Goal: Task Accomplishment & Management: Use online tool/utility

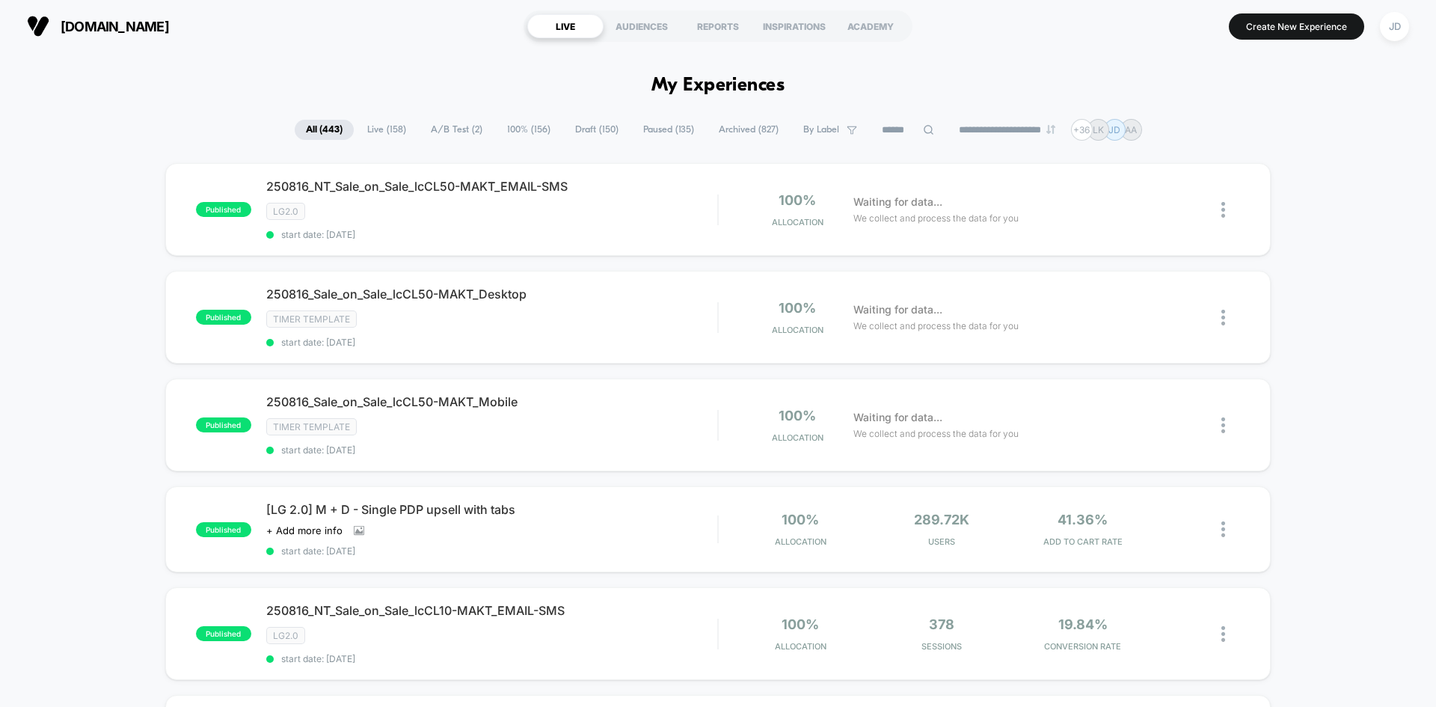
click at [893, 132] on input at bounding box center [907, 130] width 75 height 18
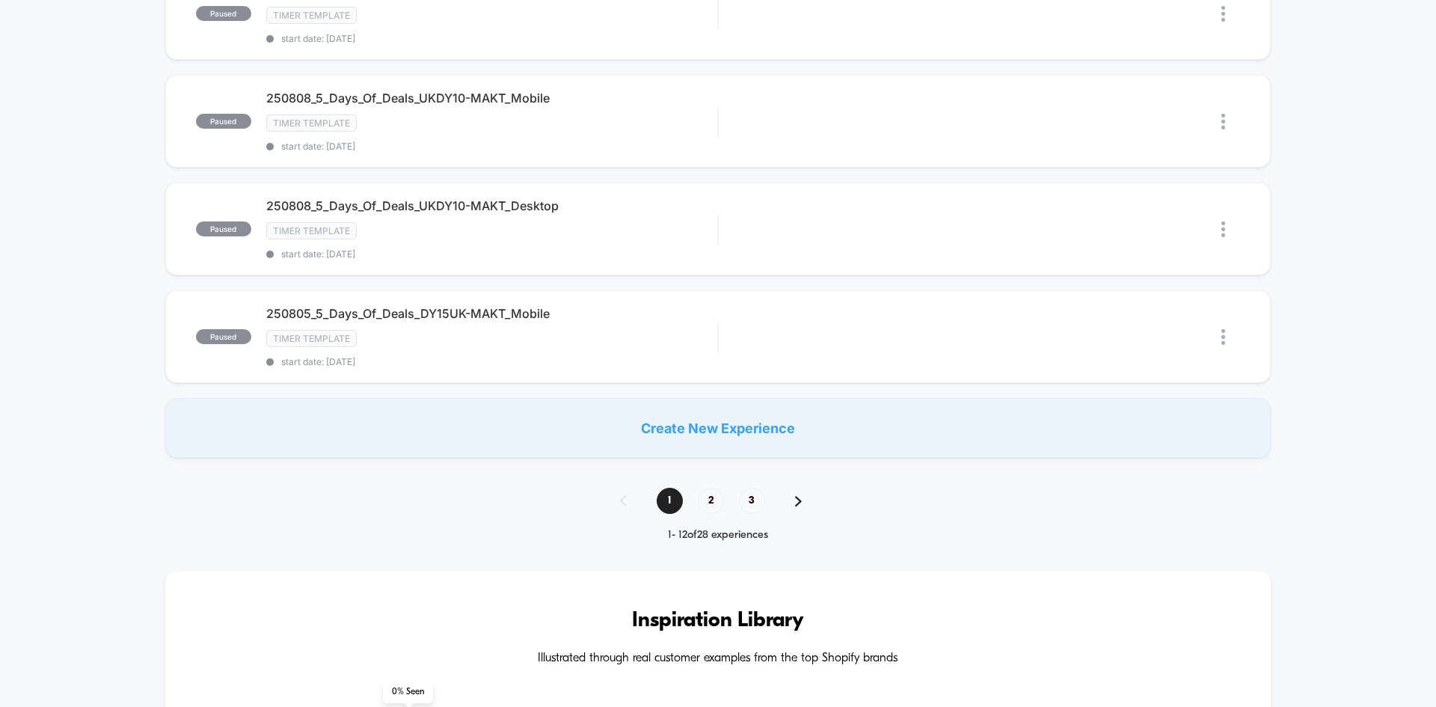
scroll to position [1196, 0]
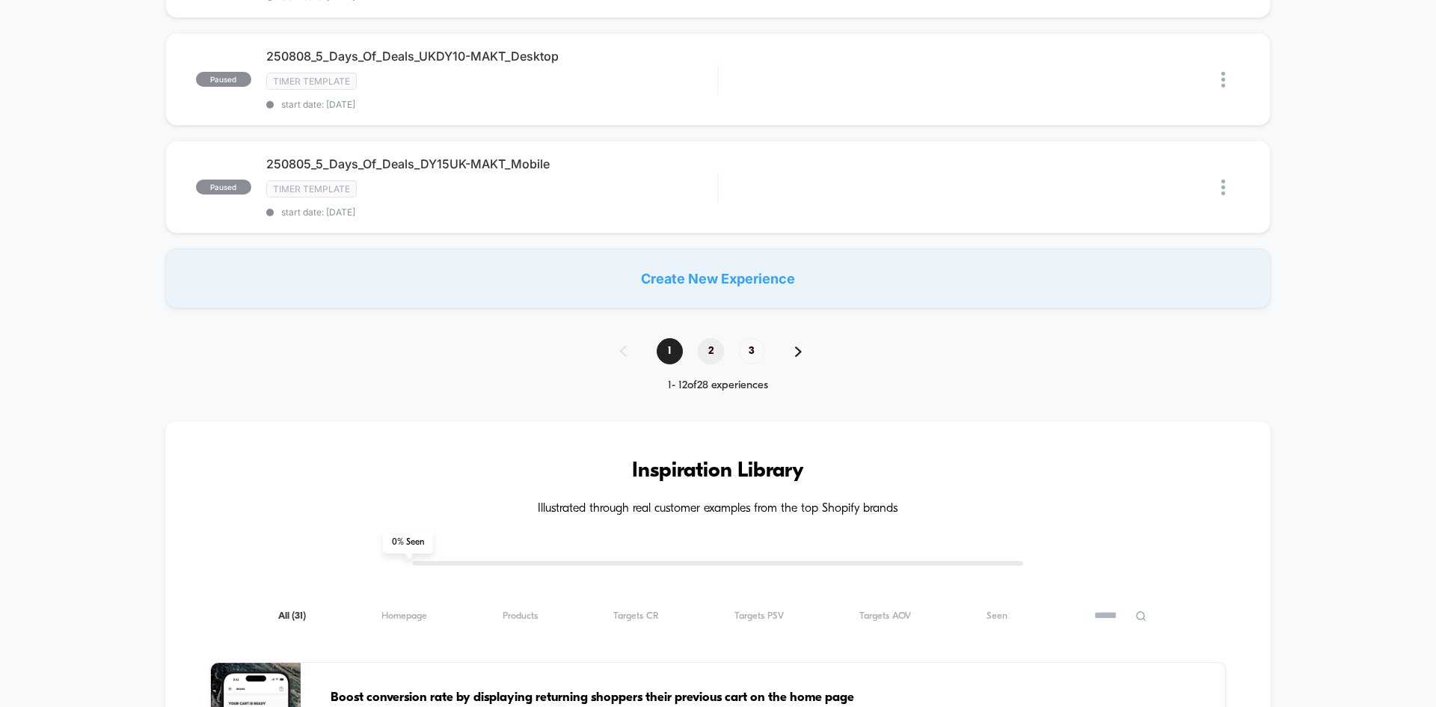
click at [709, 354] on span "2" at bounding box center [711, 351] width 26 height 26
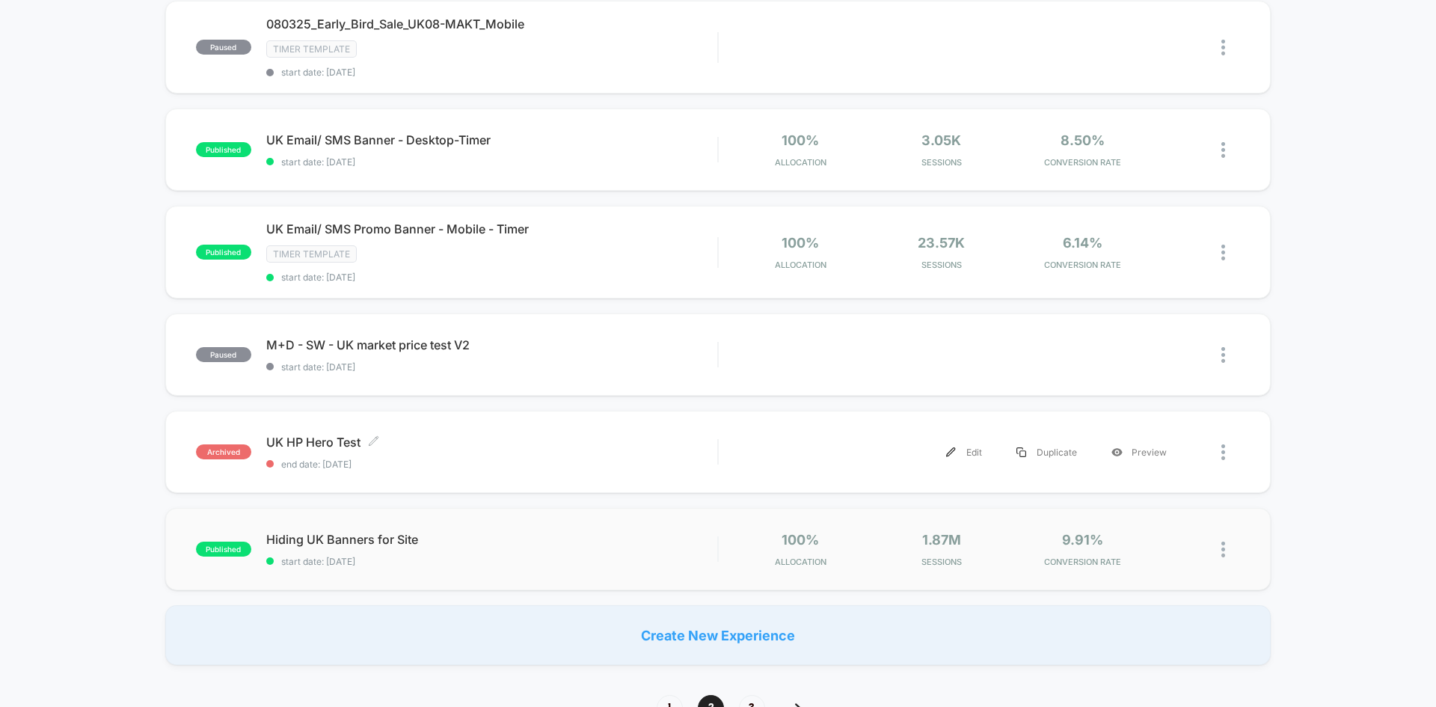
scroll to position [972, 0]
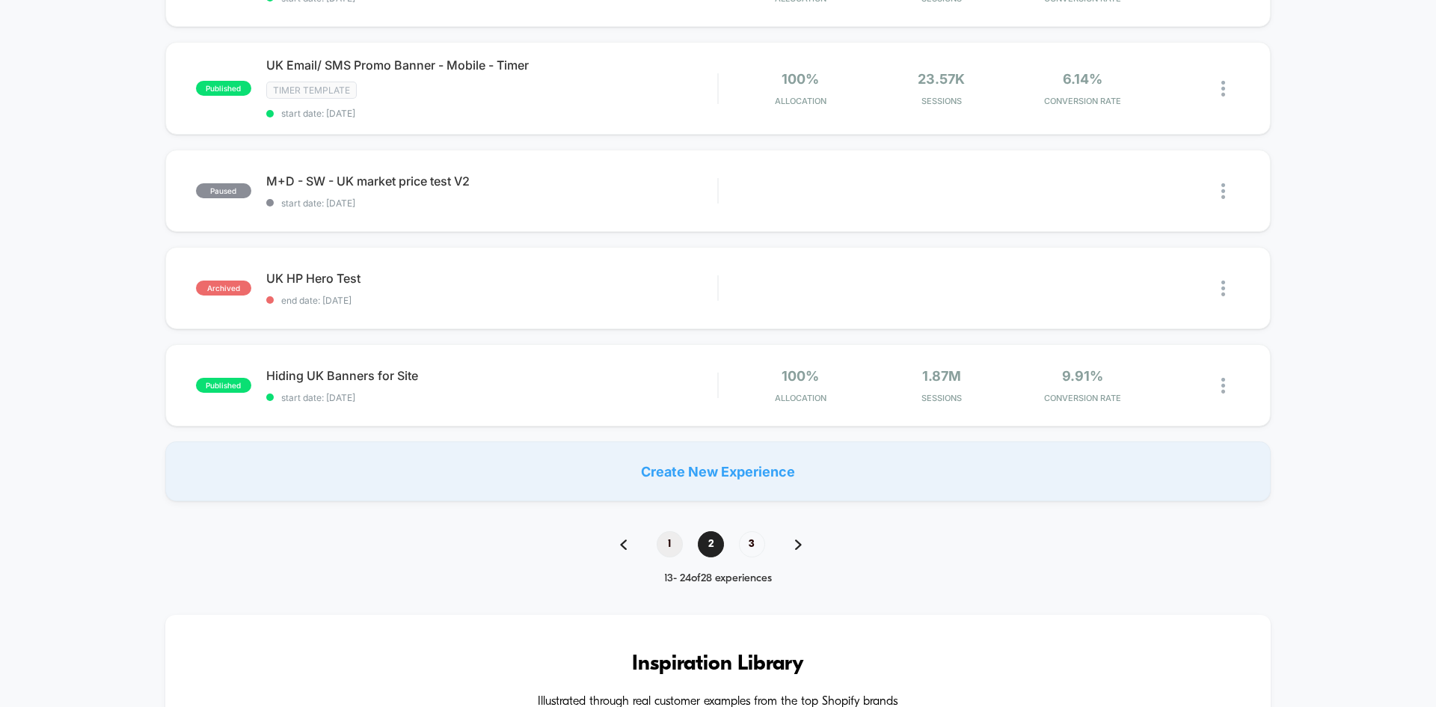
click at [679, 541] on span "1" at bounding box center [669, 544] width 26 height 26
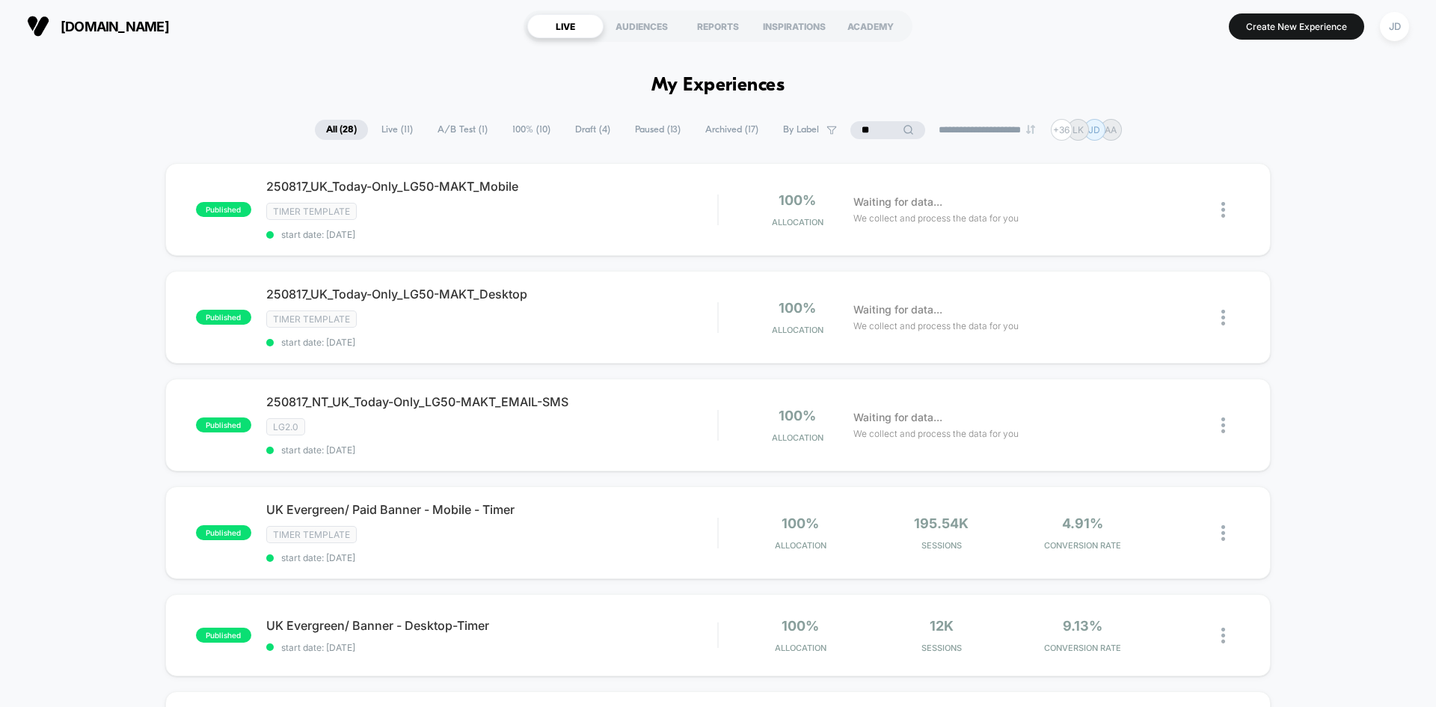
click at [887, 135] on input "**" at bounding box center [887, 130] width 75 height 18
type input "*"
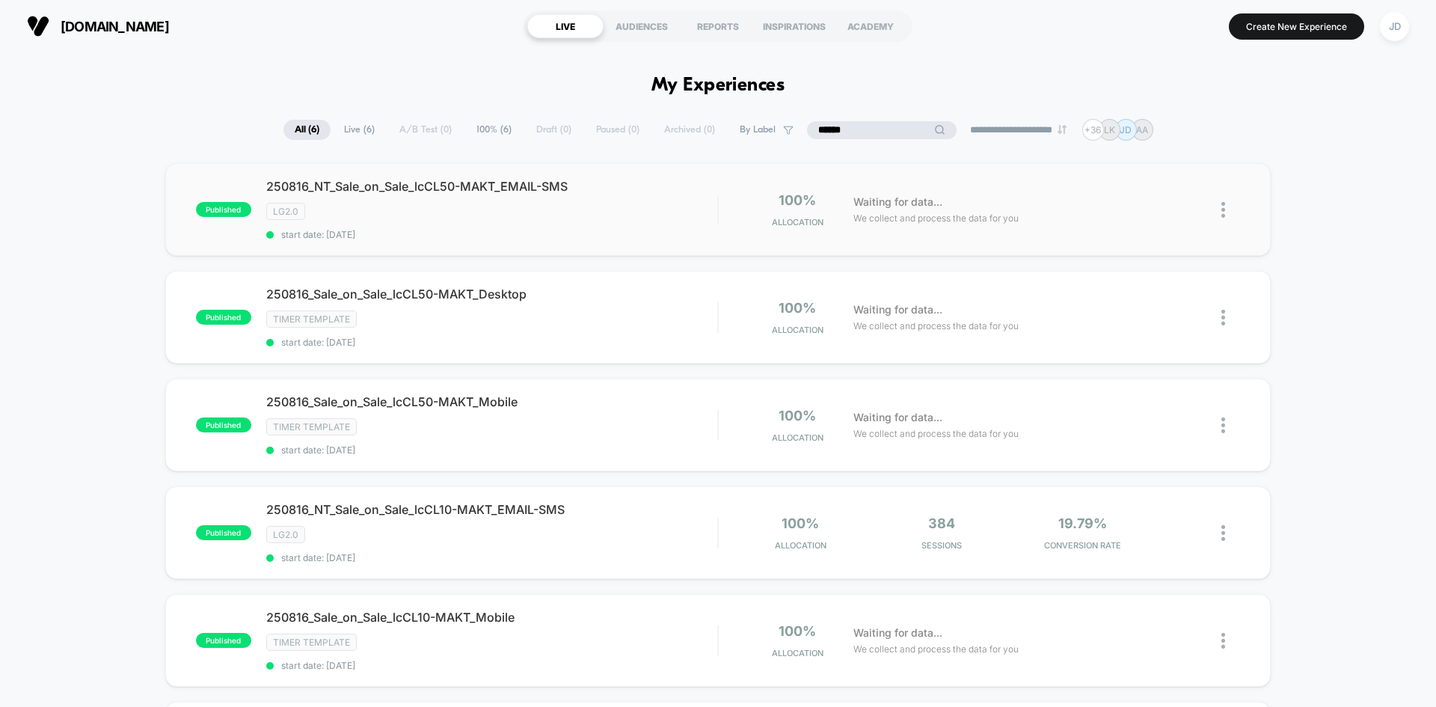
type input "******"
click at [1222, 208] on img at bounding box center [1223, 210] width 4 height 16
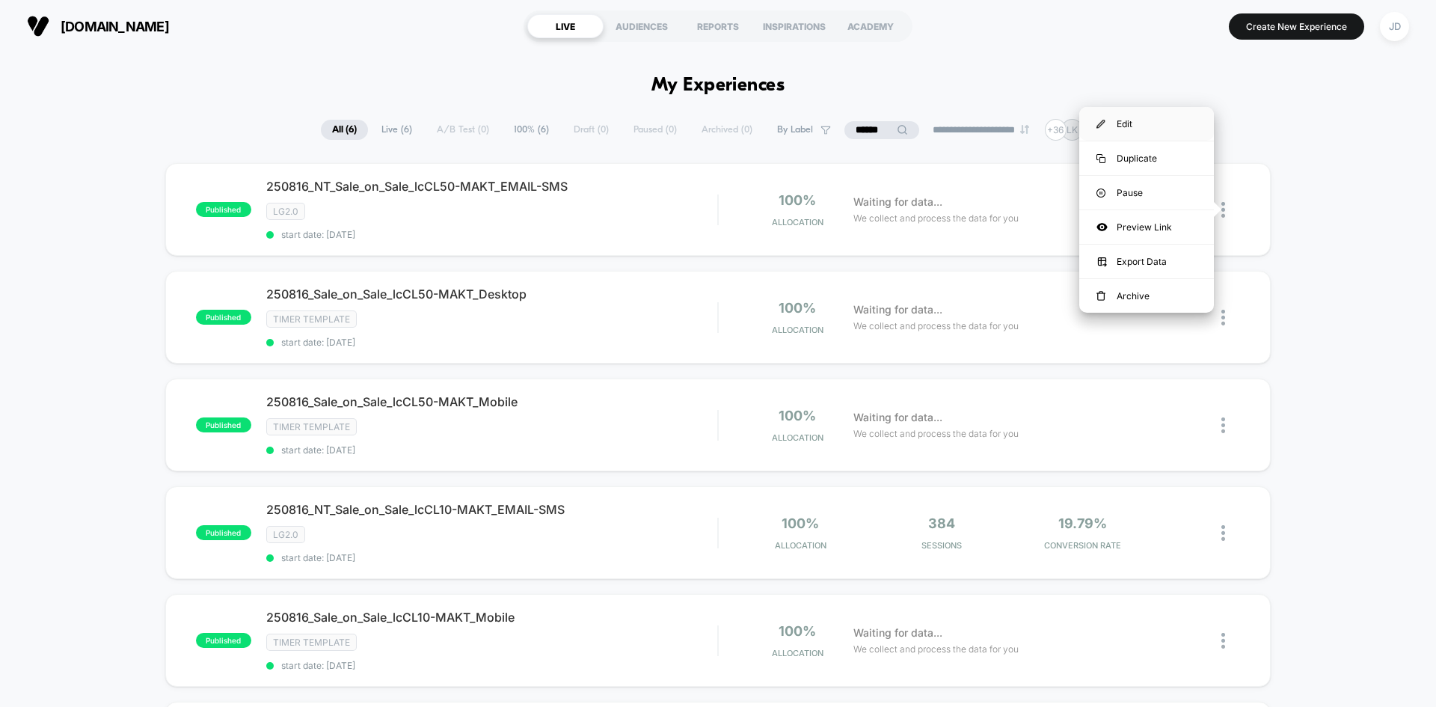
click at [1126, 126] on div "Edit" at bounding box center [1146, 124] width 135 height 34
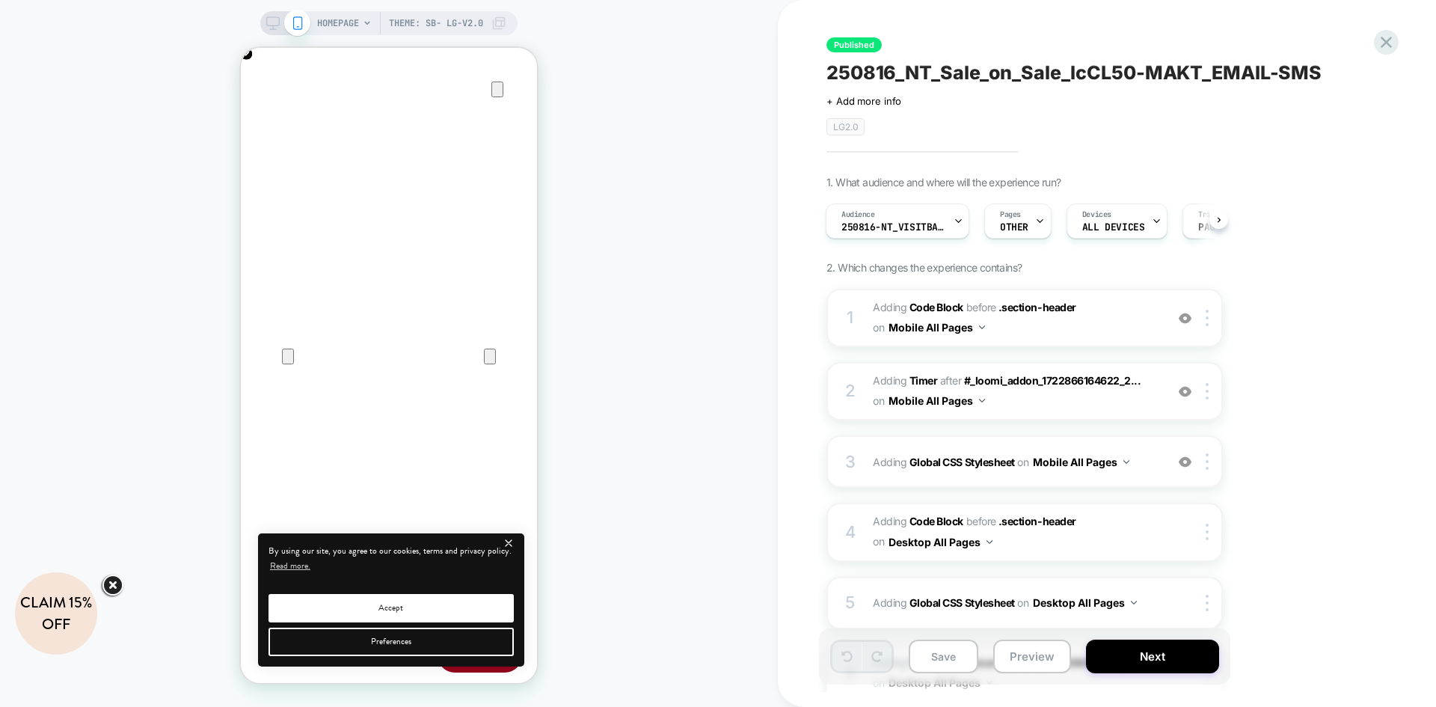
scroll to position [0, 296]
click at [266, 26] on icon at bounding box center [272, 22] width 13 height 13
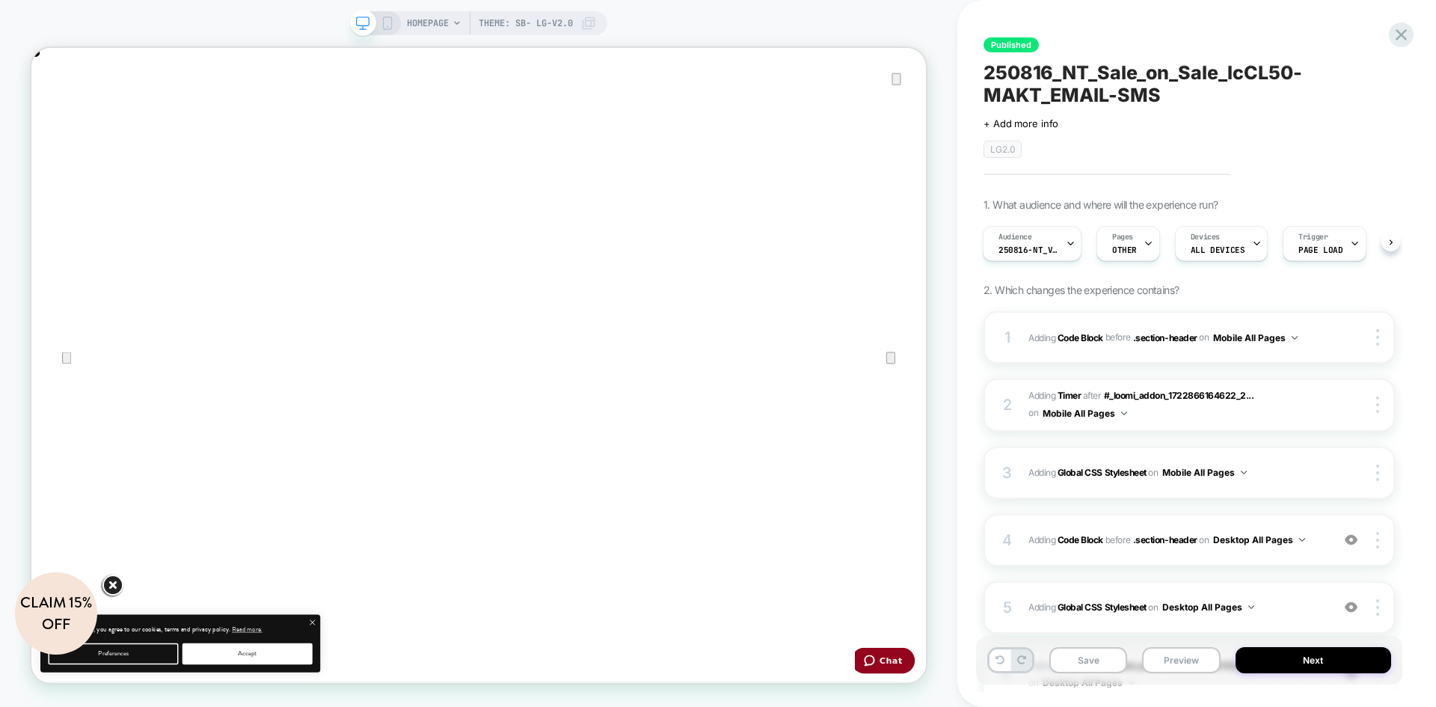
click at [387, 25] on icon at bounding box center [387, 22] width 13 height 13
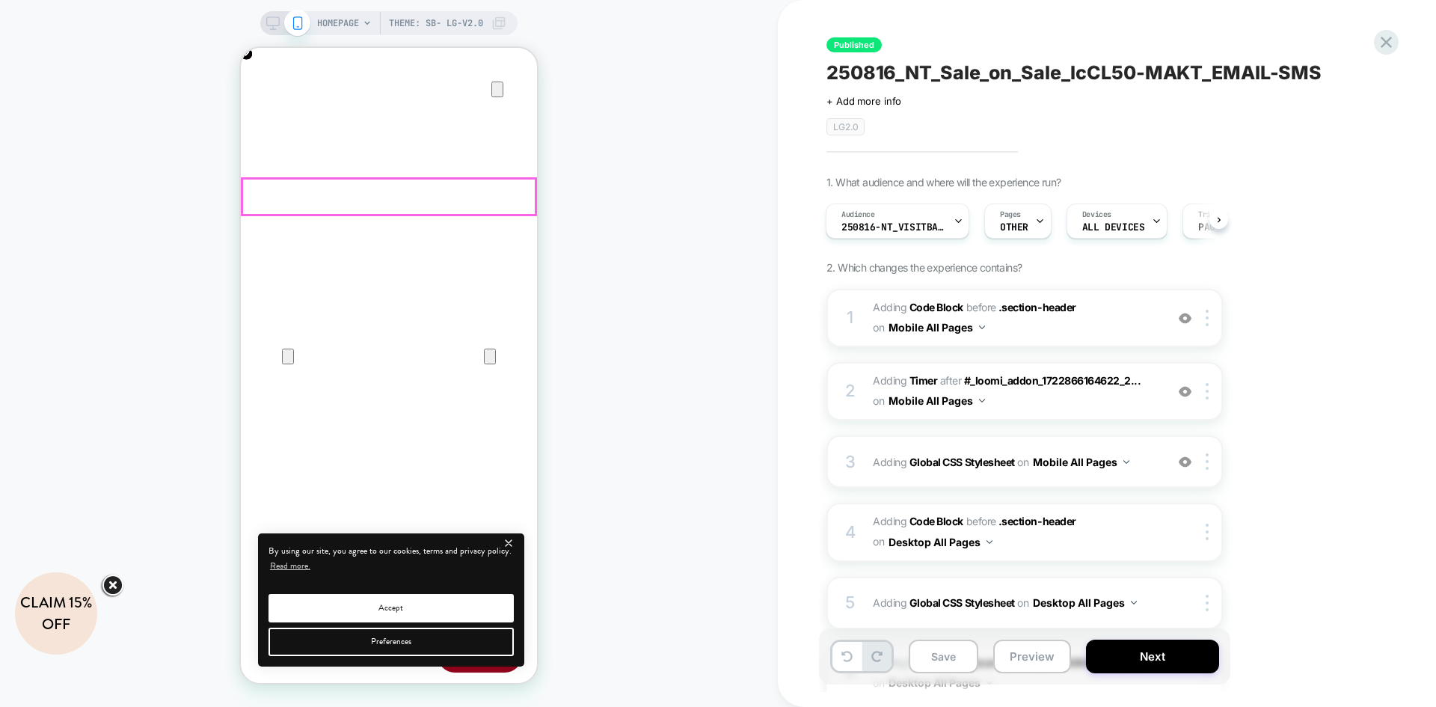
scroll to position [0, 592]
click at [883, 216] on div "Audience 250816-NT_VisitBanner_lcCL50-MAKT" at bounding box center [893, 221] width 135 height 34
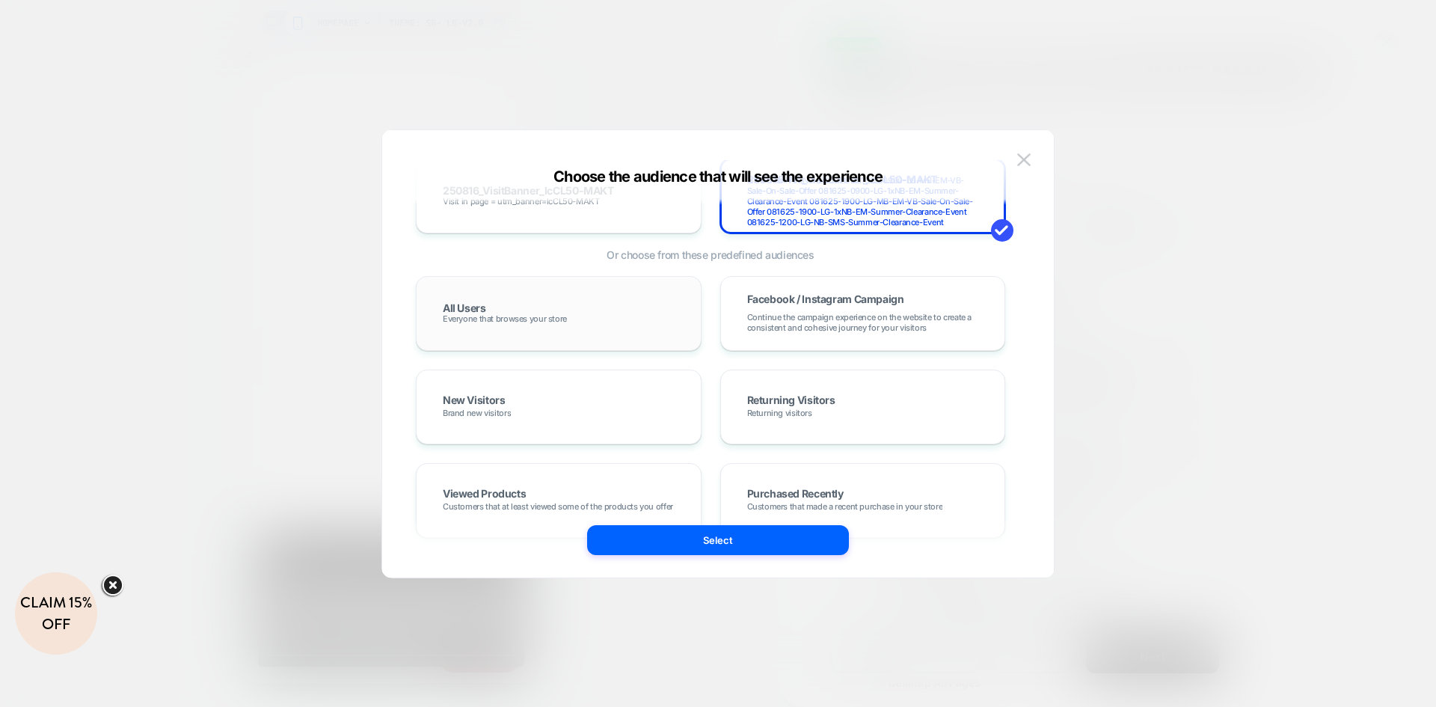
scroll to position [9346, 0]
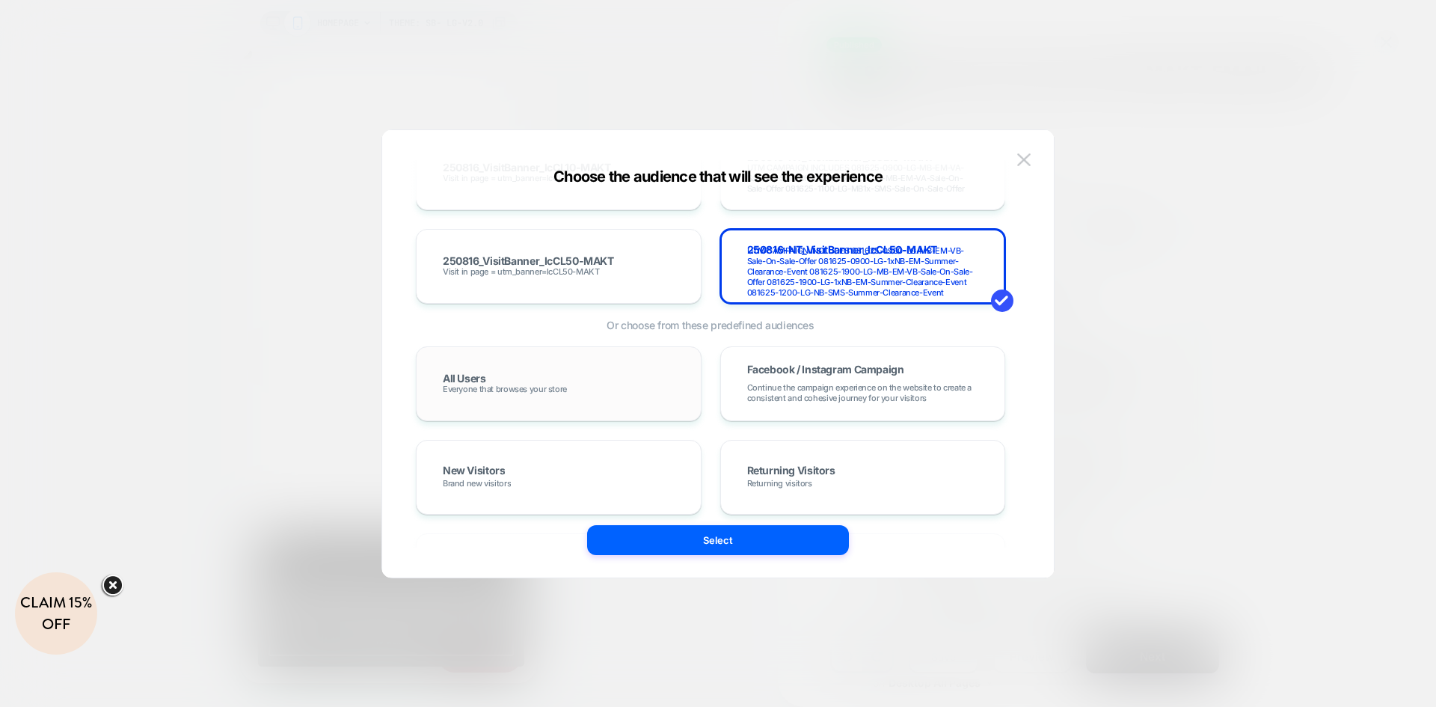
click at [608, 384] on div "All Users Everyone that browses your store" at bounding box center [558, 383] width 254 height 43
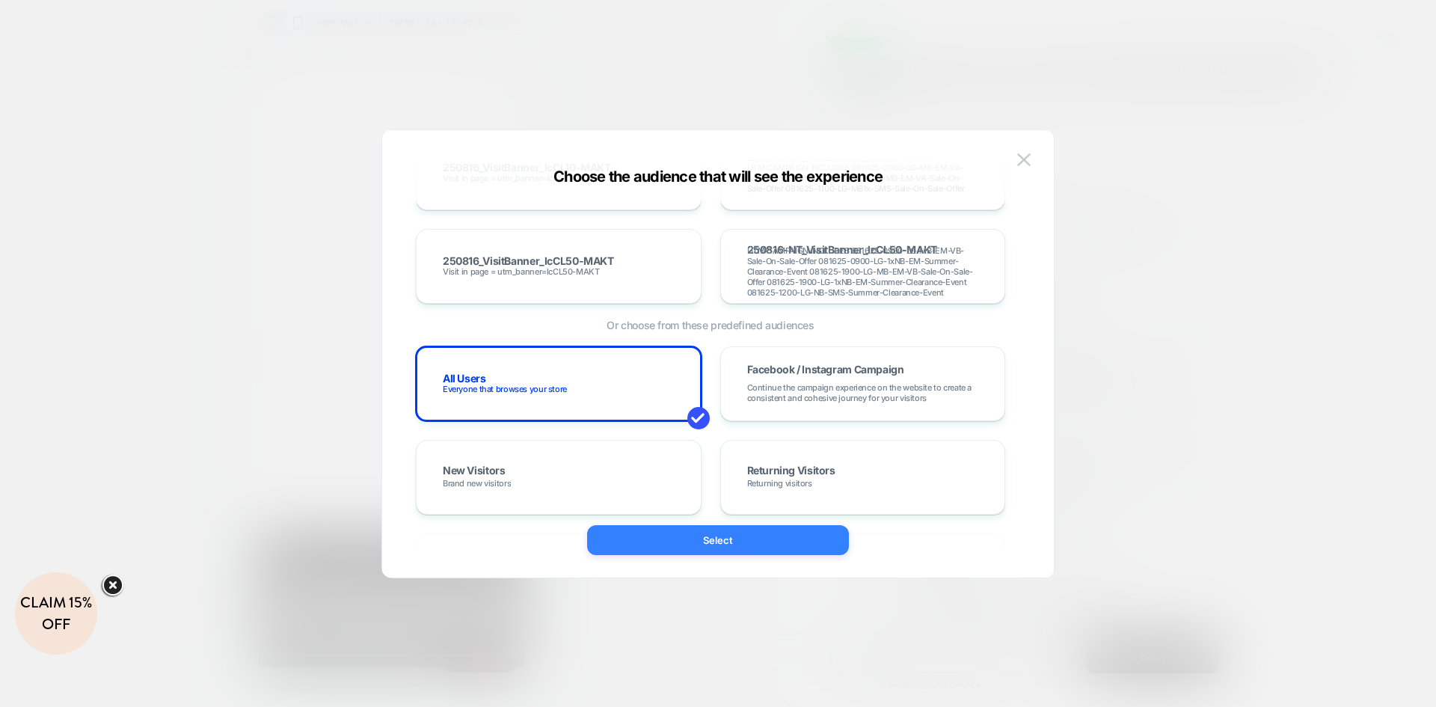
click at [683, 535] on button "Select" at bounding box center [718, 540] width 262 height 30
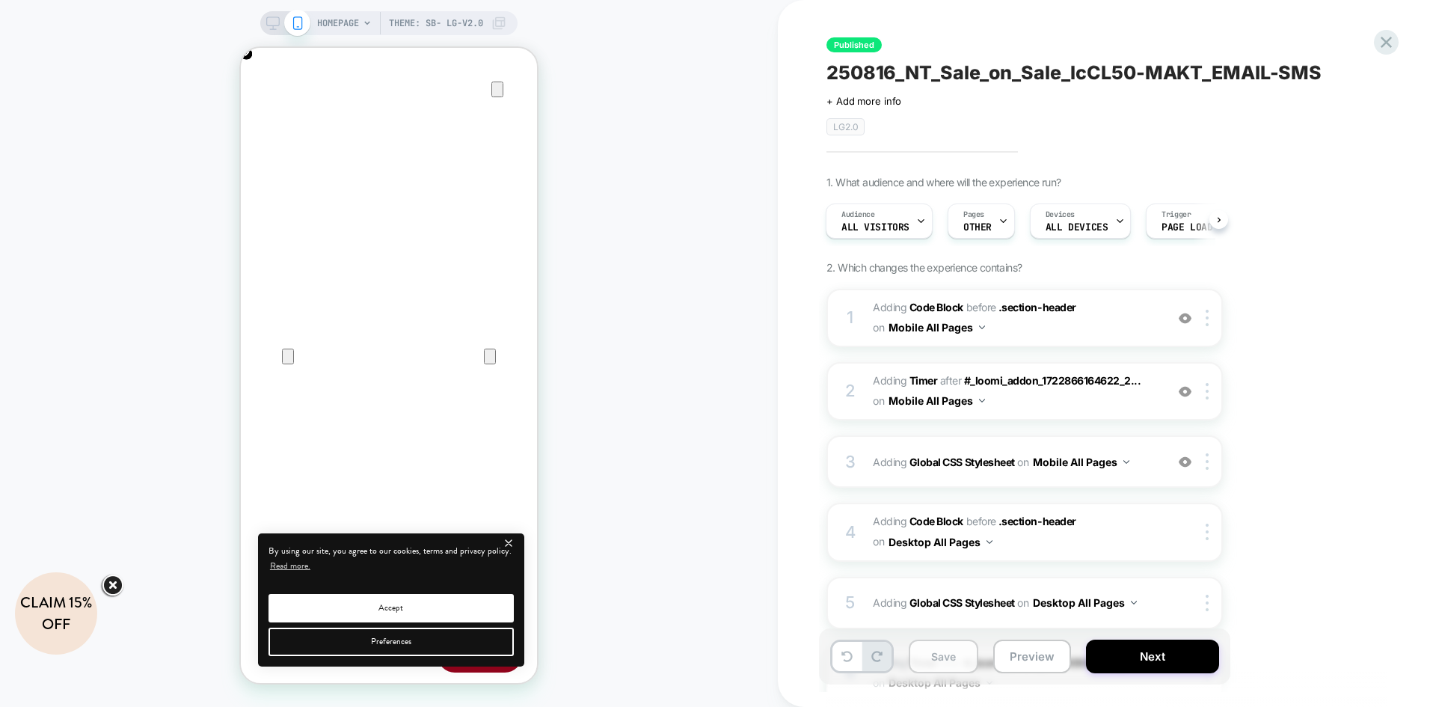
click at [940, 654] on button "Save" at bounding box center [943, 656] width 70 height 34
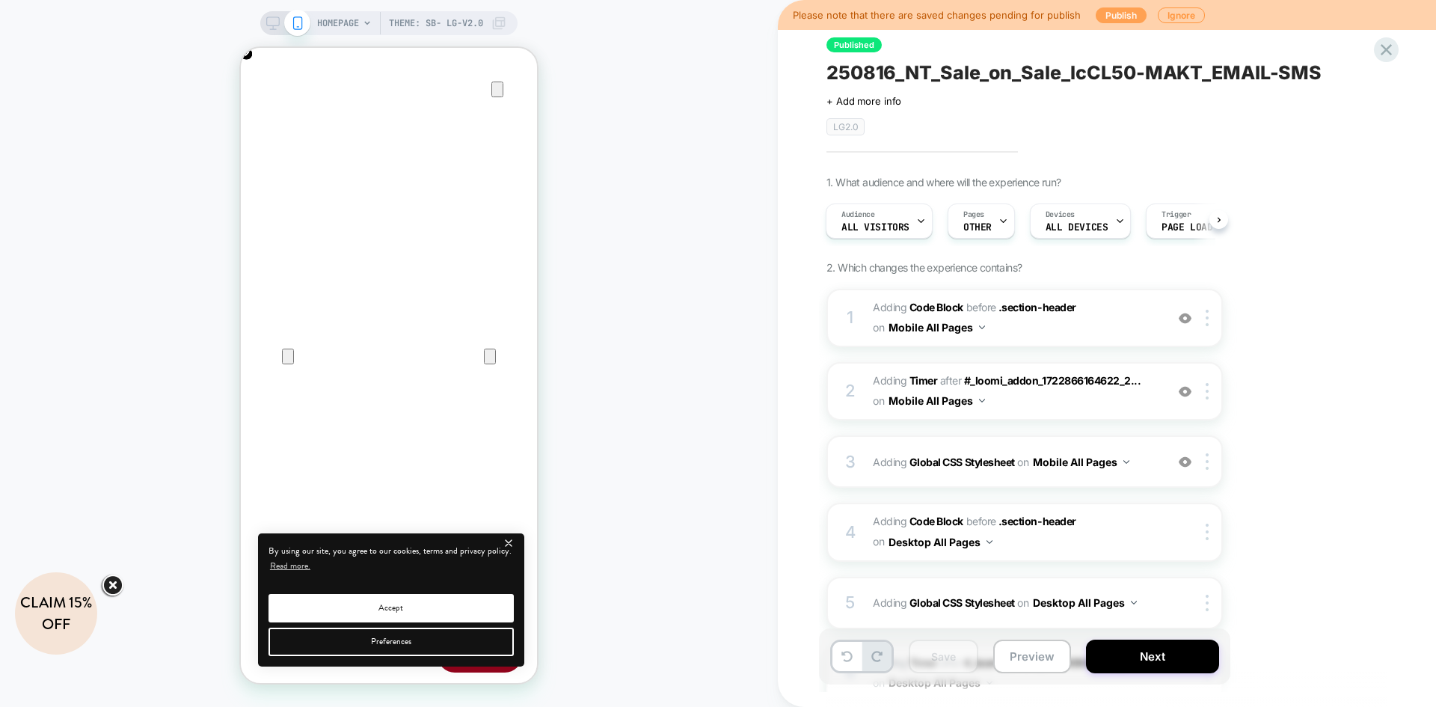
click at [1118, 16] on button "Publish" at bounding box center [1120, 15] width 51 height 16
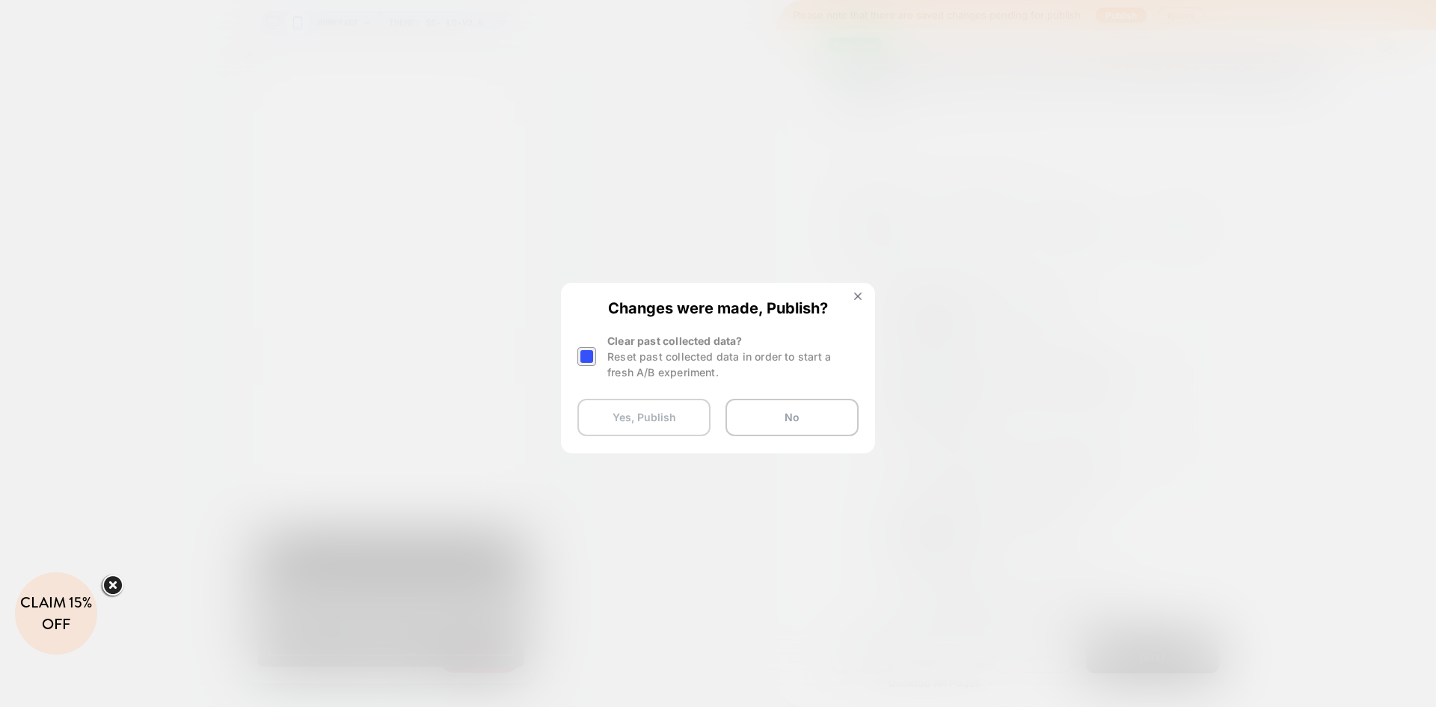
scroll to position [0, 296]
click at [677, 423] on button "Yes, Publish" at bounding box center [643, 417] width 133 height 37
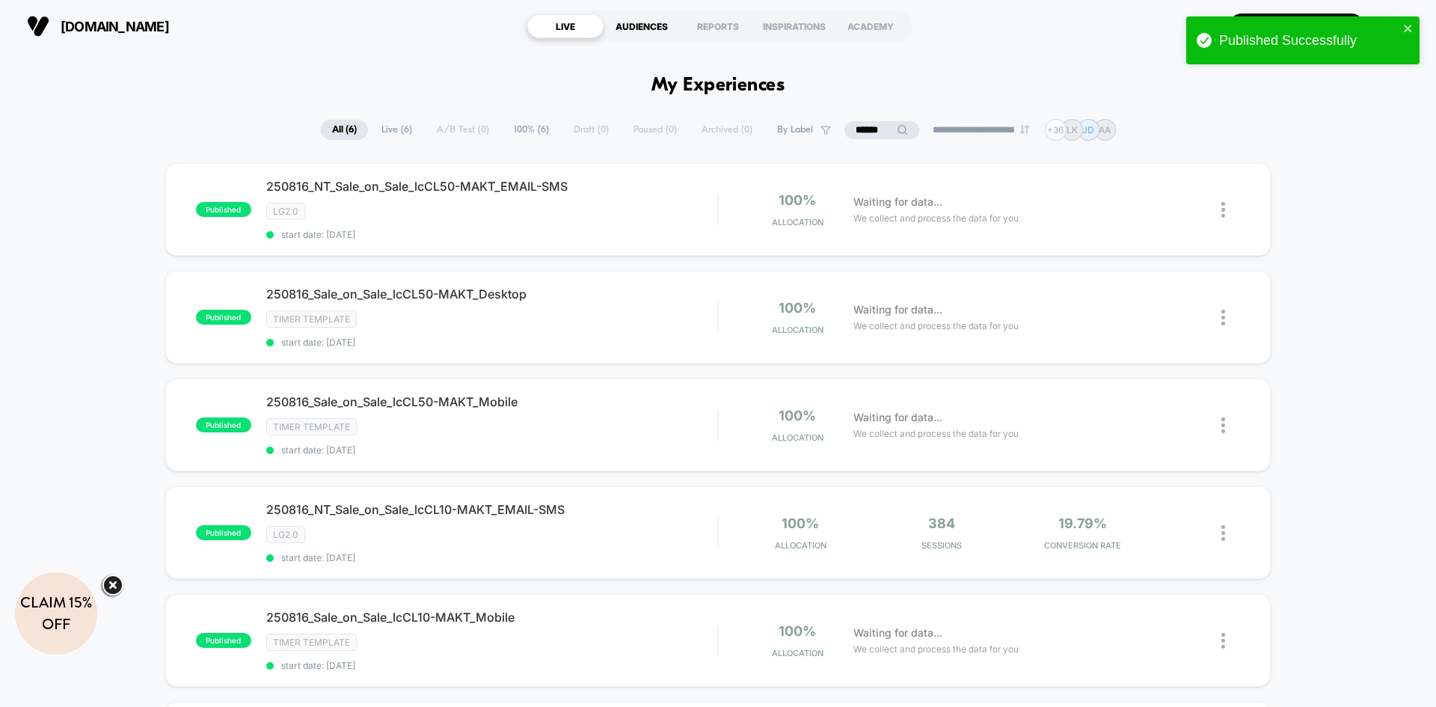
click at [658, 28] on div "AUDIENCES" at bounding box center [641, 26] width 76 height 24
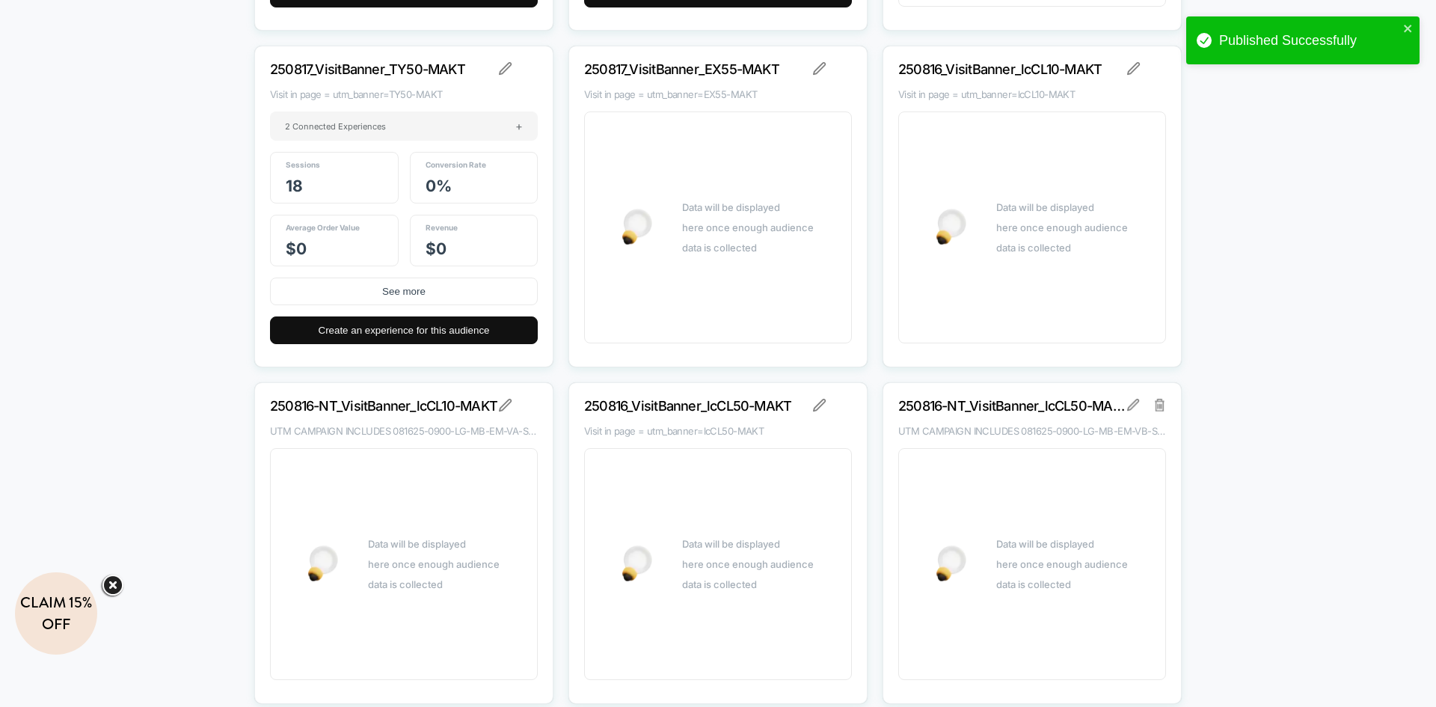
scroll to position [22393, 0]
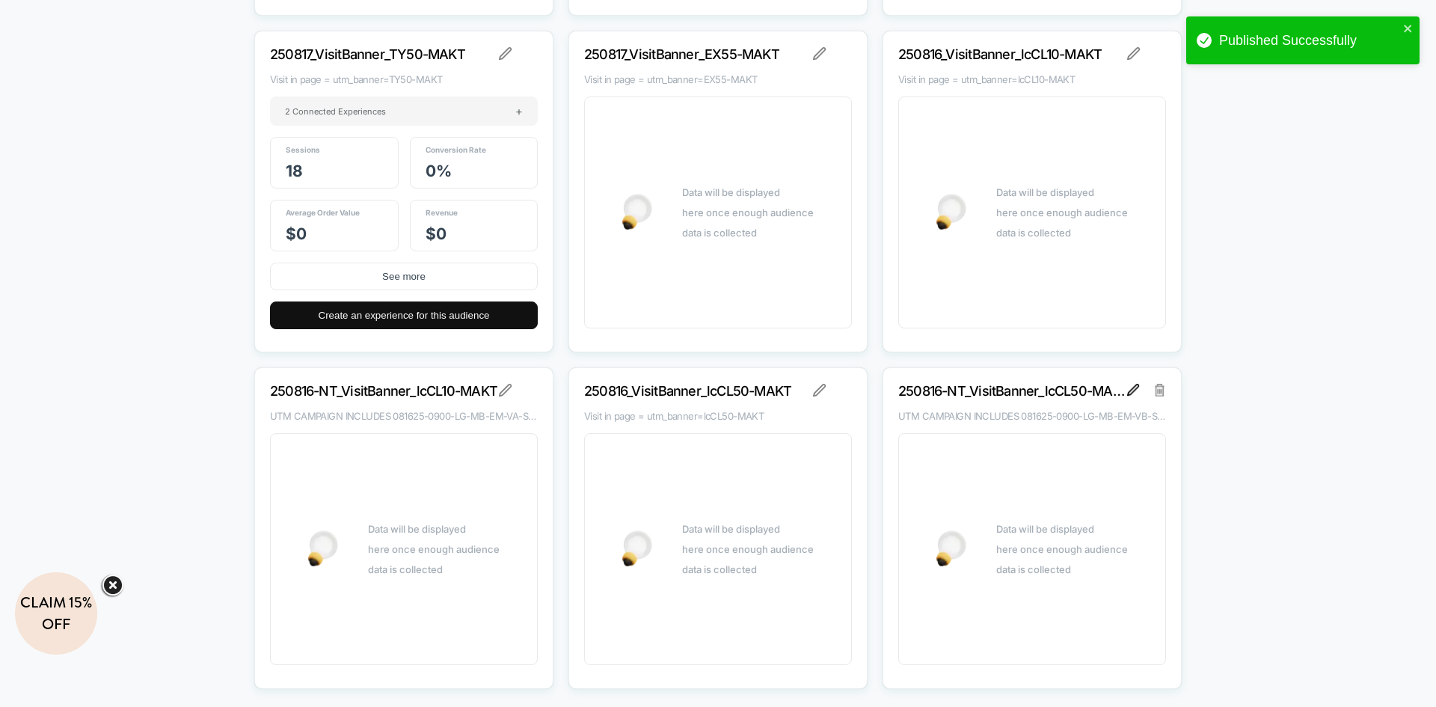
click at [1128, 391] on img at bounding box center [1133, 390] width 12 height 12
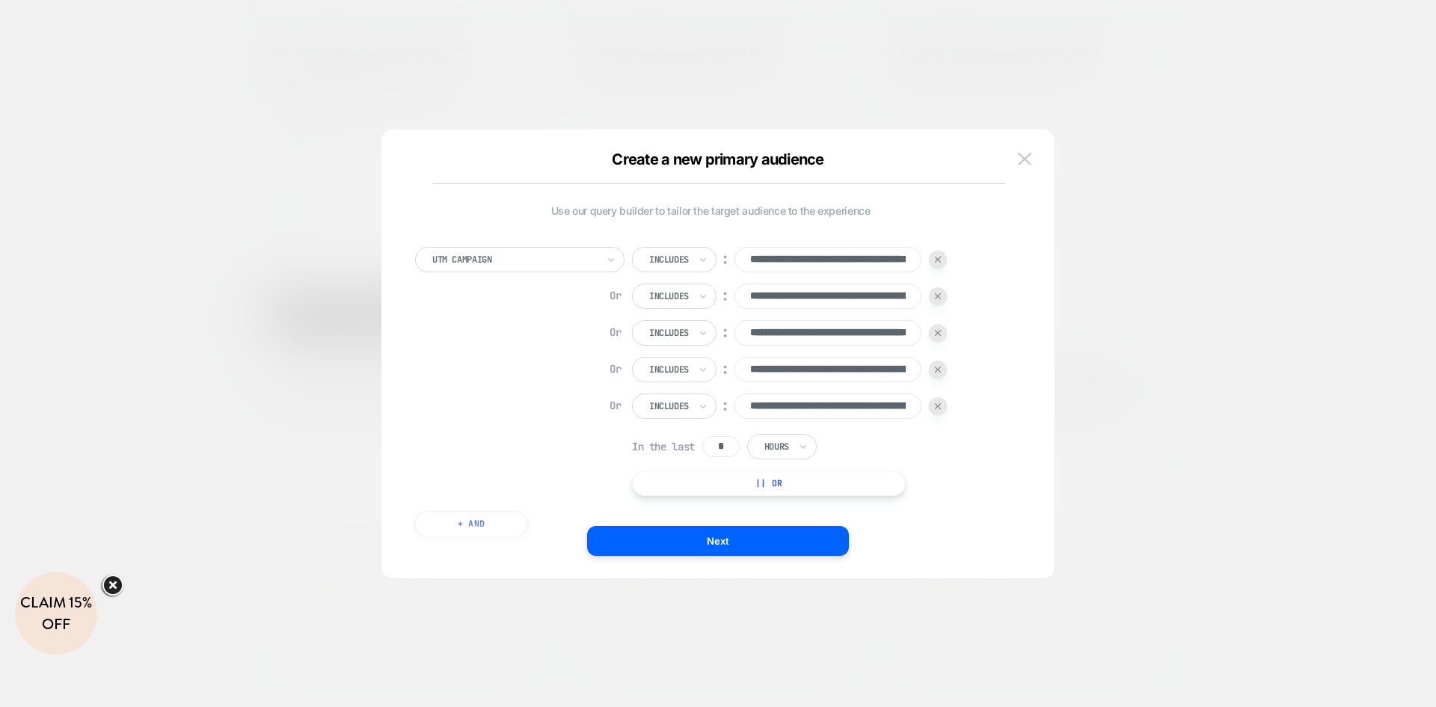
click at [696, 479] on button "|| Or" at bounding box center [769, 482] width 274 height 25
click at [649, 431] on div "Is" at bounding box center [659, 442] width 55 height 25
click at [665, 440] on div "Is" at bounding box center [659, 442] width 55 height 25
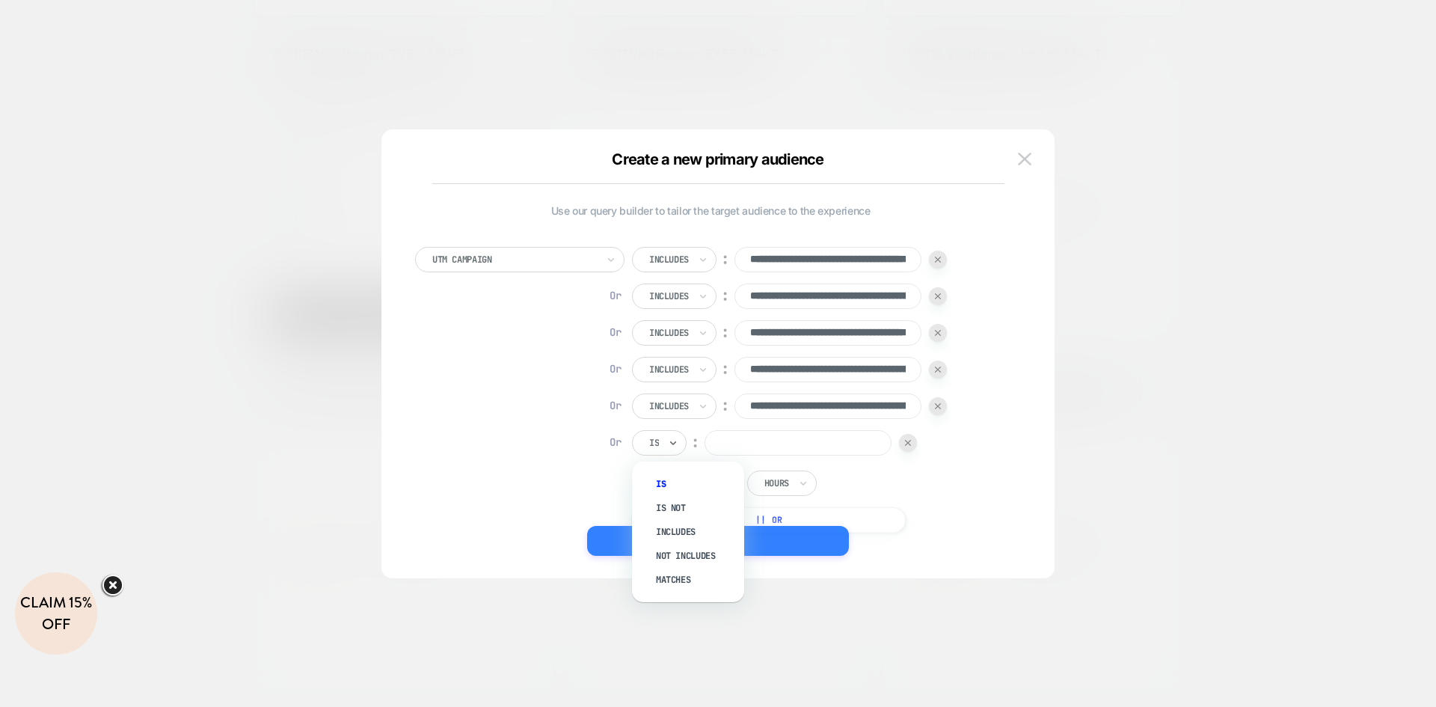
drag, startPoint x: 679, startPoint y: 533, endPoint x: 688, endPoint y: 529, distance: 10.0
click at [679, 532] on div "Includes" at bounding box center [695, 532] width 97 height 24
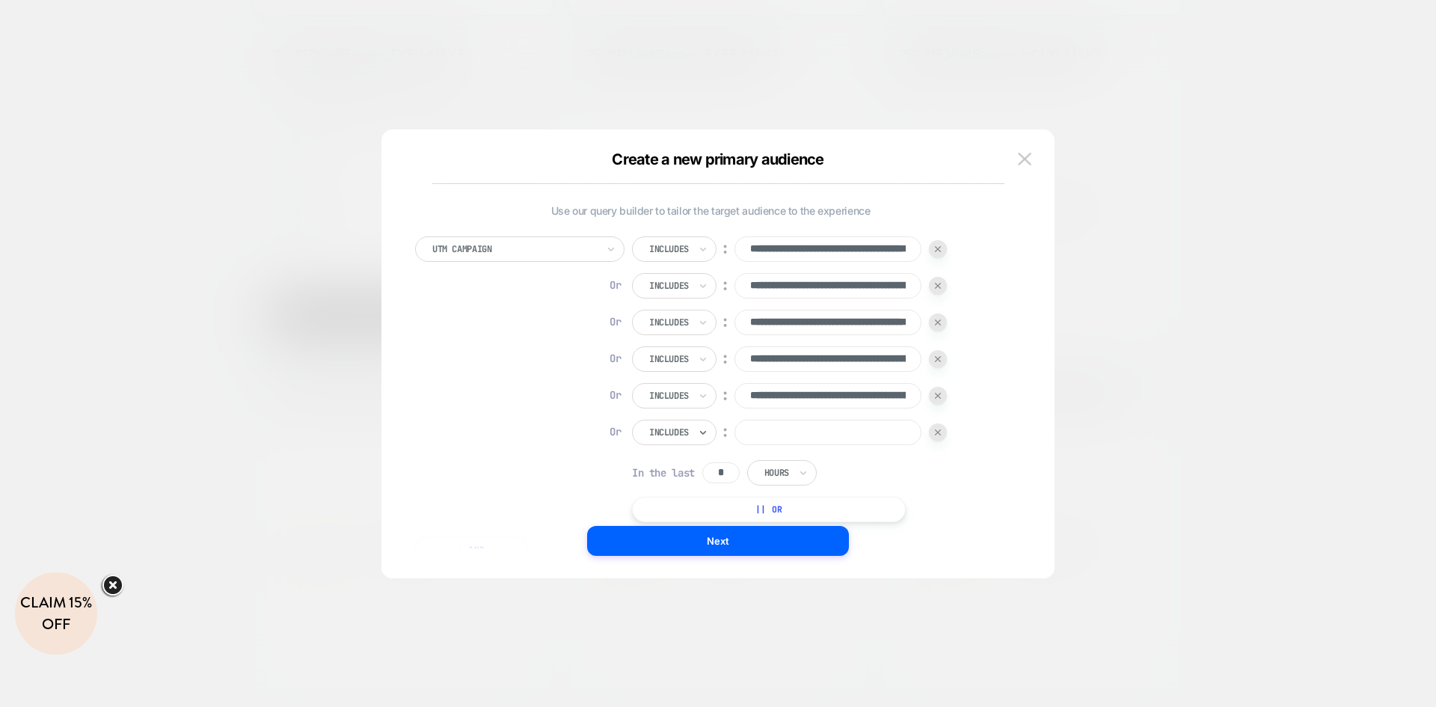
scroll to position [15, 0]
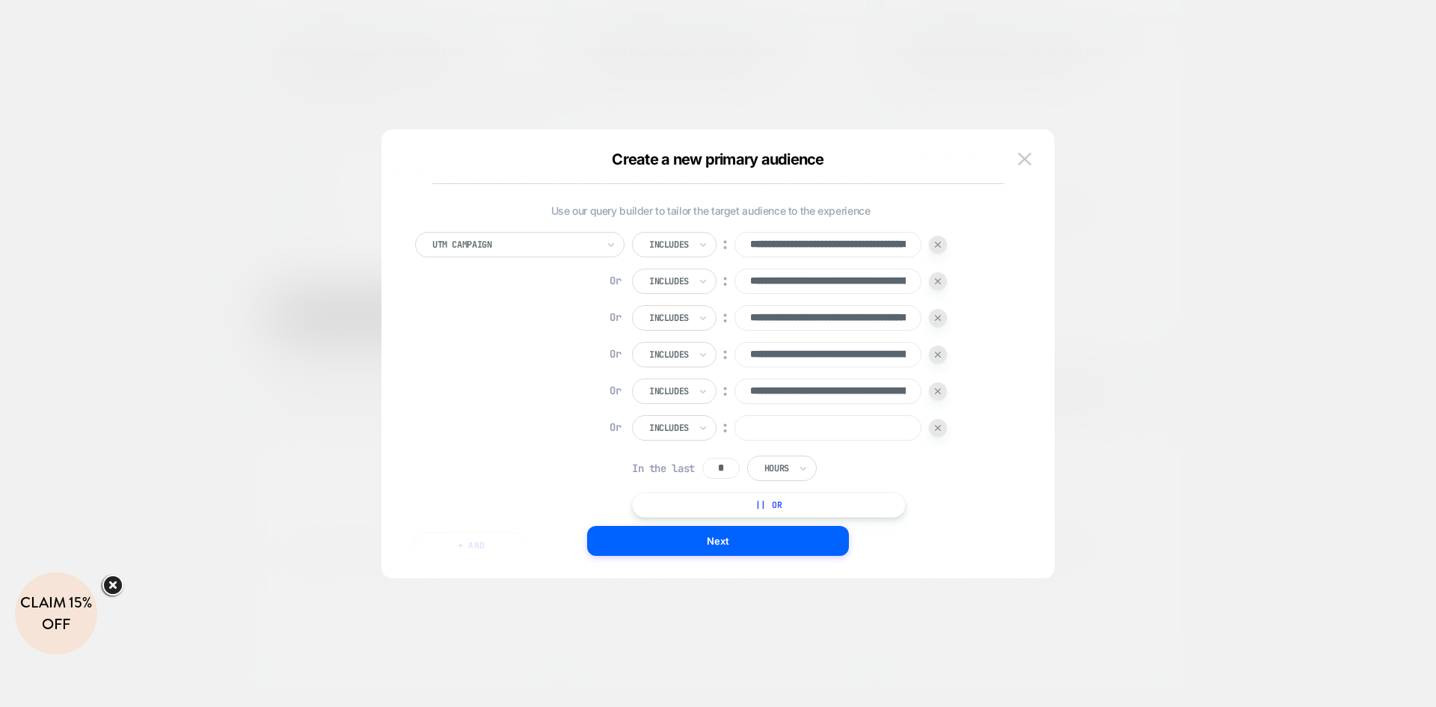
click at [861, 502] on button "|| Or" at bounding box center [769, 504] width 274 height 25
click at [668, 465] on icon at bounding box center [673, 464] width 10 height 15
click at [662, 465] on div "Is" at bounding box center [659, 464] width 55 height 25
click at [675, 549] on div "Includes" at bounding box center [695, 553] width 97 height 24
click at [777, 422] on input at bounding box center [827, 427] width 187 height 25
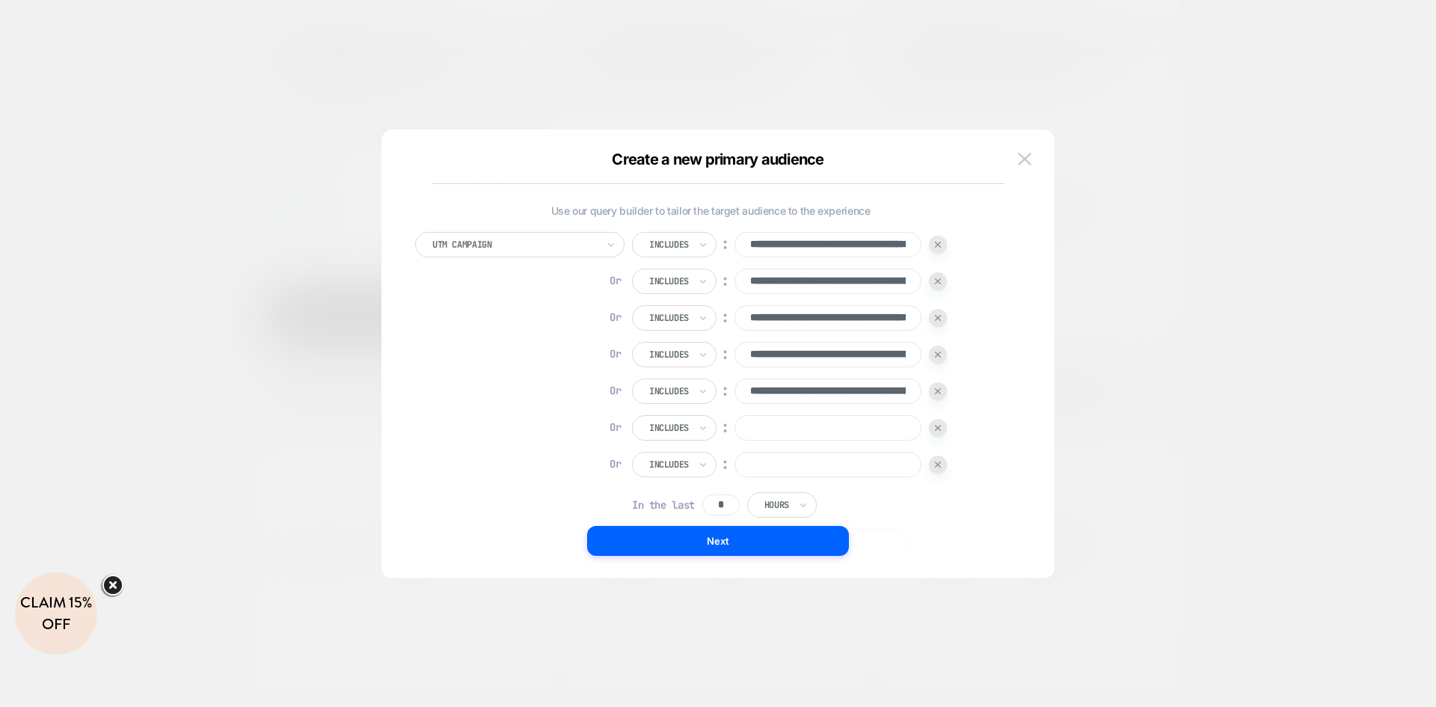
paste input "**********"
type input "**********"
click at [833, 462] on input at bounding box center [827, 464] width 187 height 25
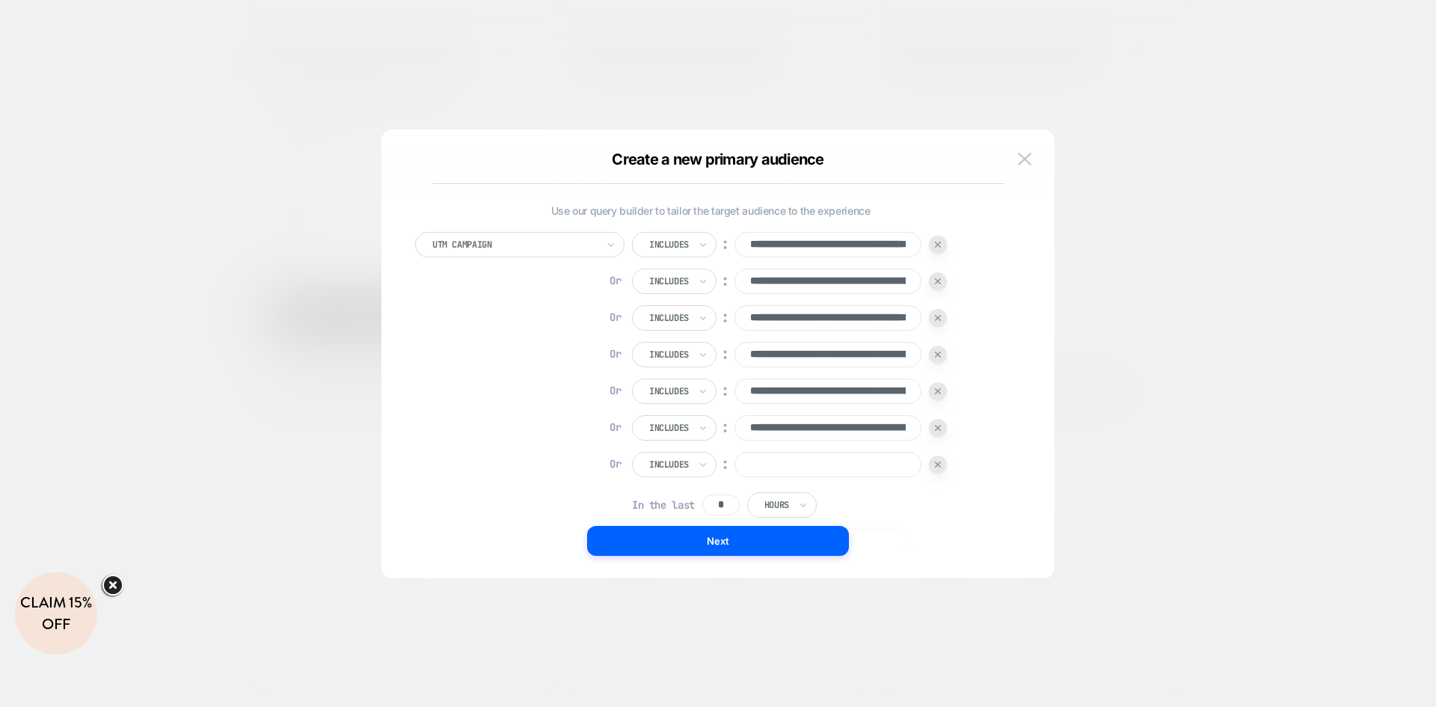
paste input "**********"
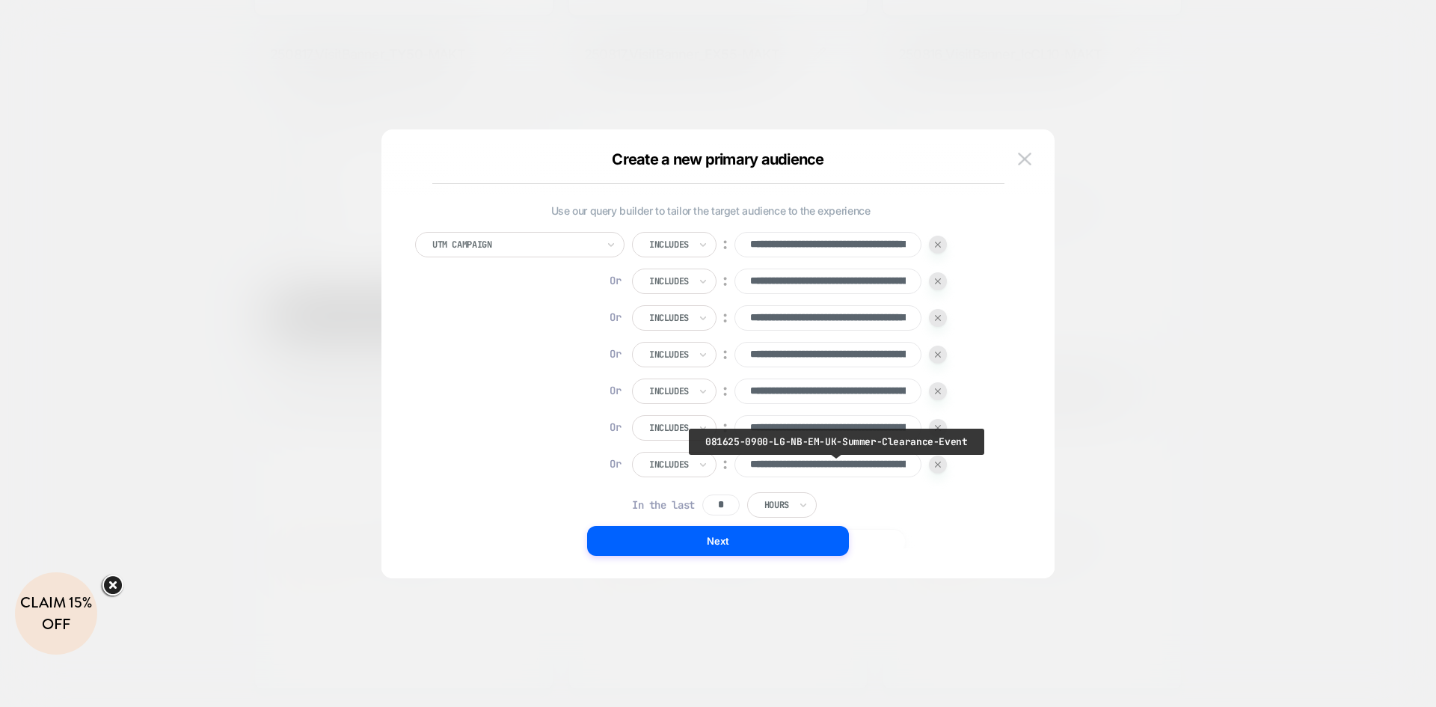
scroll to position [0, 133]
type input "**********"
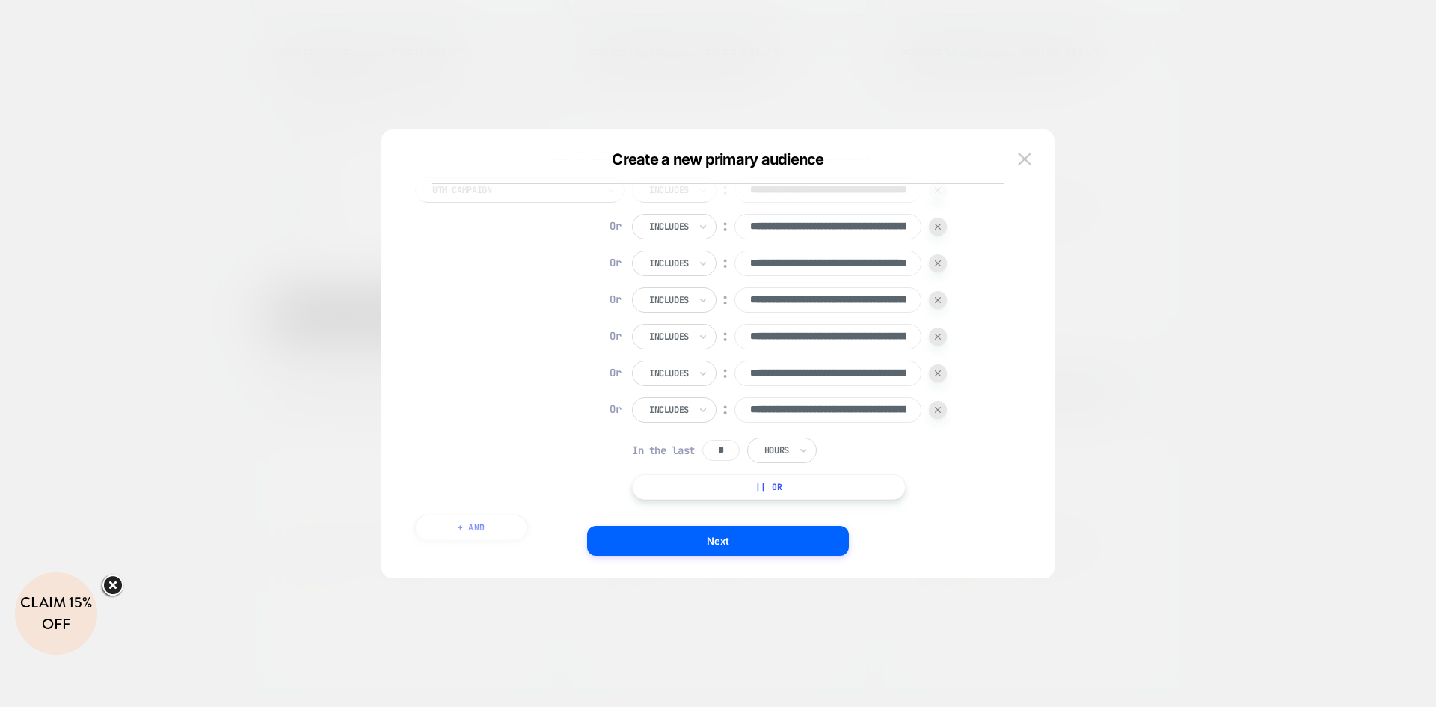
scroll to position [121, 0]
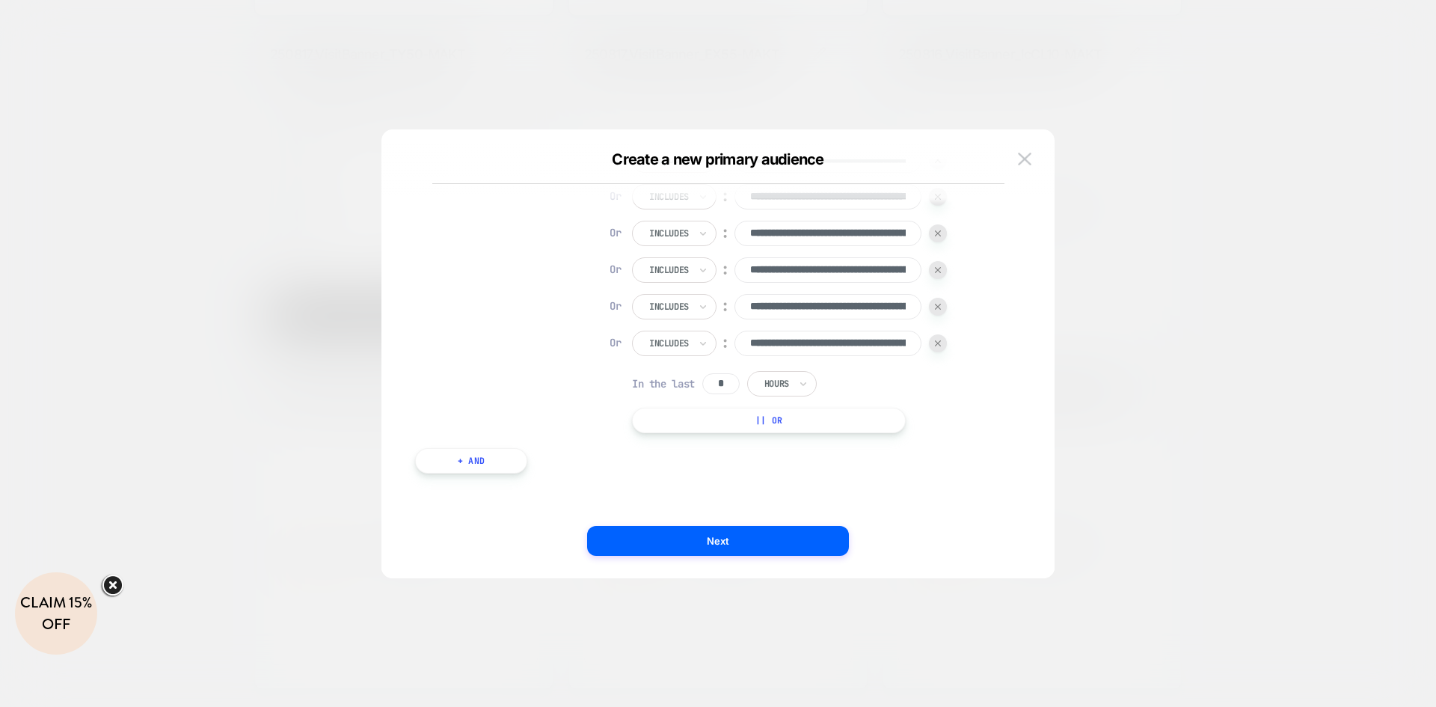
click at [753, 417] on button "|| Or" at bounding box center [769, 419] width 274 height 25
click at [677, 378] on icon at bounding box center [673, 379] width 10 height 15
click at [662, 390] on div "Is" at bounding box center [659, 379] width 55 height 25
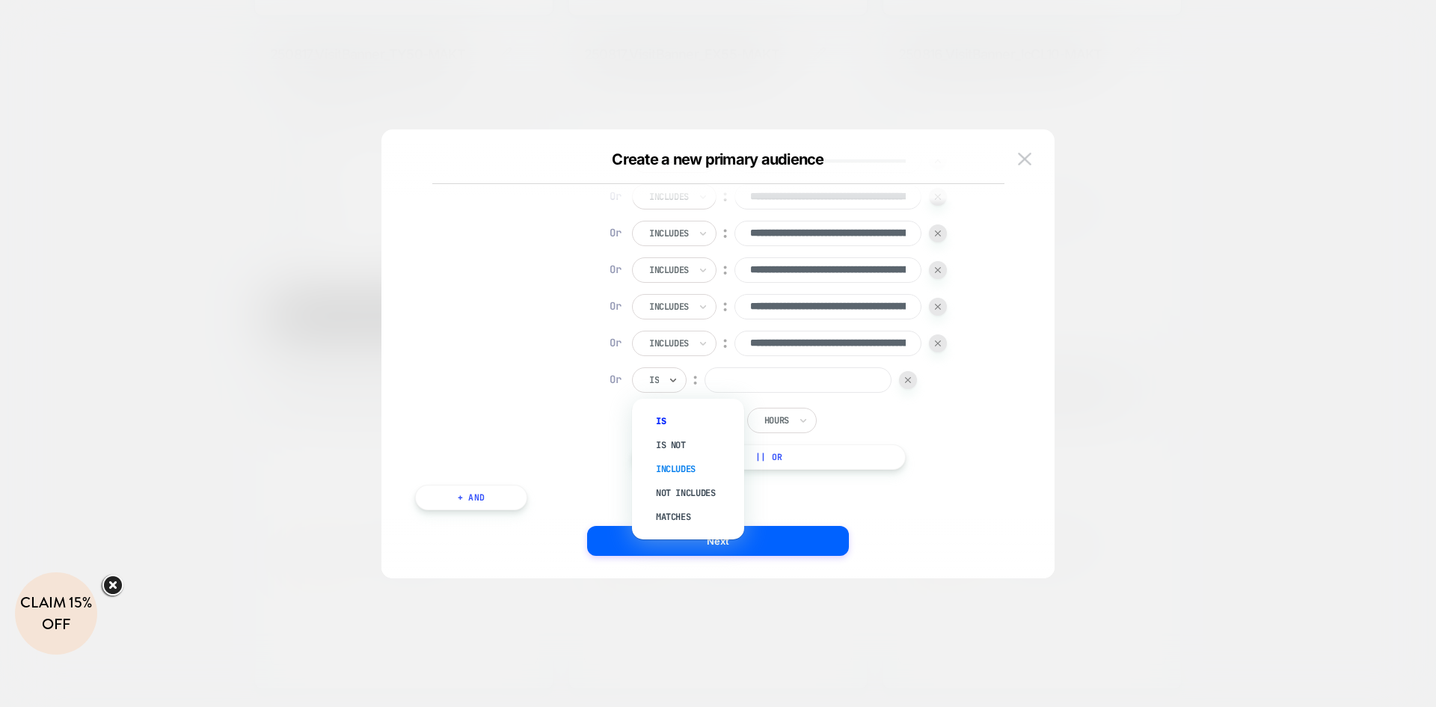
click at [668, 466] on div "Includes" at bounding box center [695, 469] width 97 height 24
click at [784, 458] on button "|| Or" at bounding box center [769, 456] width 274 height 25
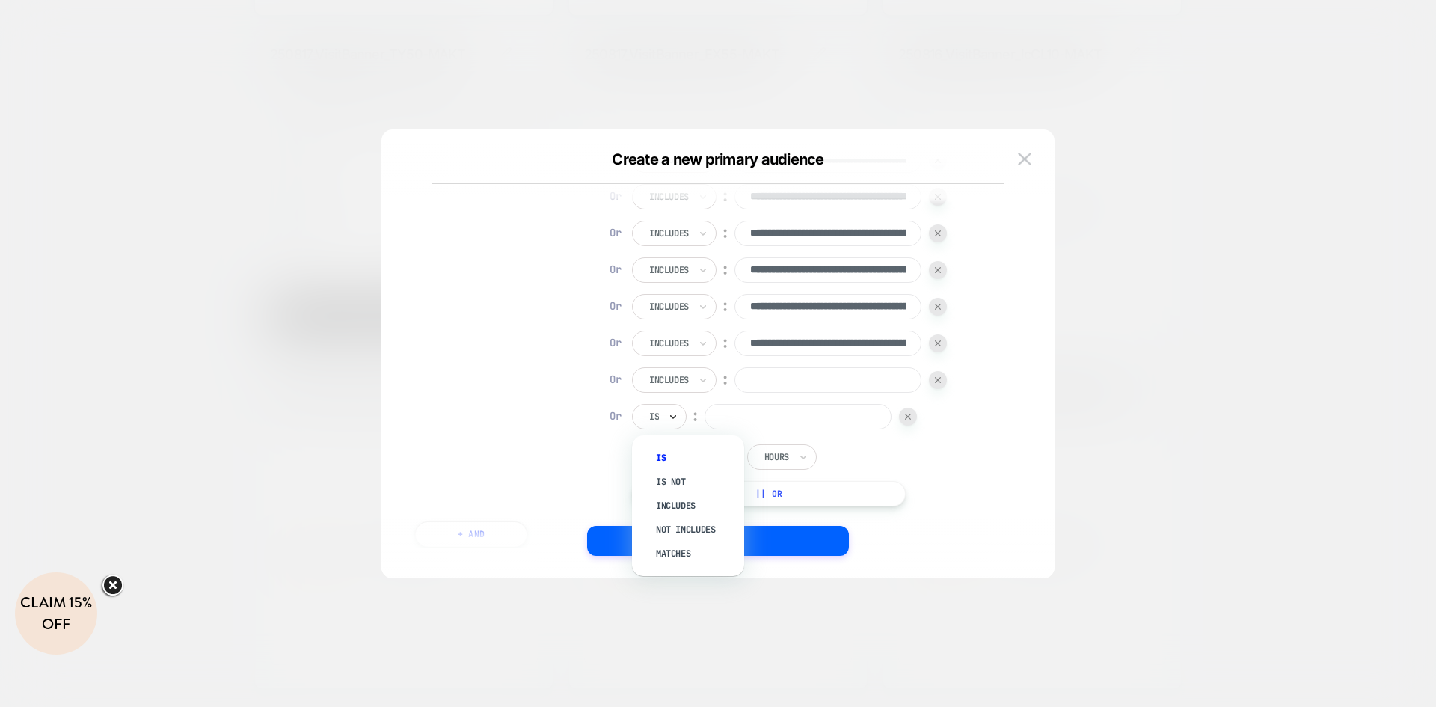
click at [674, 411] on icon at bounding box center [673, 416] width 10 height 15
click at [686, 497] on button "|| Or" at bounding box center [769, 493] width 274 height 25
click at [905, 456] on div at bounding box center [908, 453] width 18 height 18
click at [654, 411] on input "text" at bounding box center [652, 416] width 6 height 13
click at [684, 497] on div "Includes" at bounding box center [695, 505] width 97 height 24
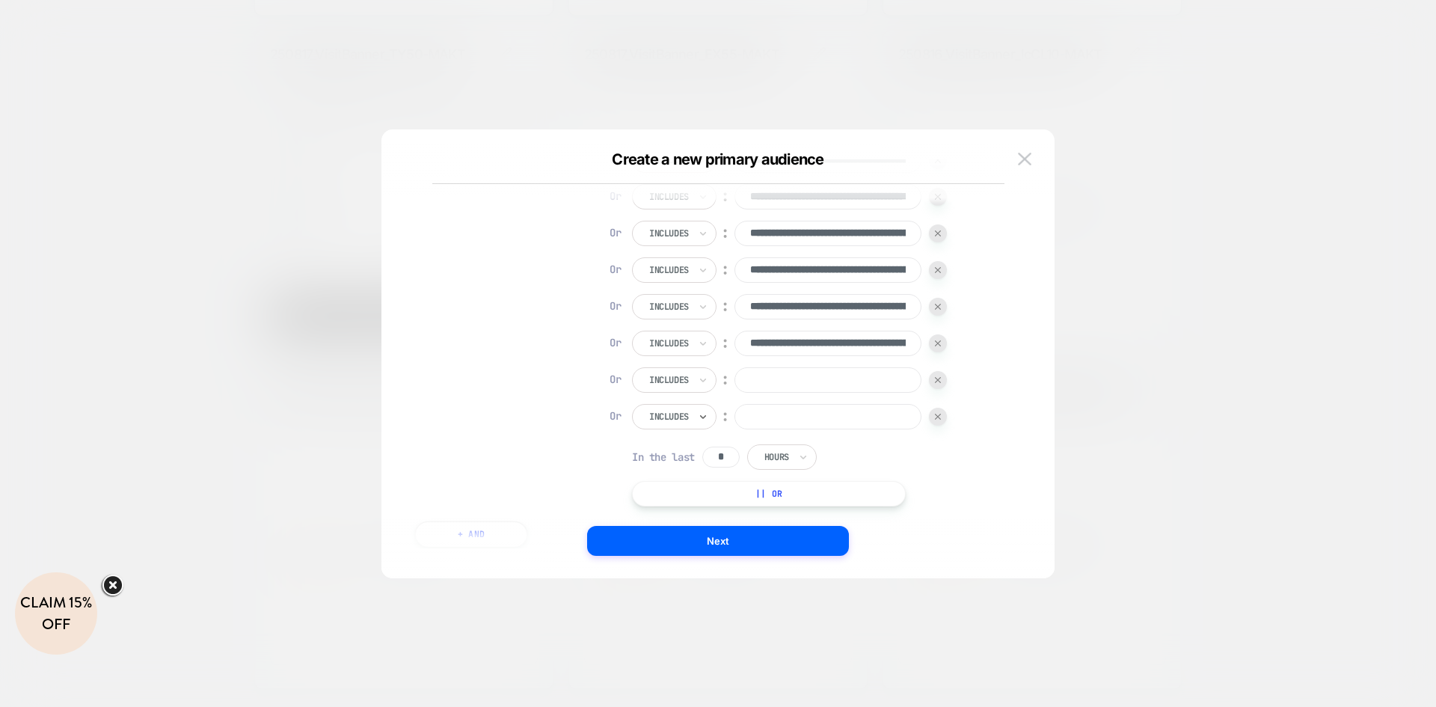
click at [785, 382] on input at bounding box center [827, 379] width 187 height 25
paste input "**********"
type input "**********"
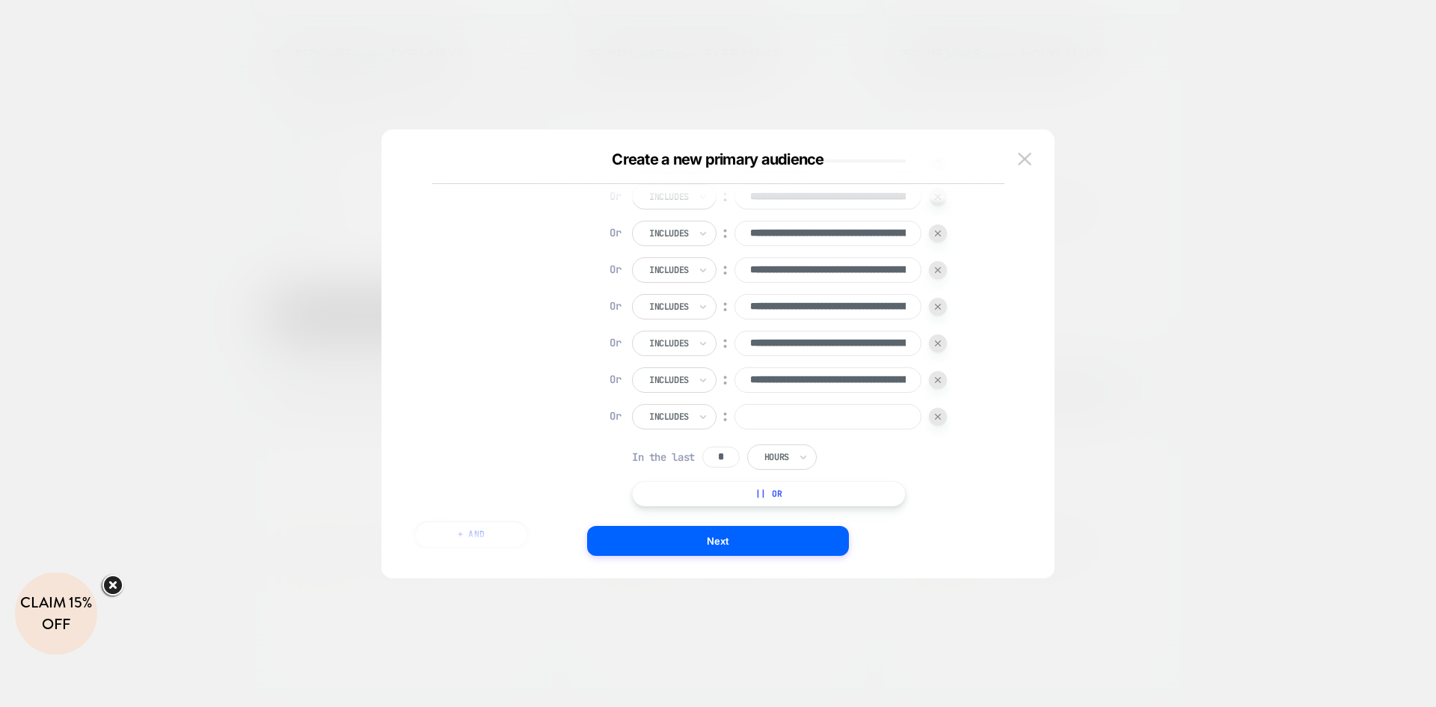
click at [814, 419] on input at bounding box center [827, 416] width 187 height 25
paste input "**********"
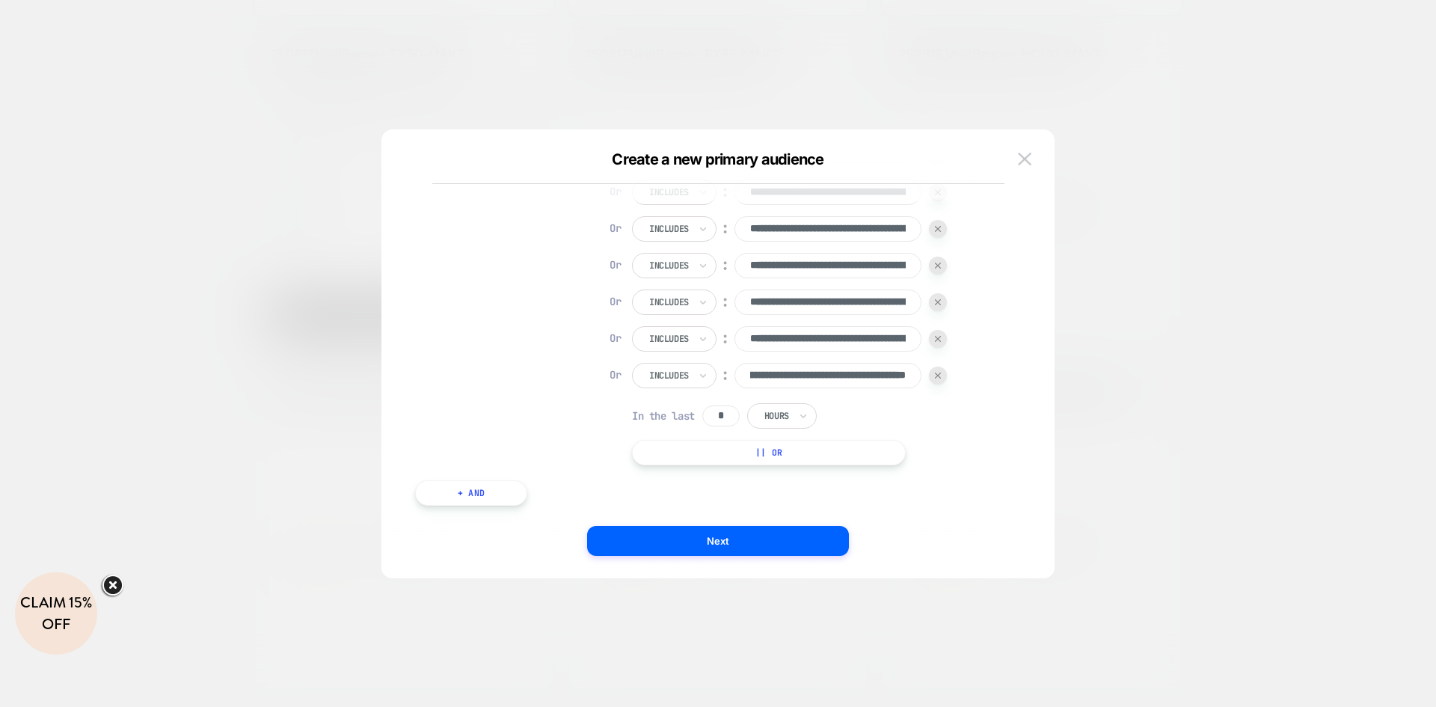
scroll to position [194, 0]
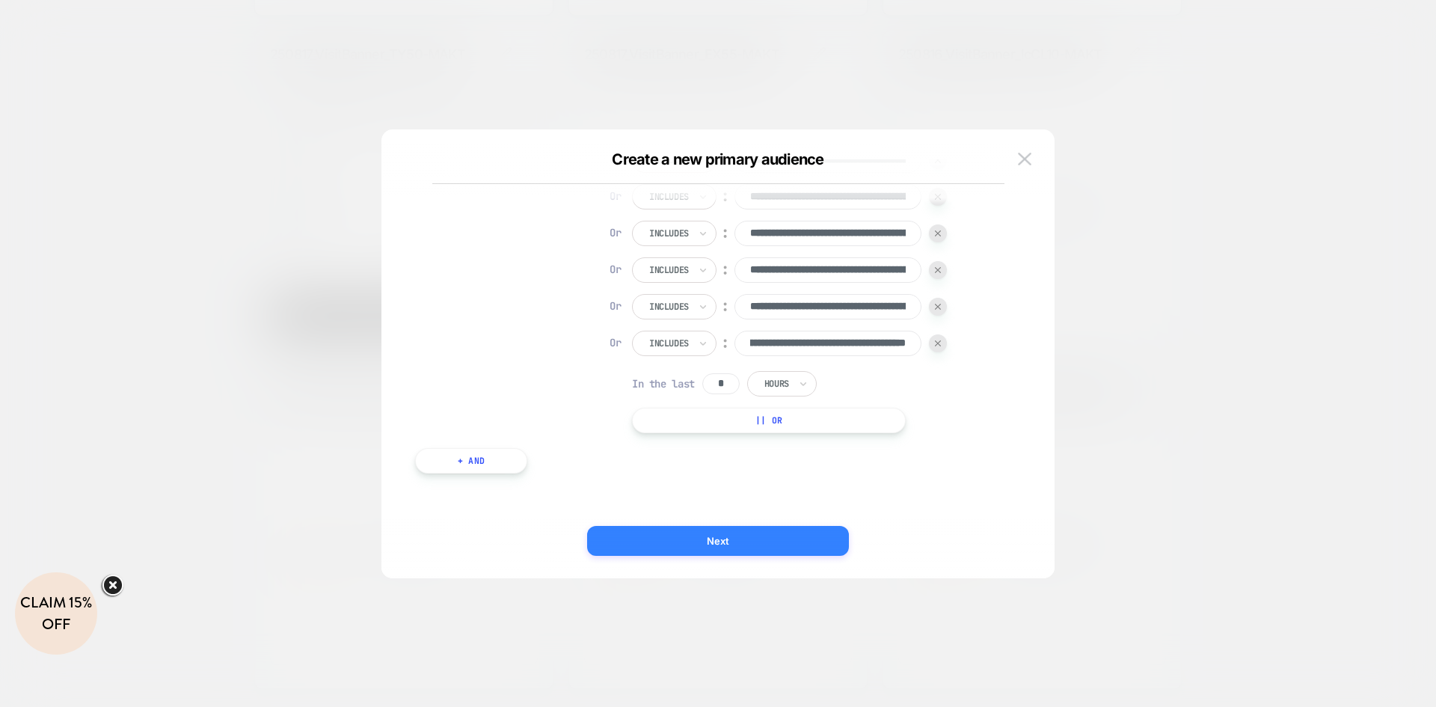
type input "**********"
click at [737, 530] on button "Next" at bounding box center [718, 541] width 262 height 30
type textarea "*"
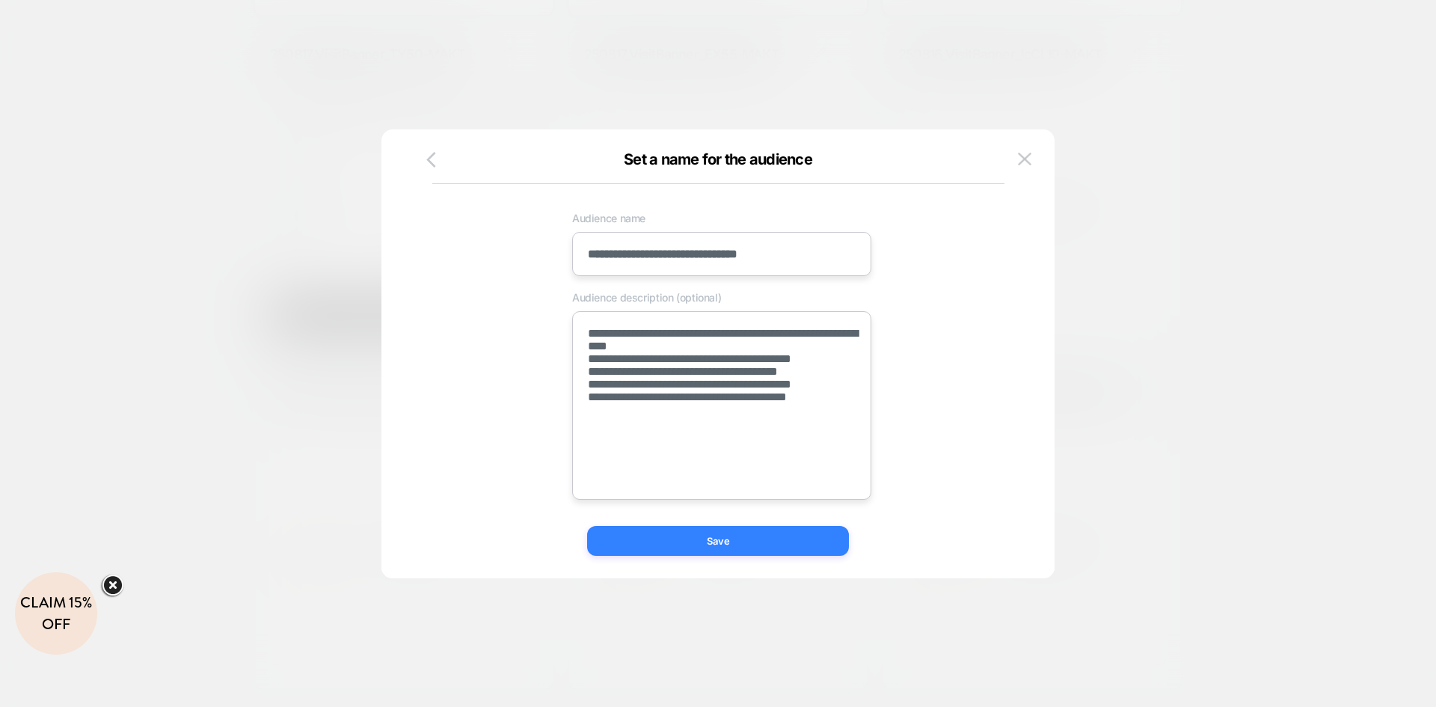
scroll to position [0, 0]
click at [776, 406] on textarea "**********" at bounding box center [721, 405] width 299 height 188
paste textarea "**********"
type textarea "*"
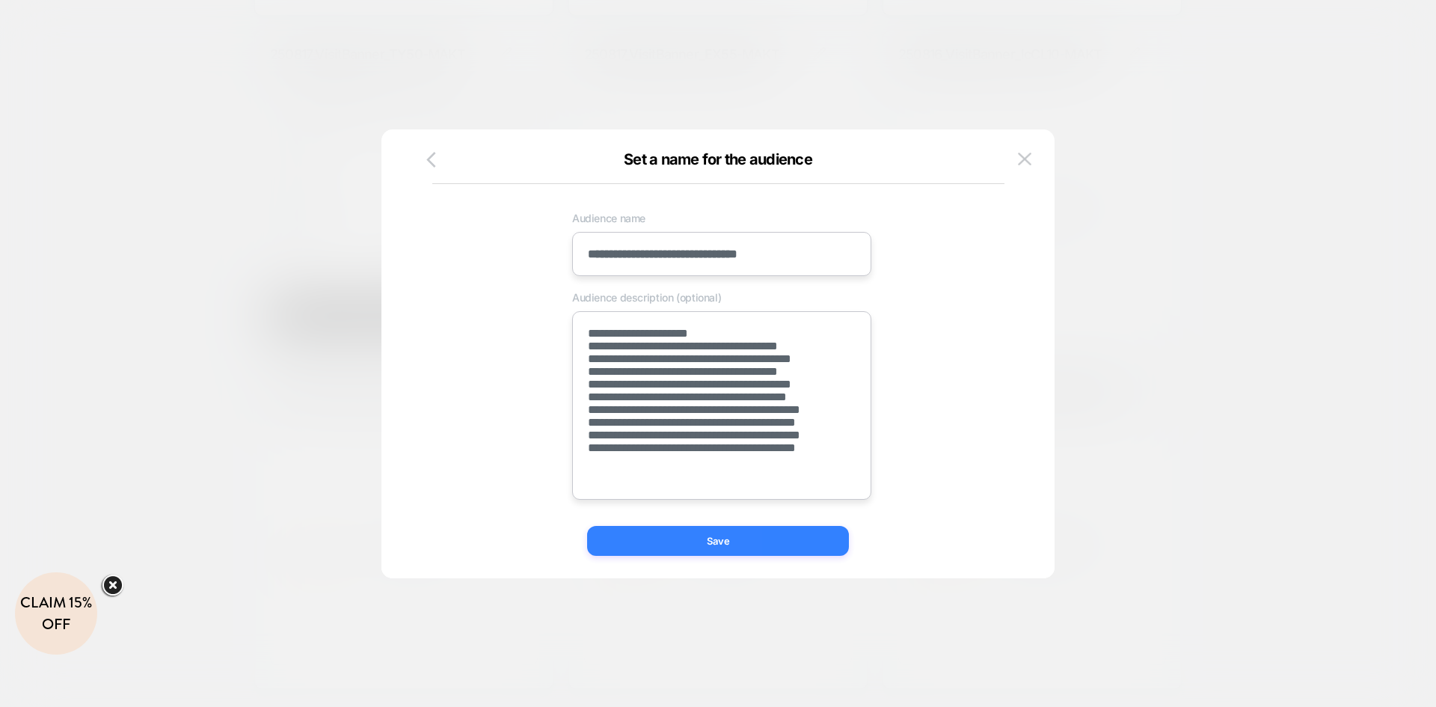
scroll to position [81, 0]
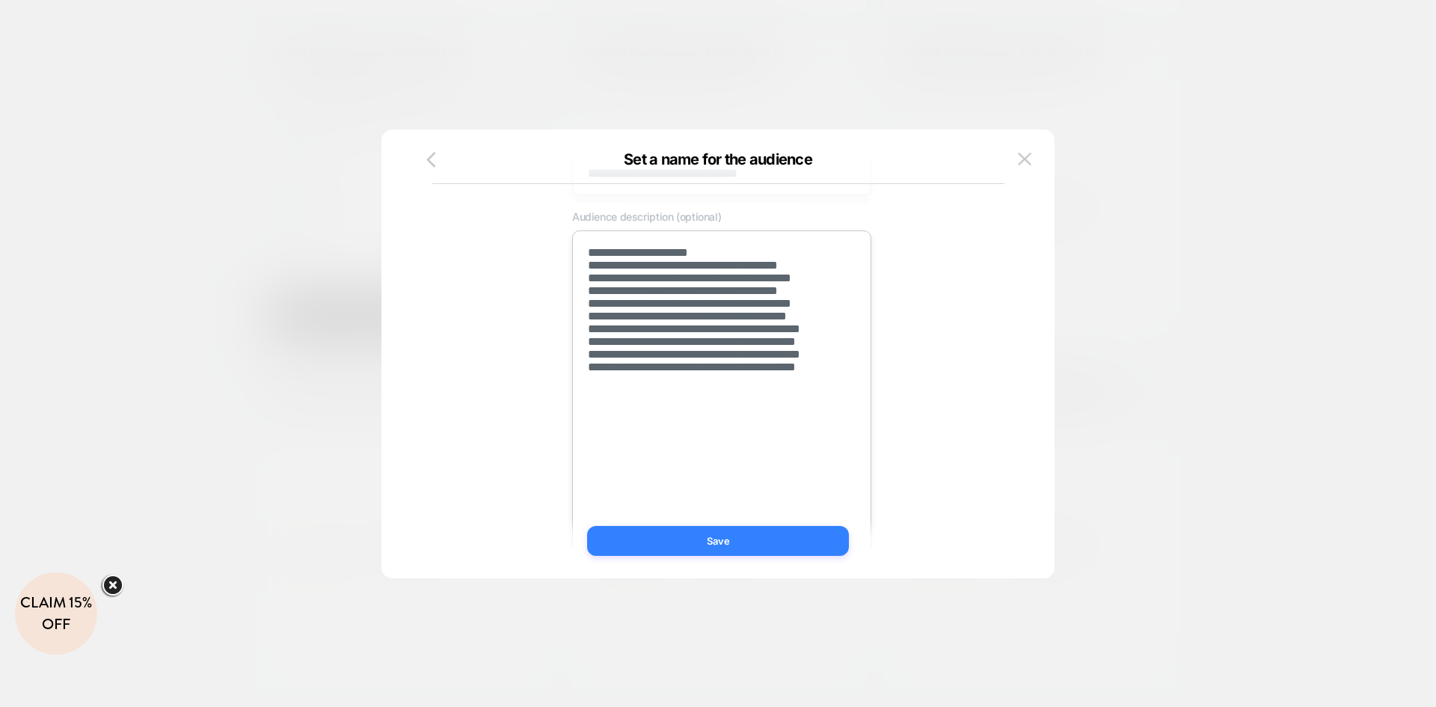
type textarea "**********"
click at [708, 538] on button "Save" at bounding box center [718, 541] width 262 height 30
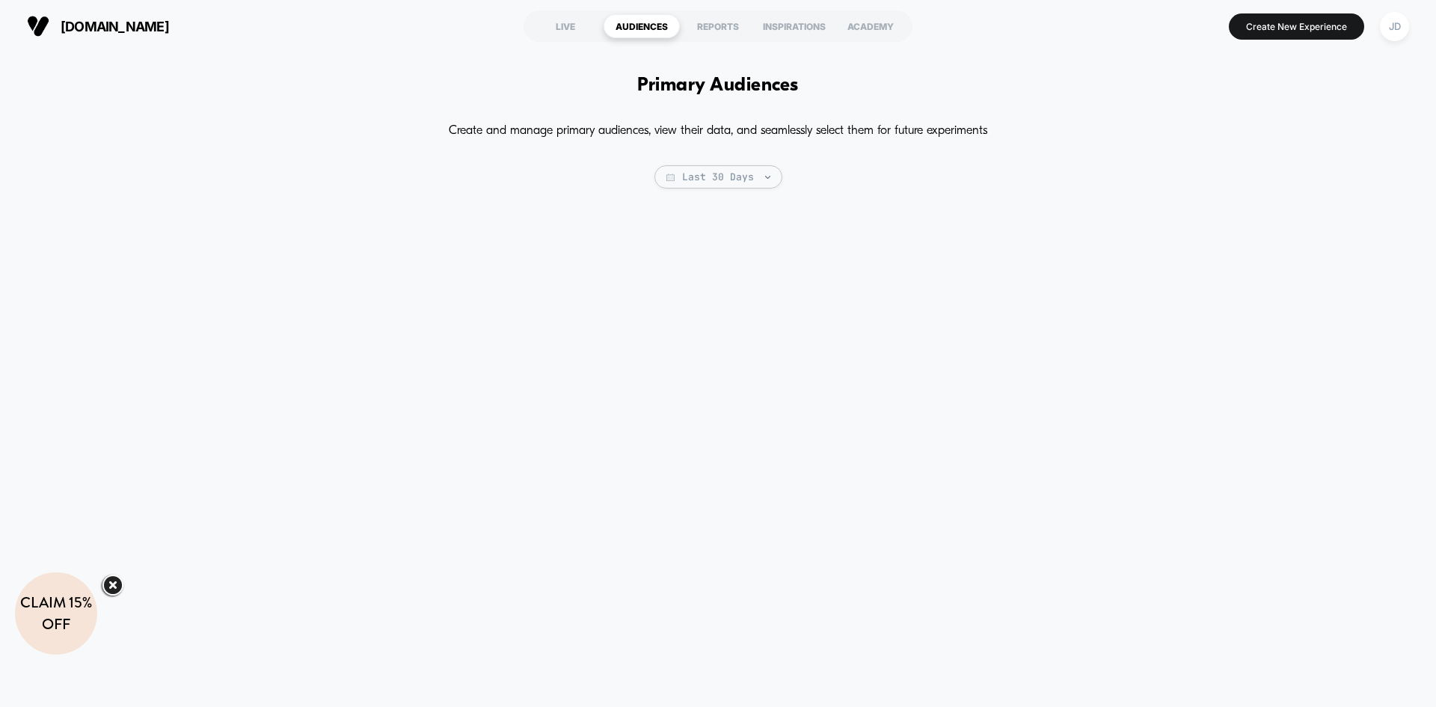
scroll to position [0, 0]
type textarea "*"
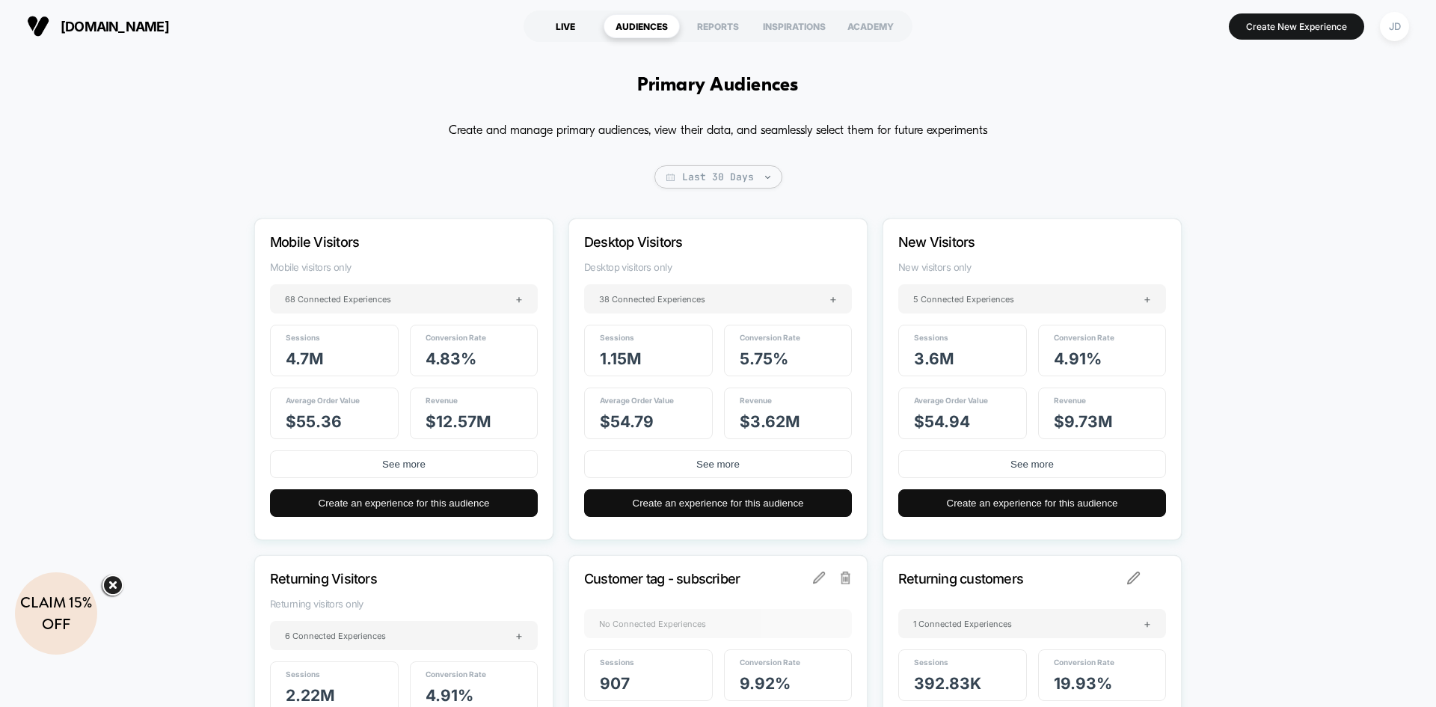
click at [554, 25] on div "LIVE" at bounding box center [565, 26] width 76 height 24
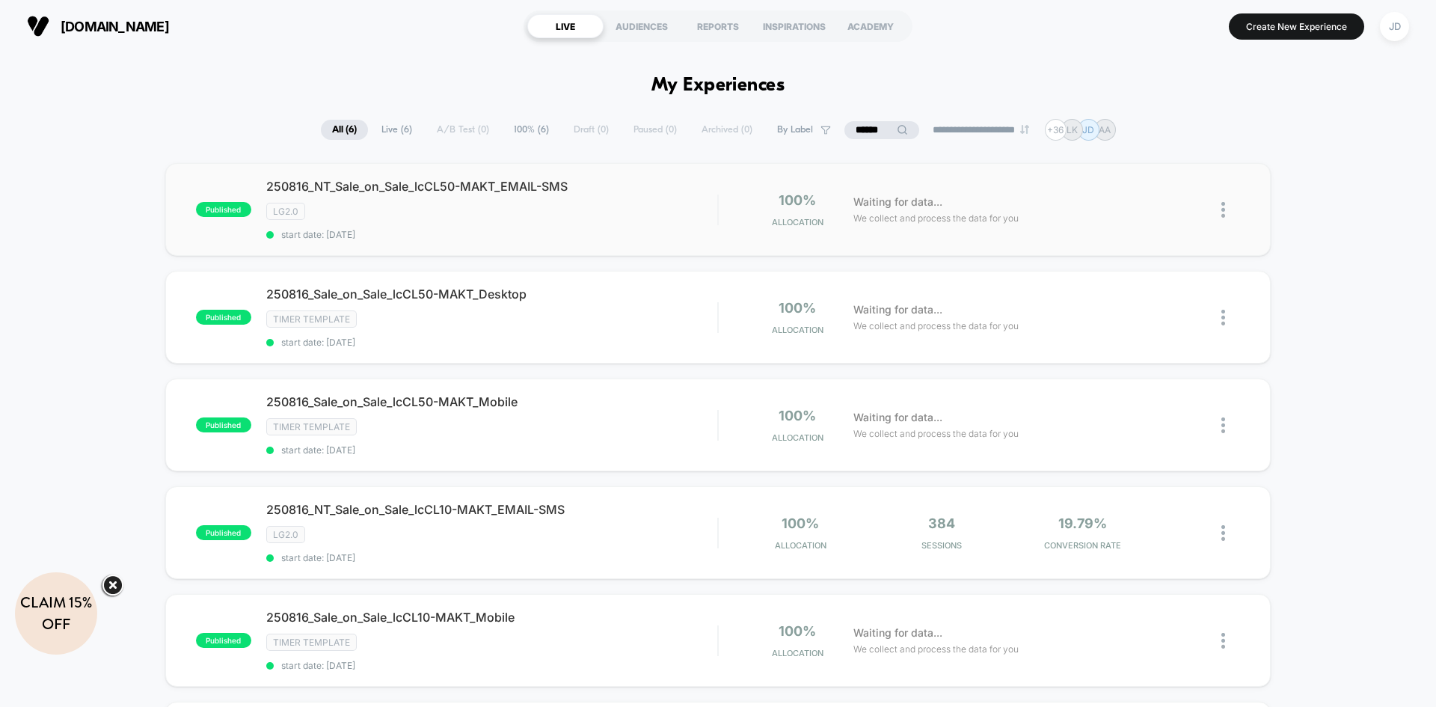
click at [1223, 212] on img at bounding box center [1223, 210] width 4 height 16
click at [1145, 119] on div "Edit" at bounding box center [1146, 124] width 135 height 34
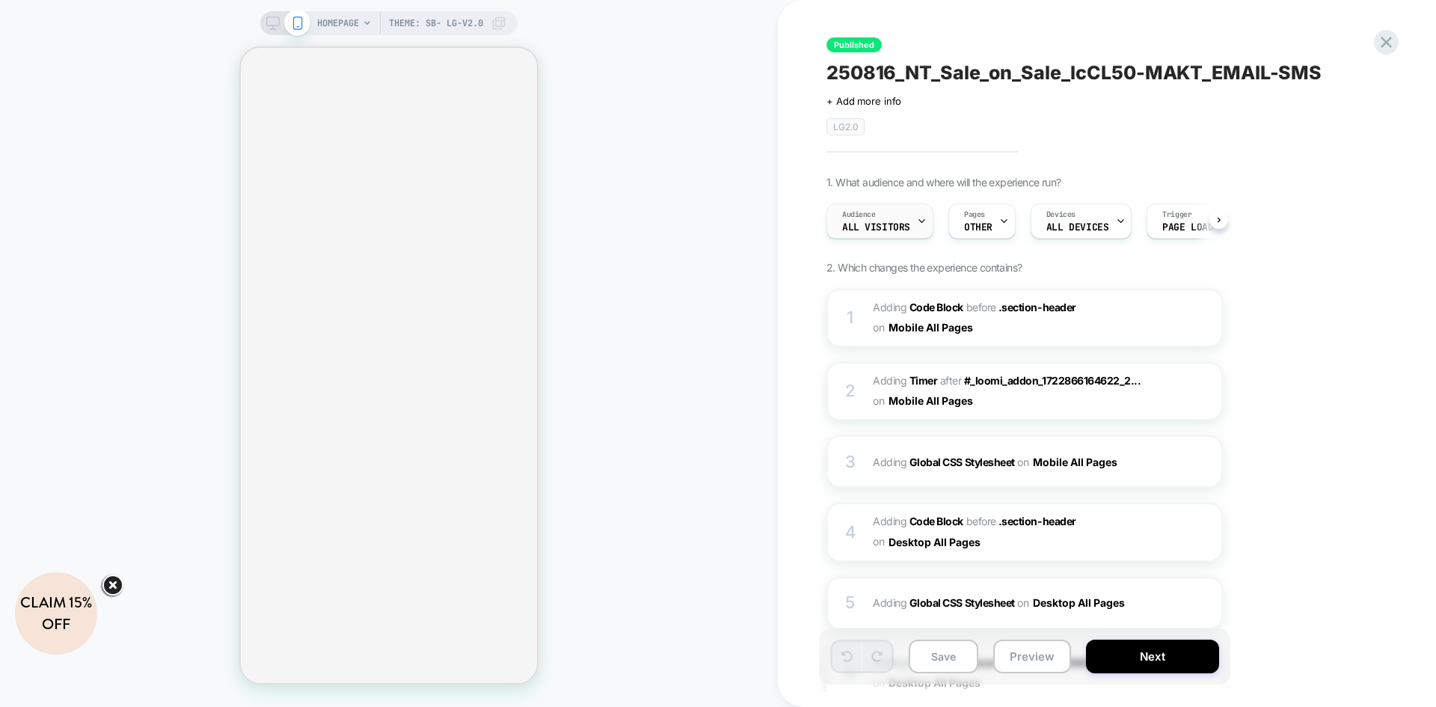
click at [881, 224] on span "All Visitors" at bounding box center [876, 227] width 68 height 10
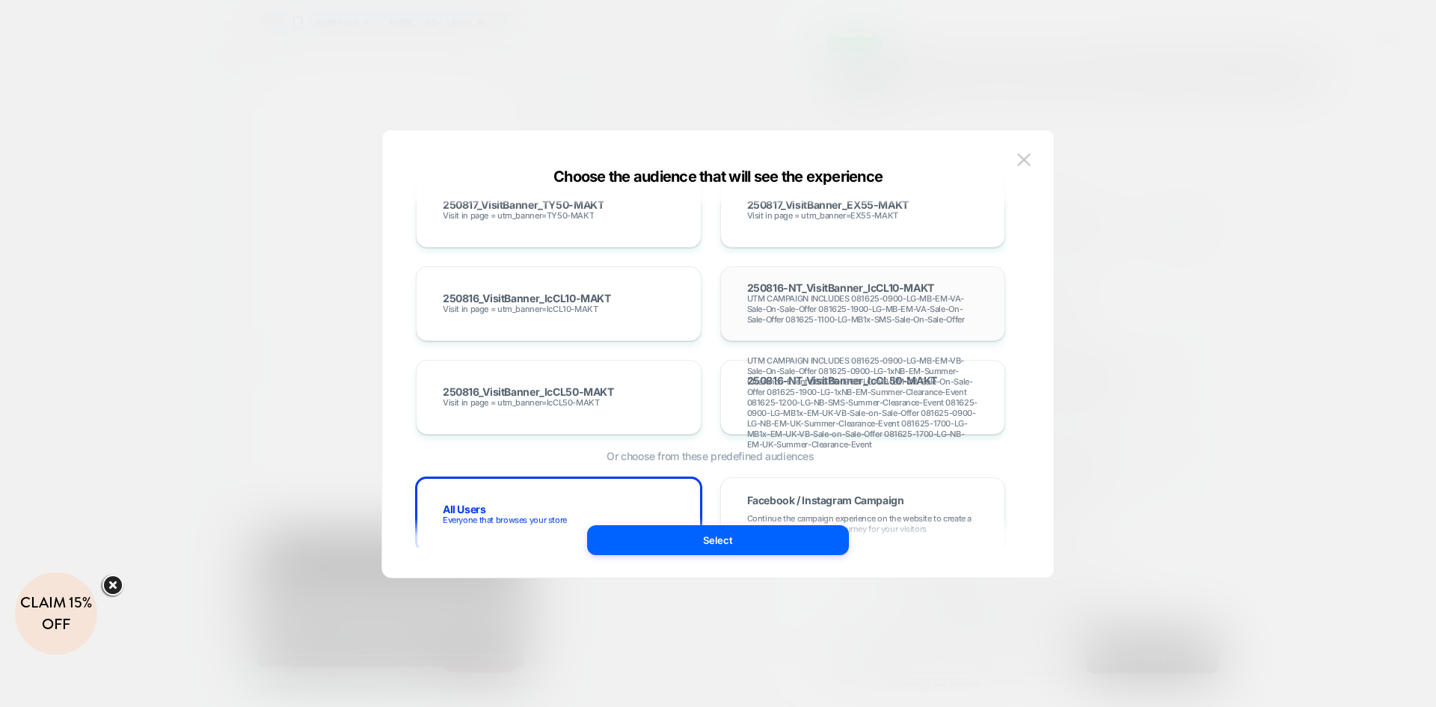
scroll to position [9234, 0]
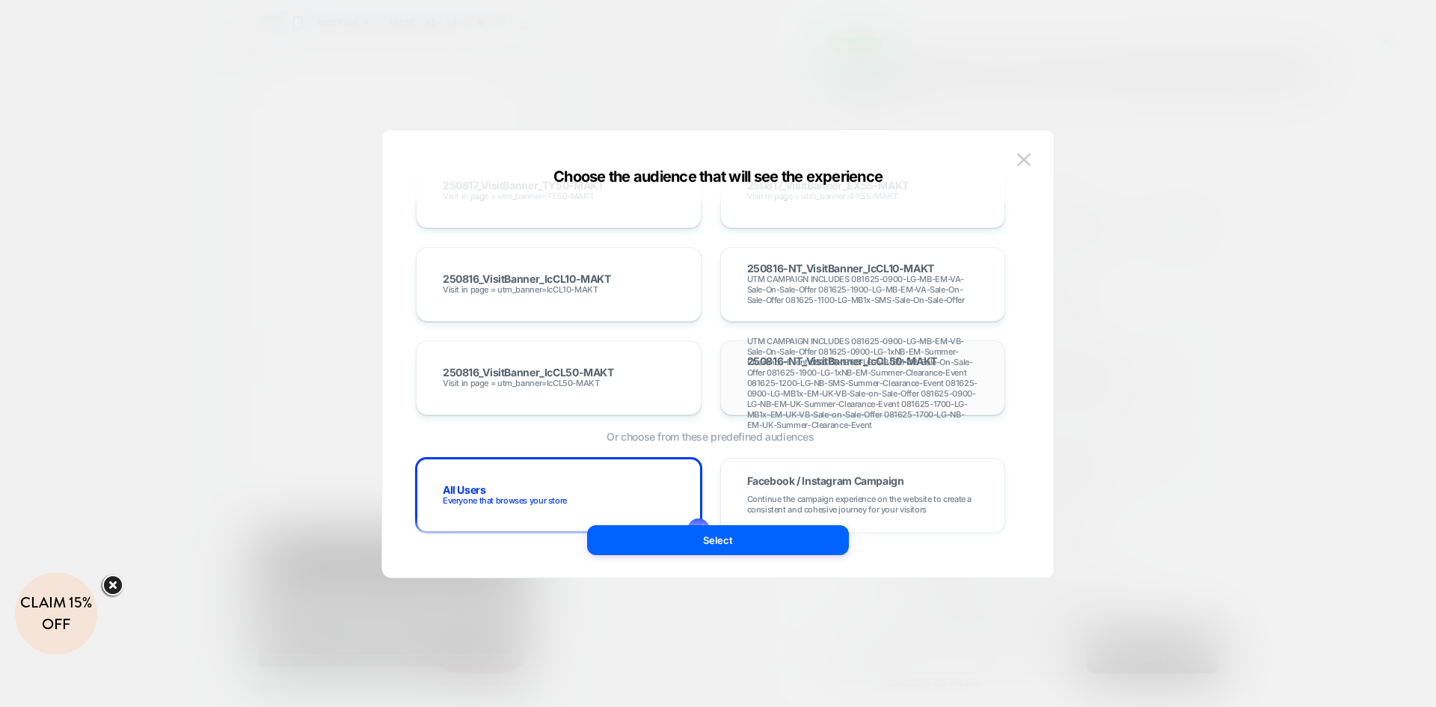
click at [980, 384] on div "250816-NT_VisitBanner_lcCL50-MAKT UTM CAMPAIGN INCLUDES 081625-0900-LG-MB-EM-VB…" at bounding box center [863, 377] width 254 height 43
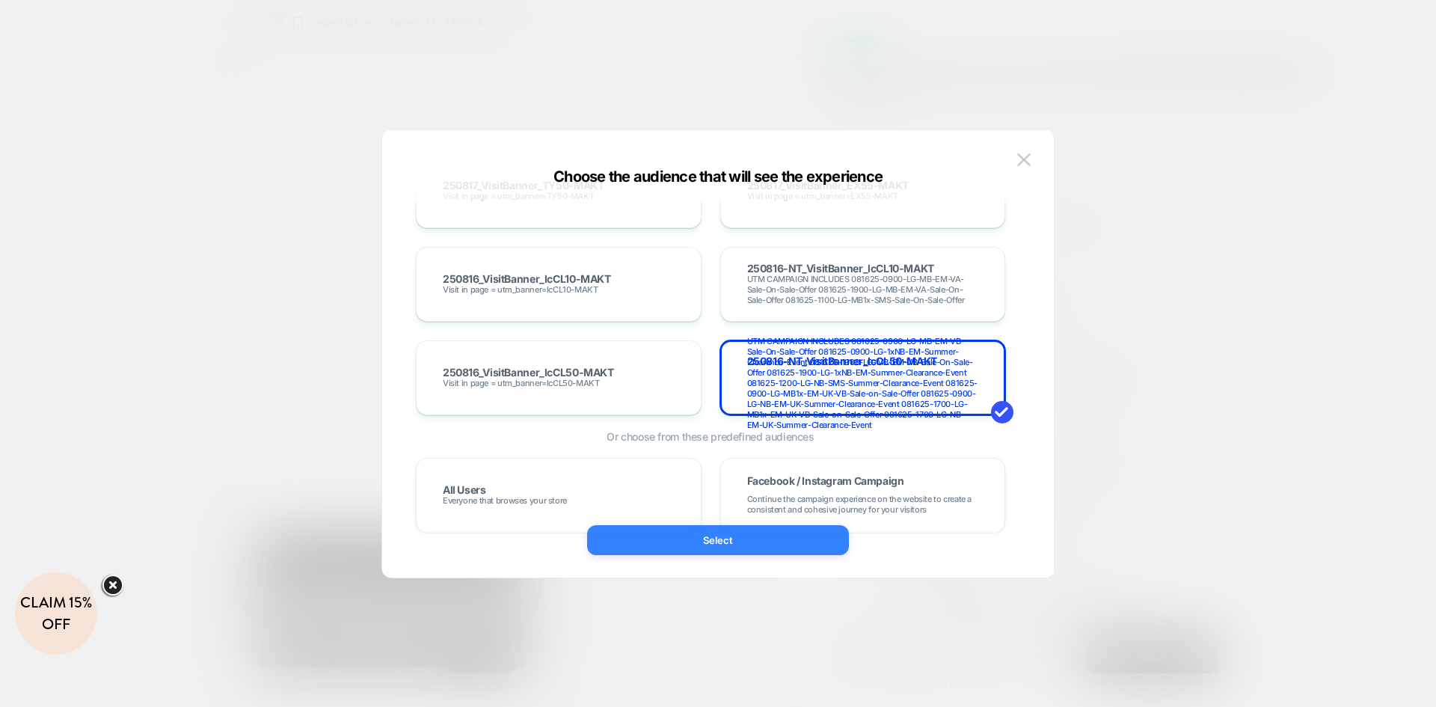
click at [742, 535] on button "Select" at bounding box center [718, 540] width 262 height 30
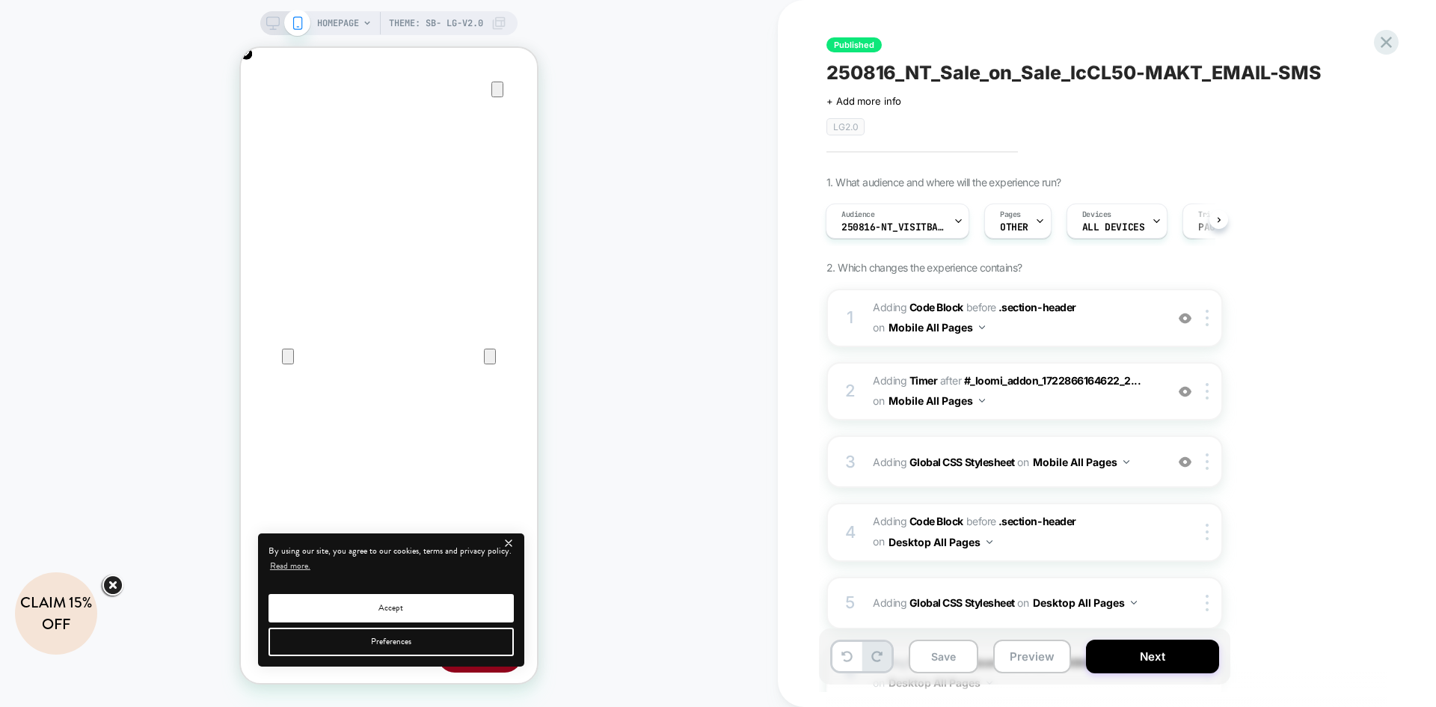
scroll to position [0, 0]
click at [953, 652] on button "Save" at bounding box center [943, 656] width 70 height 34
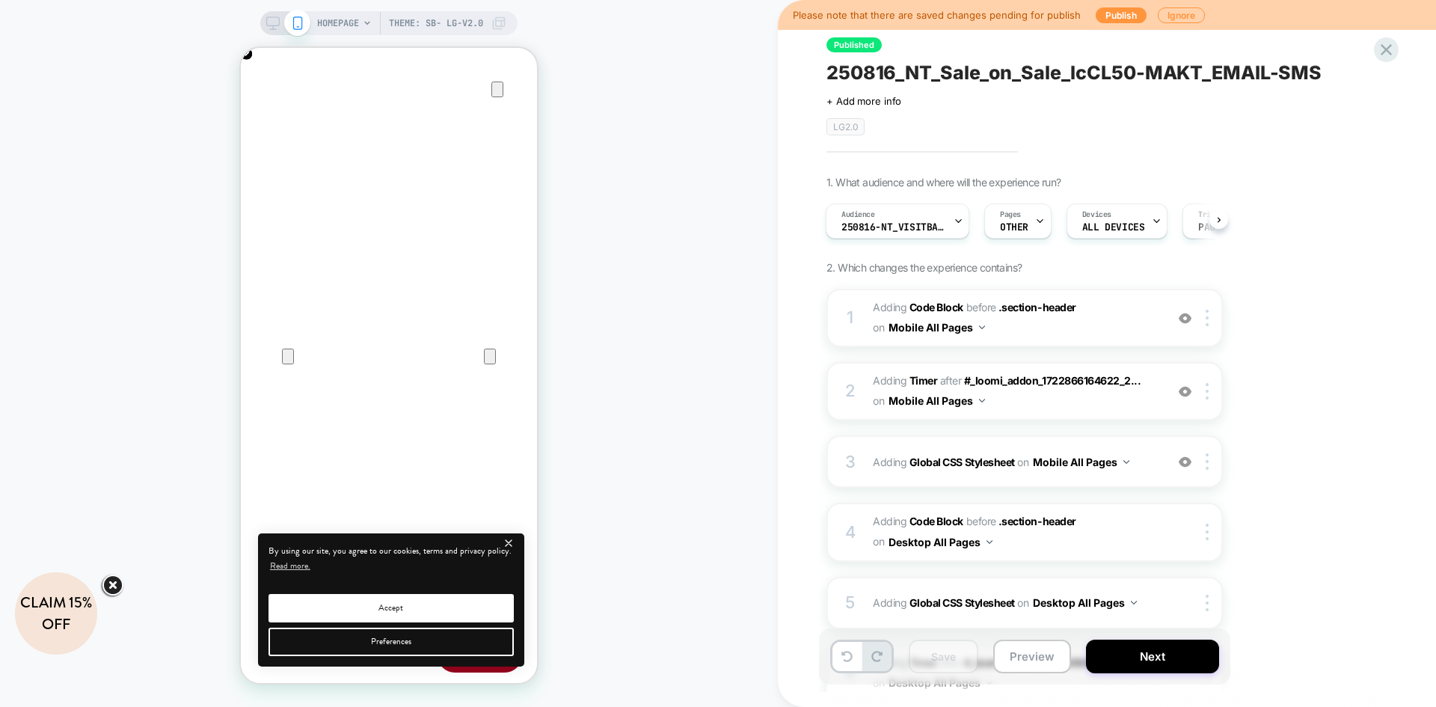
click at [1118, 24] on div "Please note that there are saved changes pending for publish Publish Ignore" at bounding box center [1107, 15] width 658 height 30
click at [1118, 19] on button "Publish" at bounding box center [1120, 15] width 51 height 16
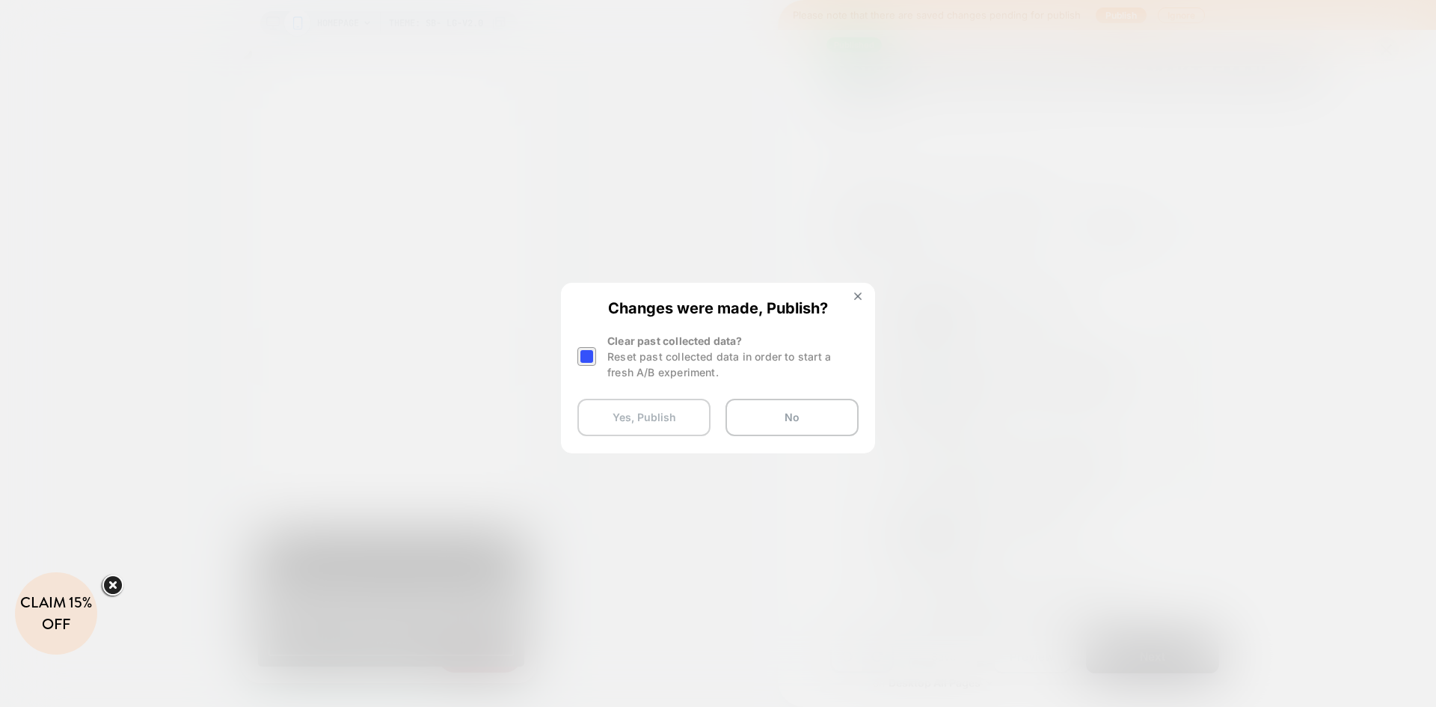
click at [665, 416] on button "Yes, Publish" at bounding box center [643, 417] width 133 height 37
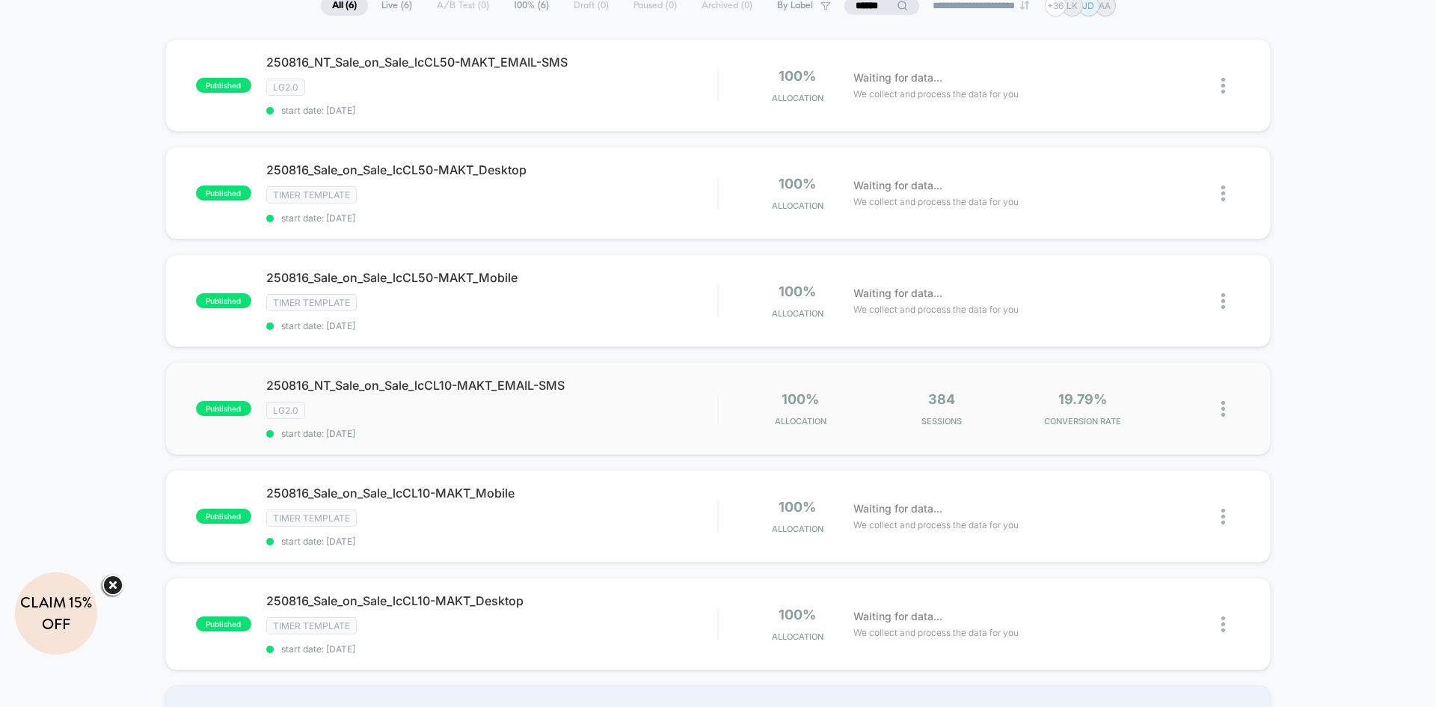
scroll to position [150, 0]
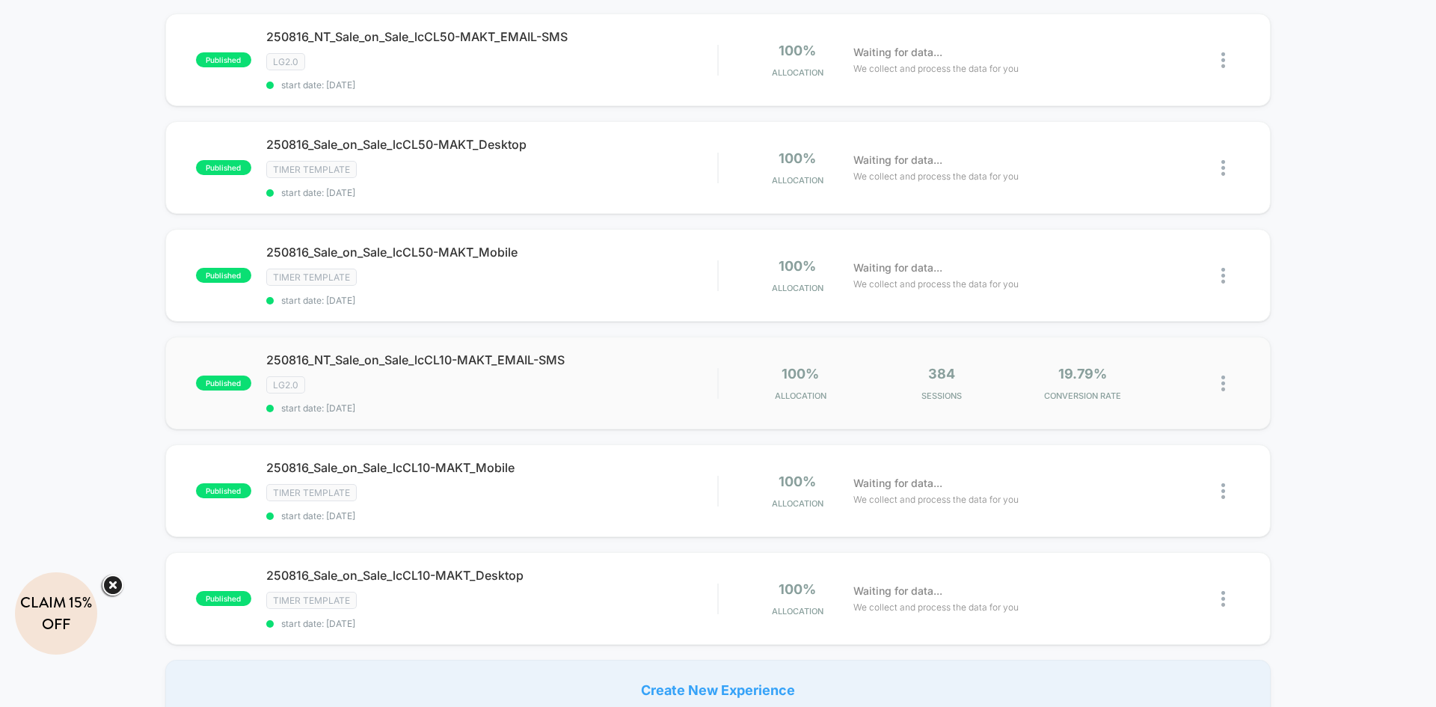
click at [1223, 384] on img at bounding box center [1223, 383] width 4 height 16
click at [1142, 301] on div "Edit" at bounding box center [1146, 297] width 135 height 34
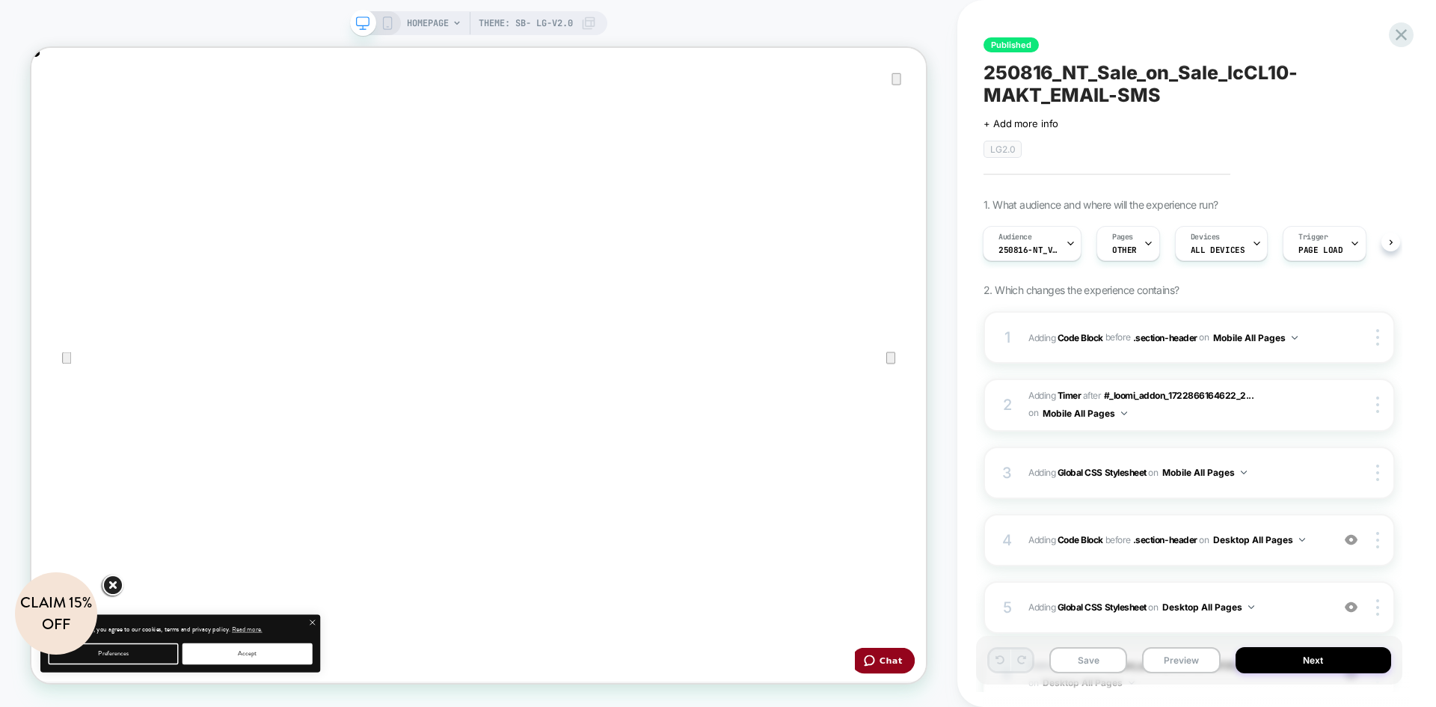
click at [384, 22] on icon at bounding box center [387, 22] width 13 height 13
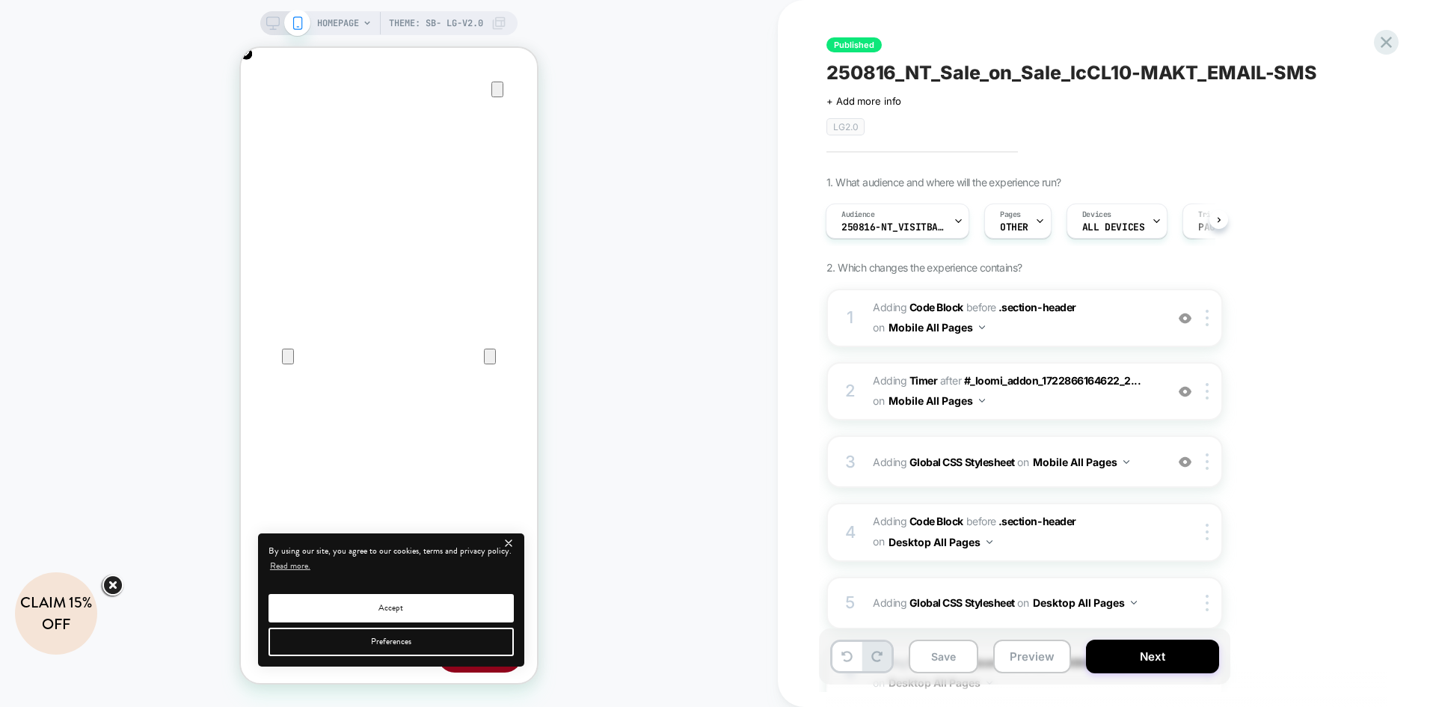
scroll to position [0, 592]
drag, startPoint x: 1302, startPoint y: 73, endPoint x: 835, endPoint y: 73, distance: 466.5
click at [835, 73] on div "250816_NT_Sale_on_Sale_lcCL10-MAKT_EMAIL-SMS" at bounding box center [1099, 72] width 546 height 22
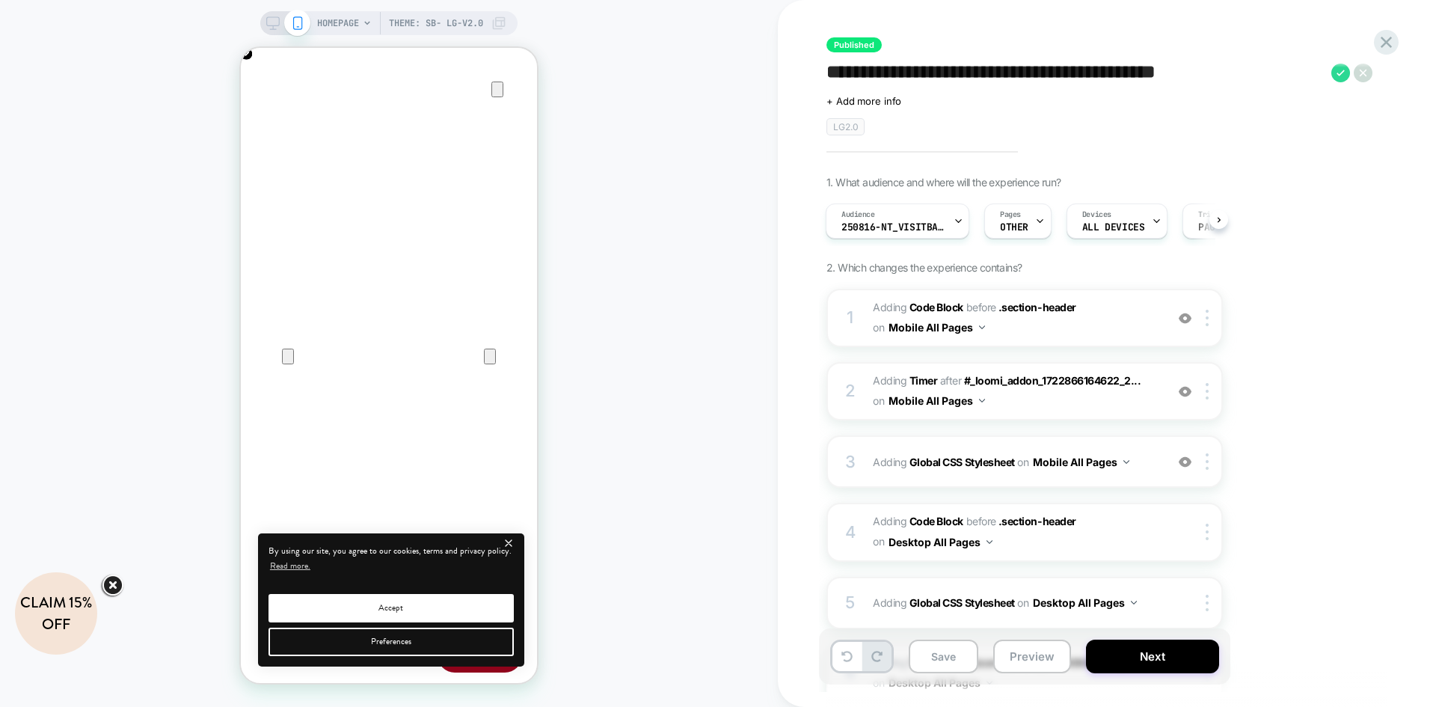
scroll to position [0, 0]
drag, startPoint x: 1320, startPoint y: 73, endPoint x: 810, endPoint y: 70, distance: 509.9
click at [810, 70] on div "**********" at bounding box center [1107, 353] width 658 height 707
click at [1368, 73] on icon at bounding box center [1362, 73] width 19 height 19
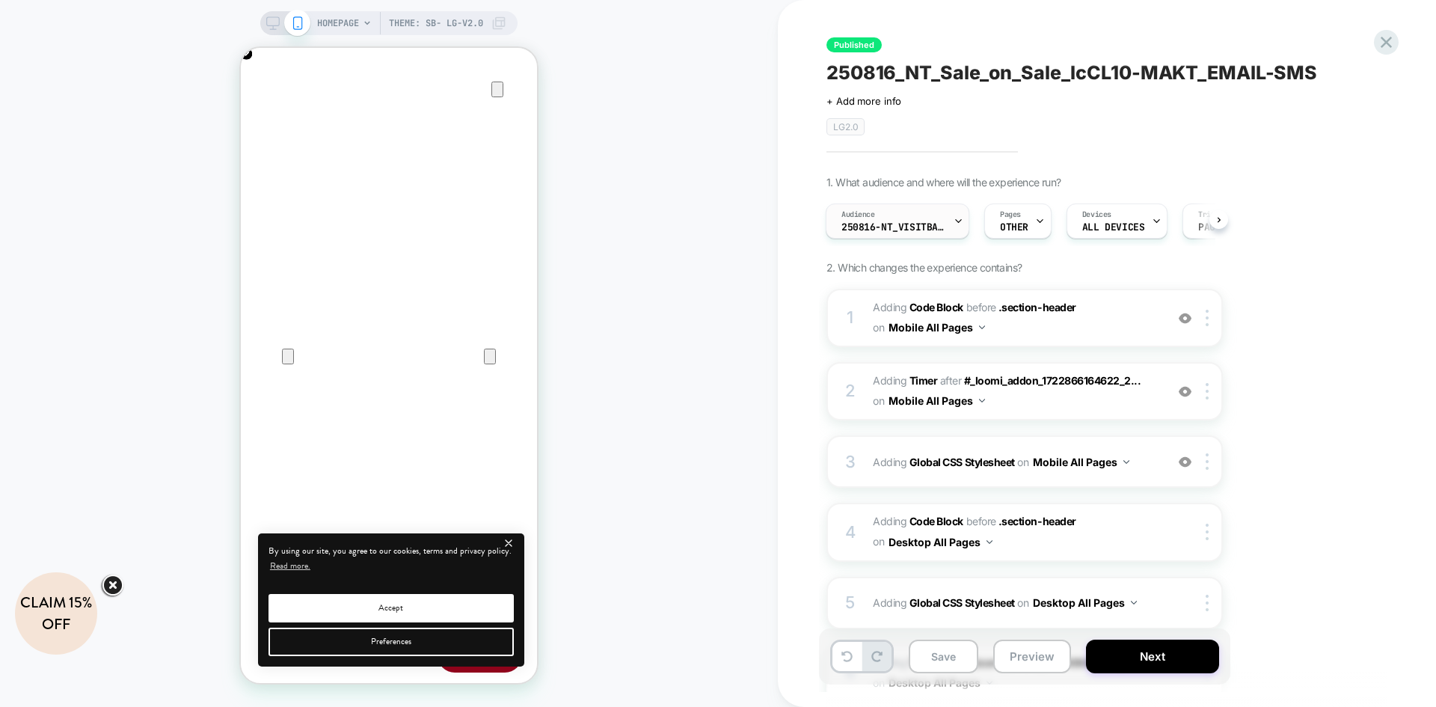
click at [911, 218] on div "Audience 250816-NT_VisitBanner_lcCL10-MAKT" at bounding box center [893, 221] width 135 height 34
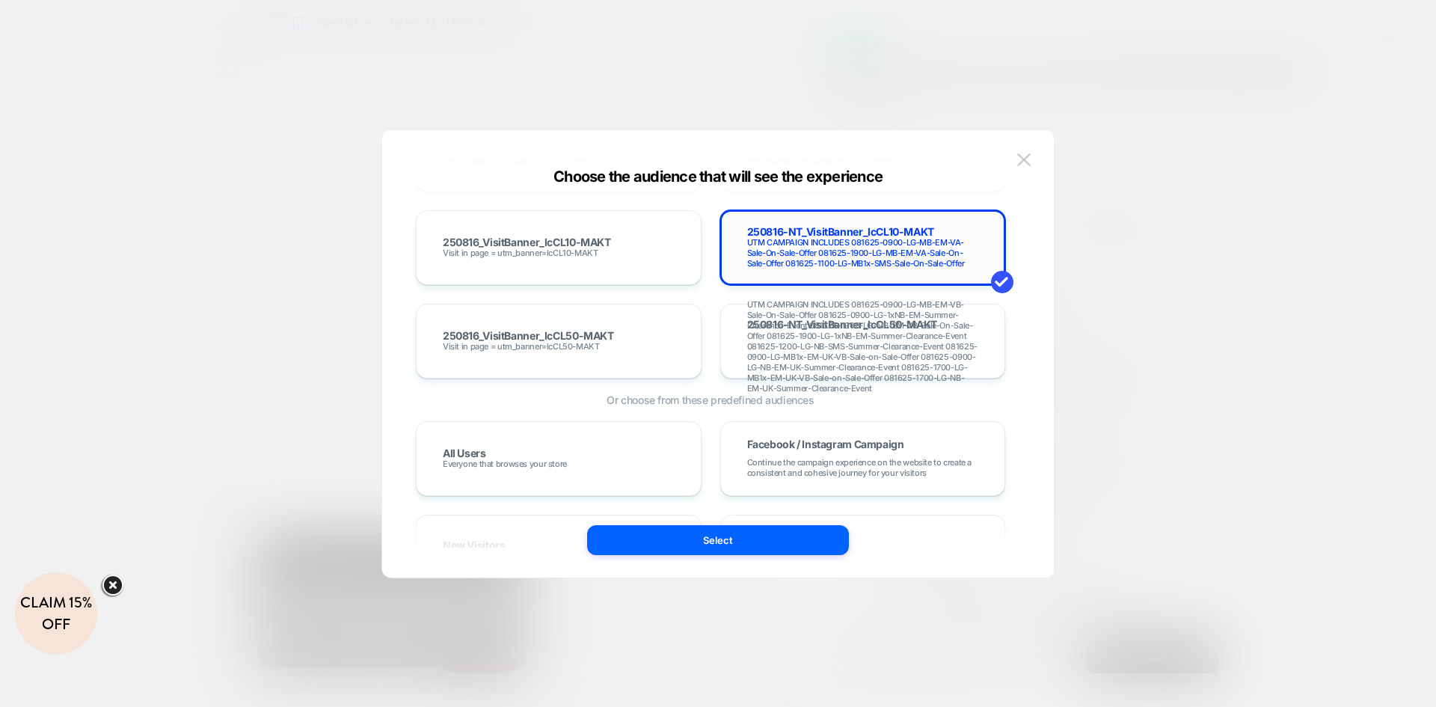
scroll to position [0, 592]
click at [1023, 149] on button at bounding box center [1023, 160] width 22 height 22
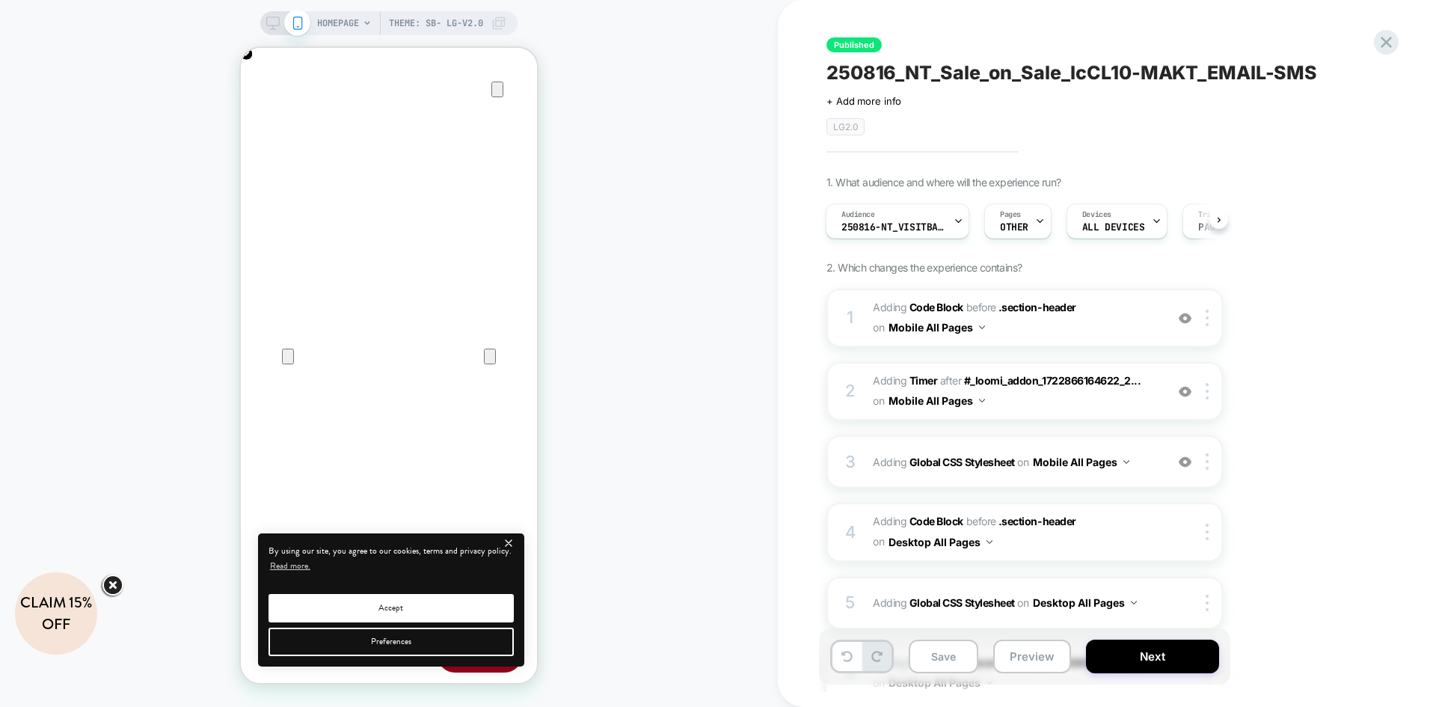
scroll to position [0, 0]
click at [935, 236] on div "Audience 250816-NT_VisitBanner_lcCL10-MAKT" at bounding box center [893, 221] width 135 height 34
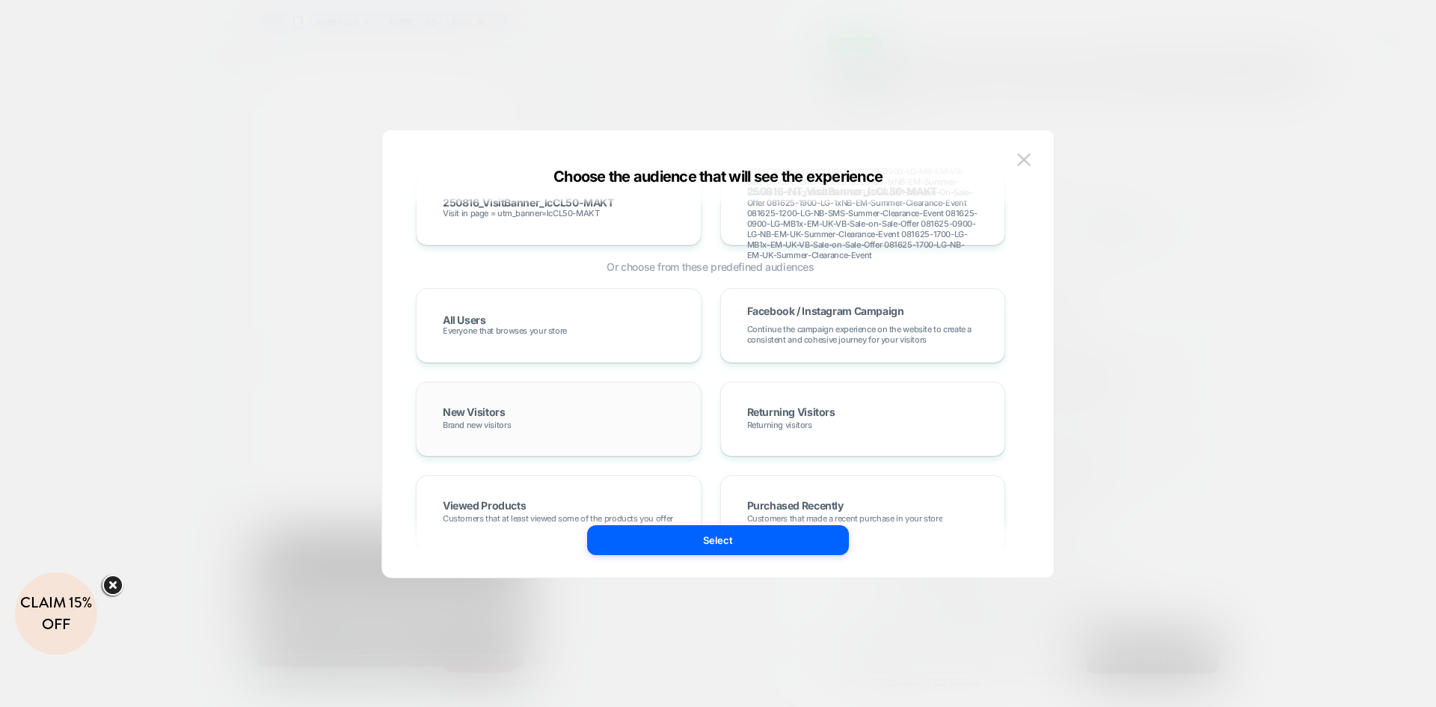
scroll to position [9421, 0]
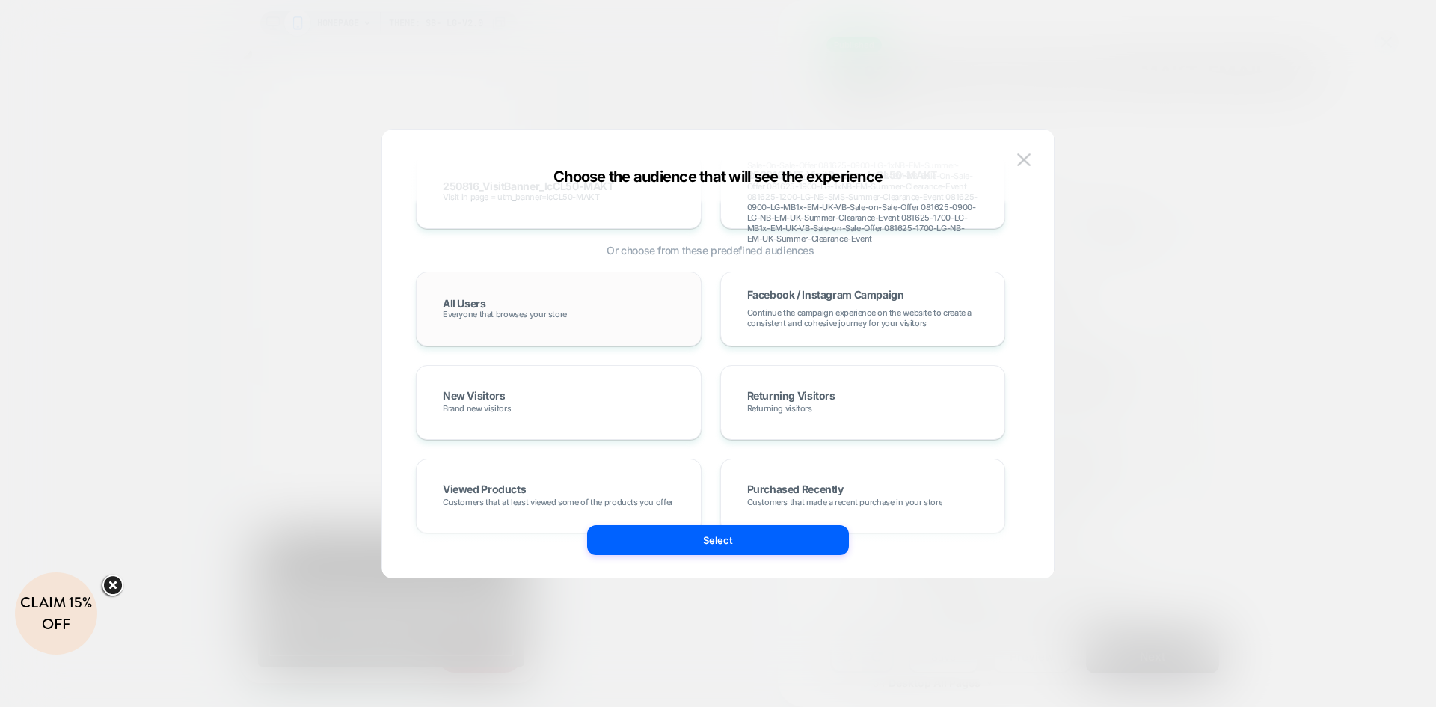
click at [567, 316] on div "All Users Everyone that browses your store" at bounding box center [558, 308] width 254 height 43
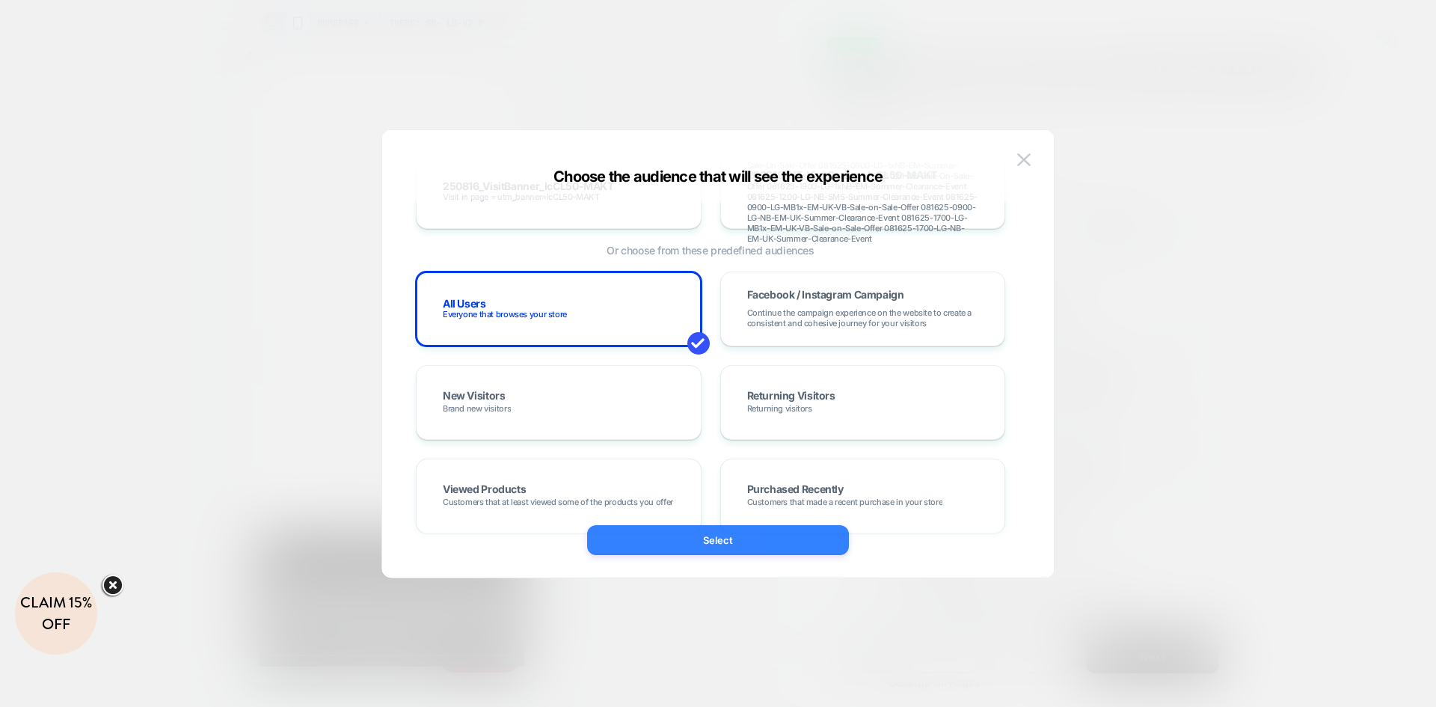
click at [688, 535] on button "Select" at bounding box center [718, 540] width 262 height 30
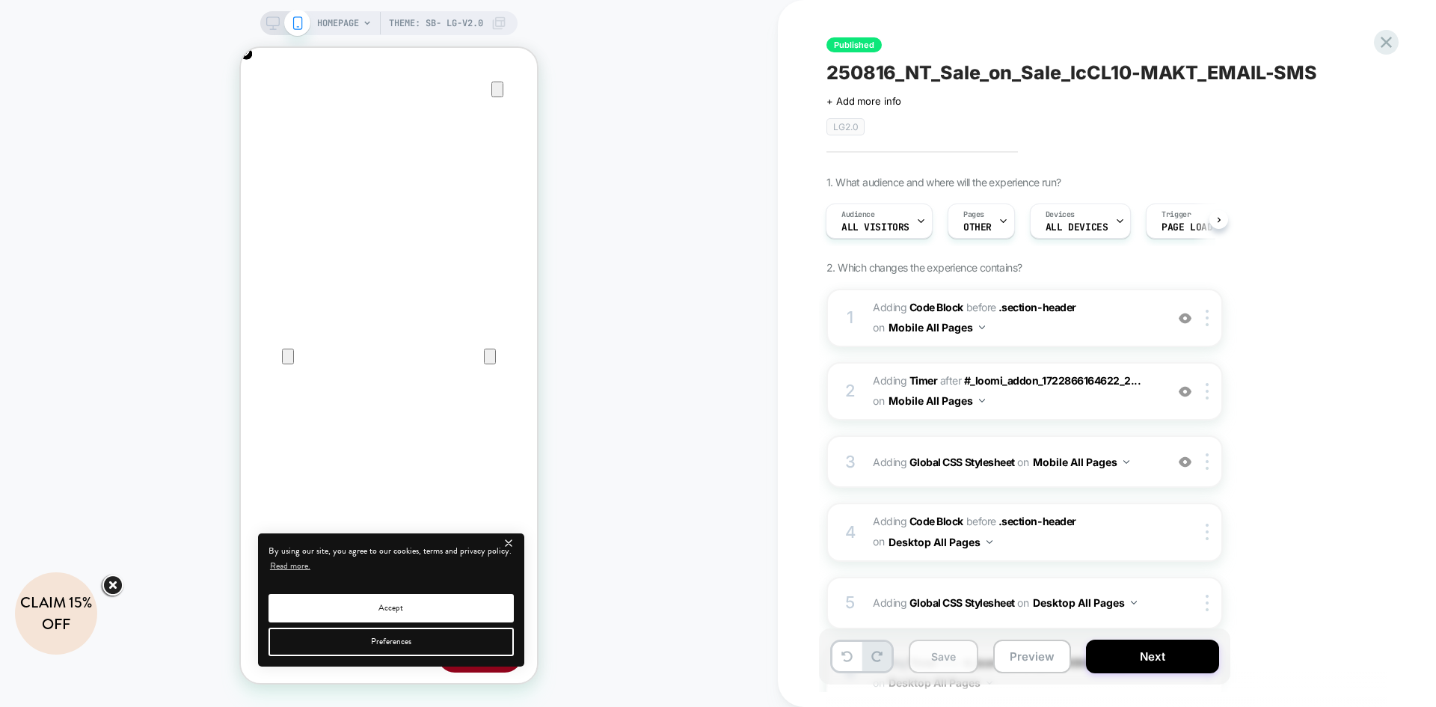
click at [943, 653] on button "Save" at bounding box center [943, 656] width 70 height 34
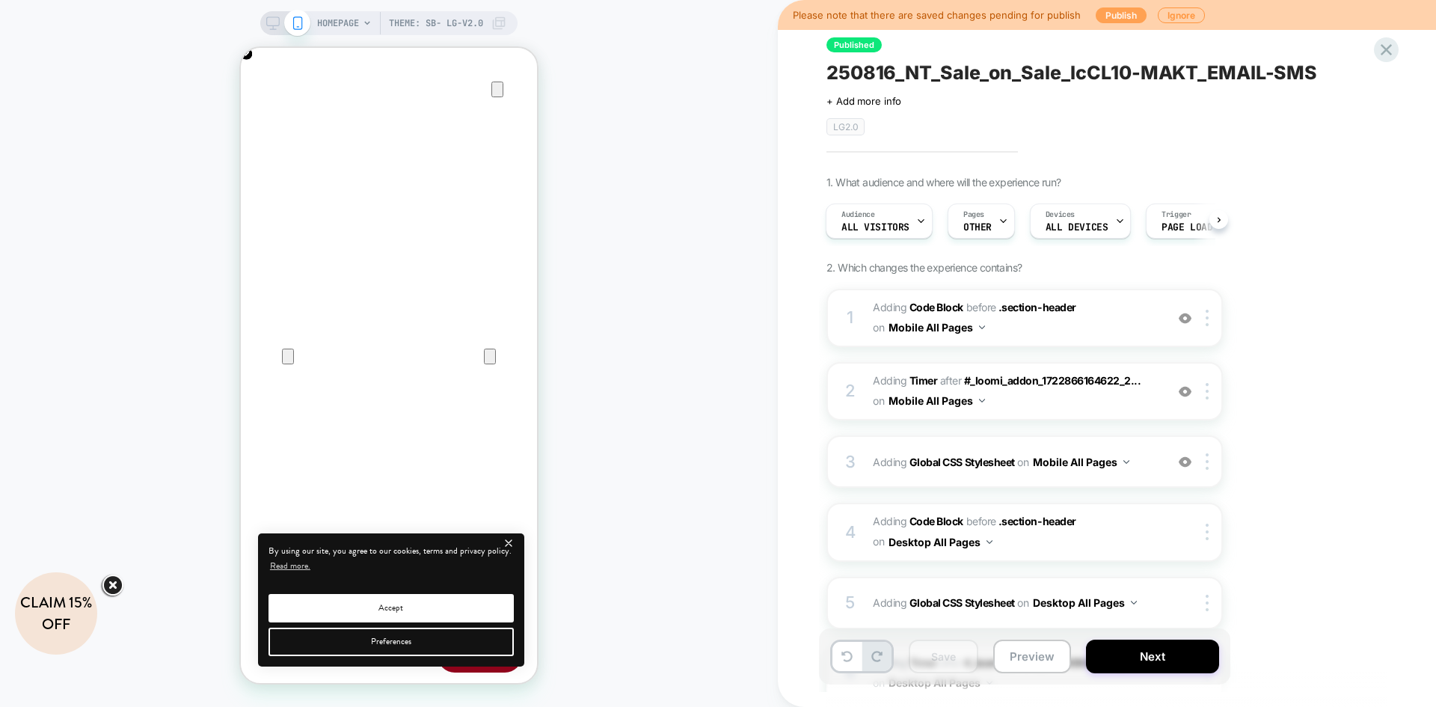
click at [1107, 7] on button "Publish" at bounding box center [1120, 15] width 51 height 16
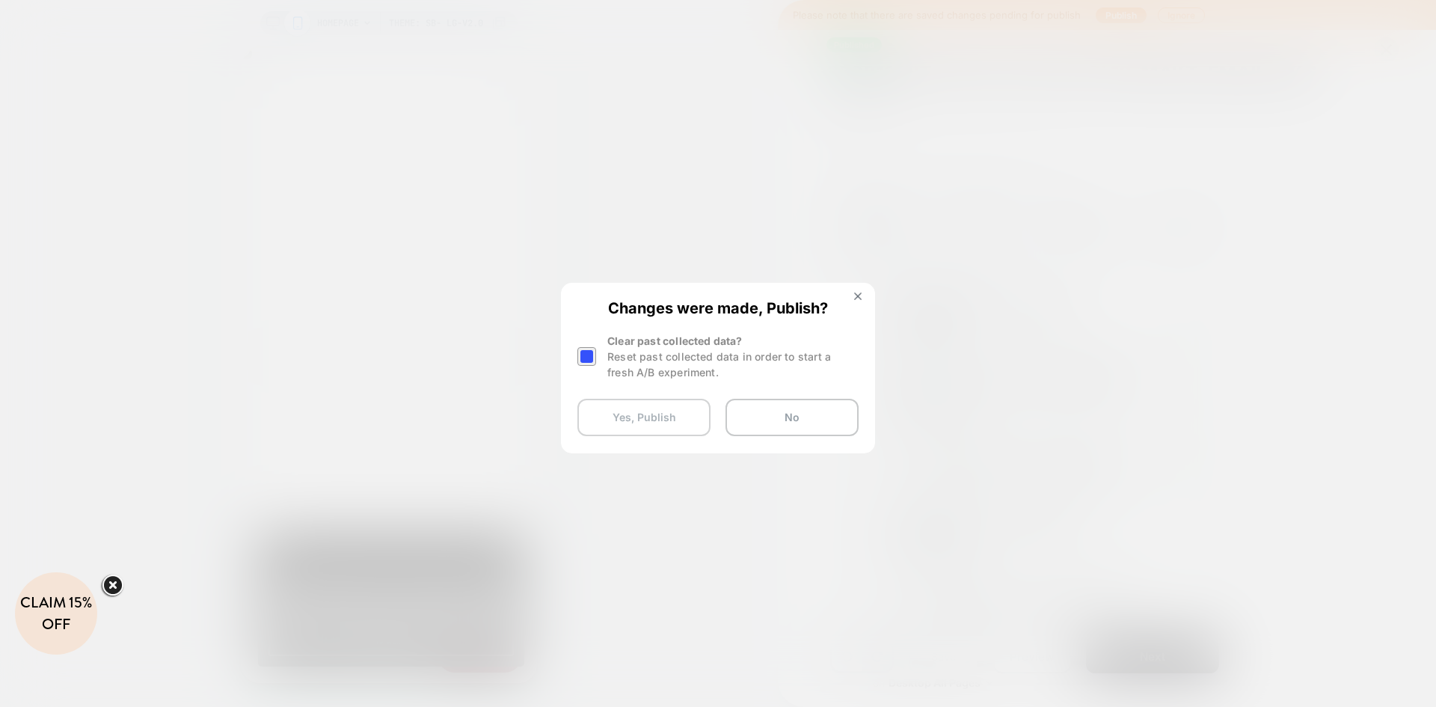
click at [668, 416] on button "Yes, Publish" at bounding box center [643, 417] width 133 height 37
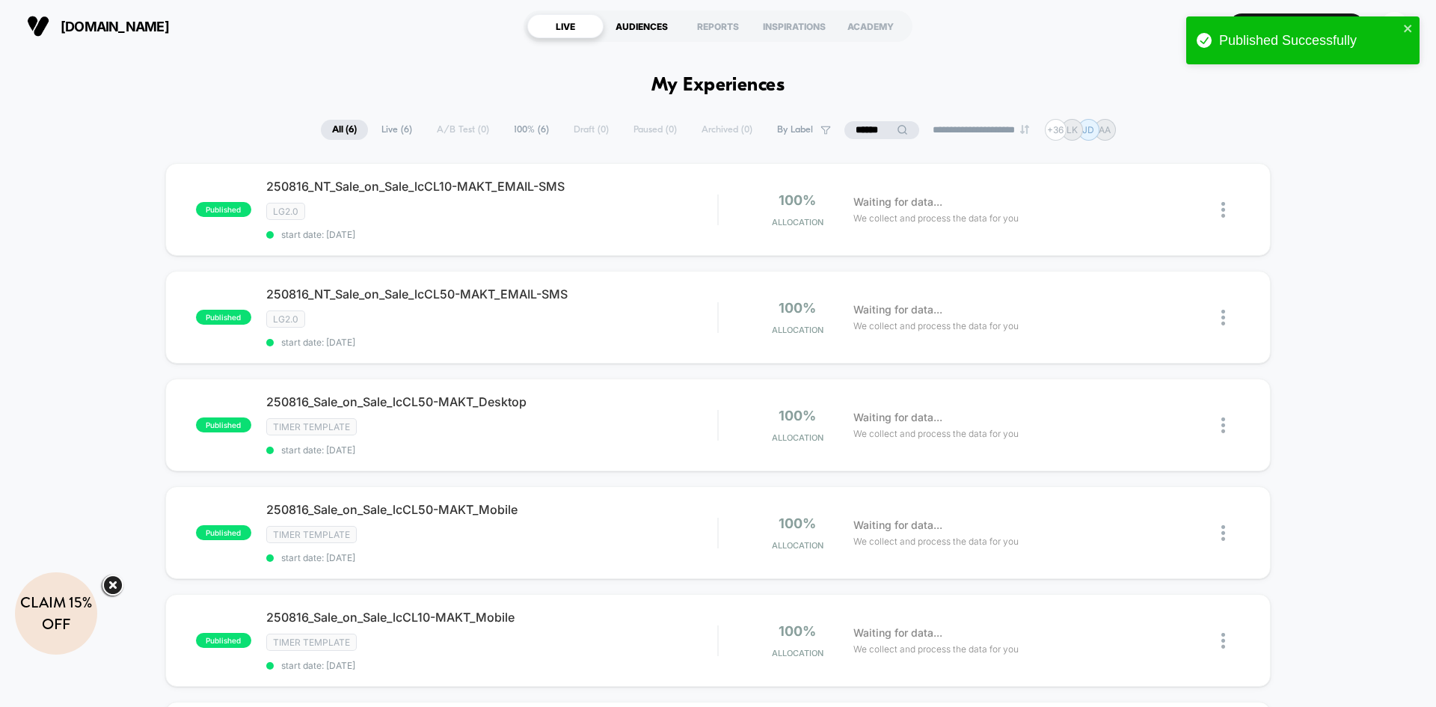
click at [659, 25] on div "AUDIENCES" at bounding box center [641, 26] width 76 height 24
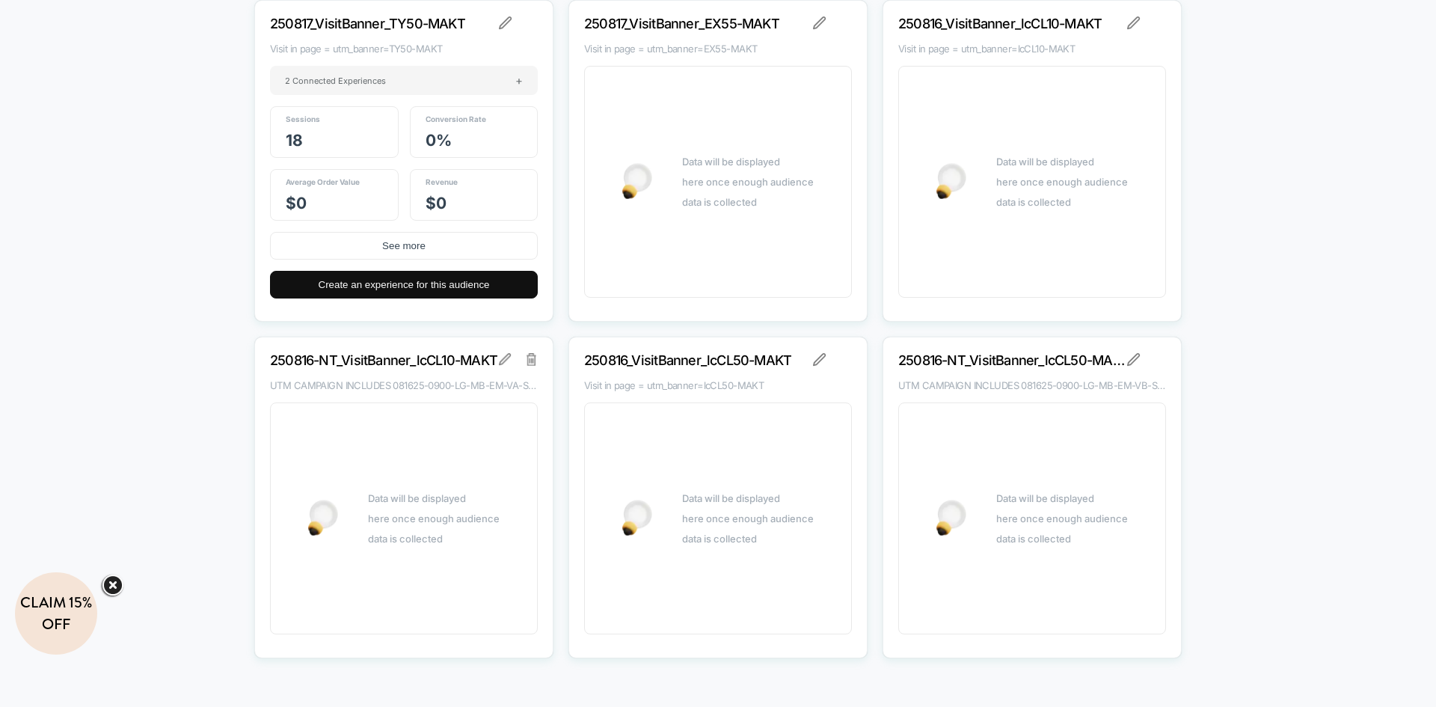
scroll to position [22458, 0]
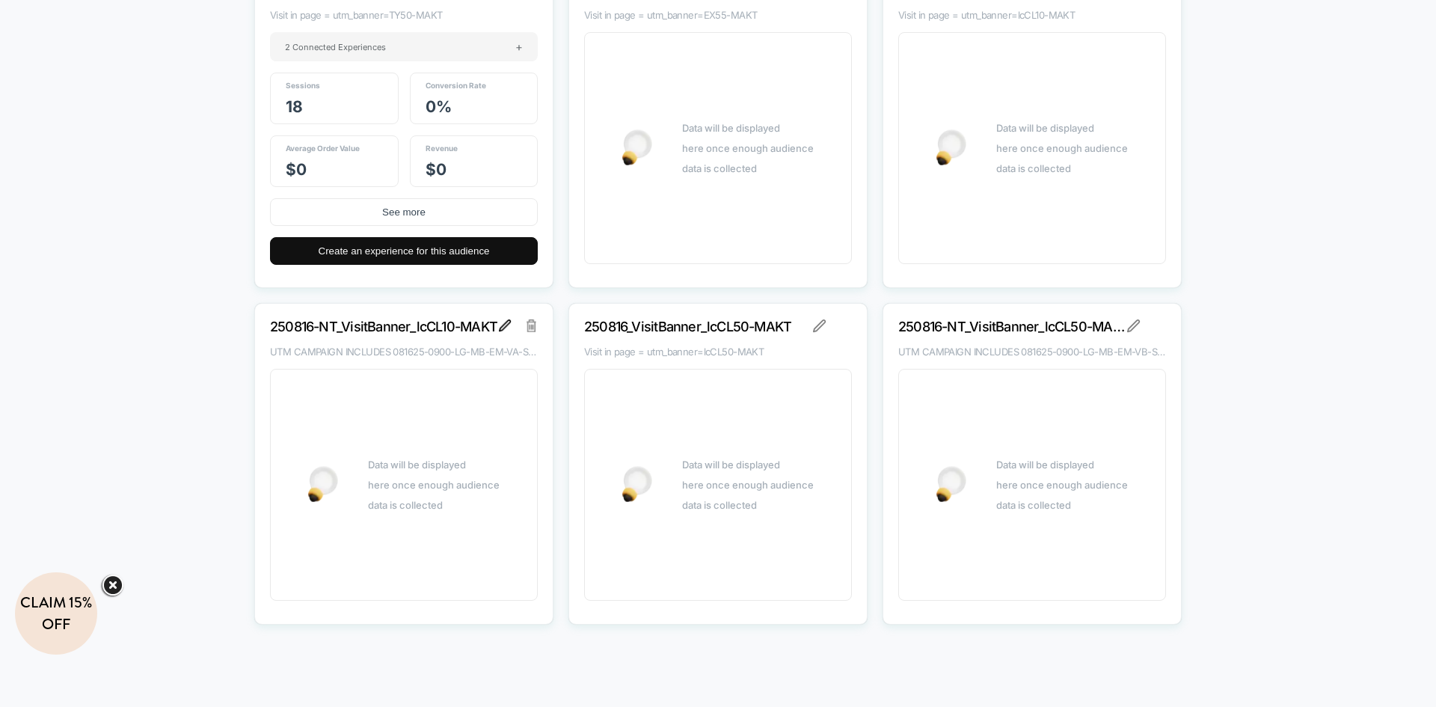
click at [502, 326] on img at bounding box center [505, 325] width 12 height 12
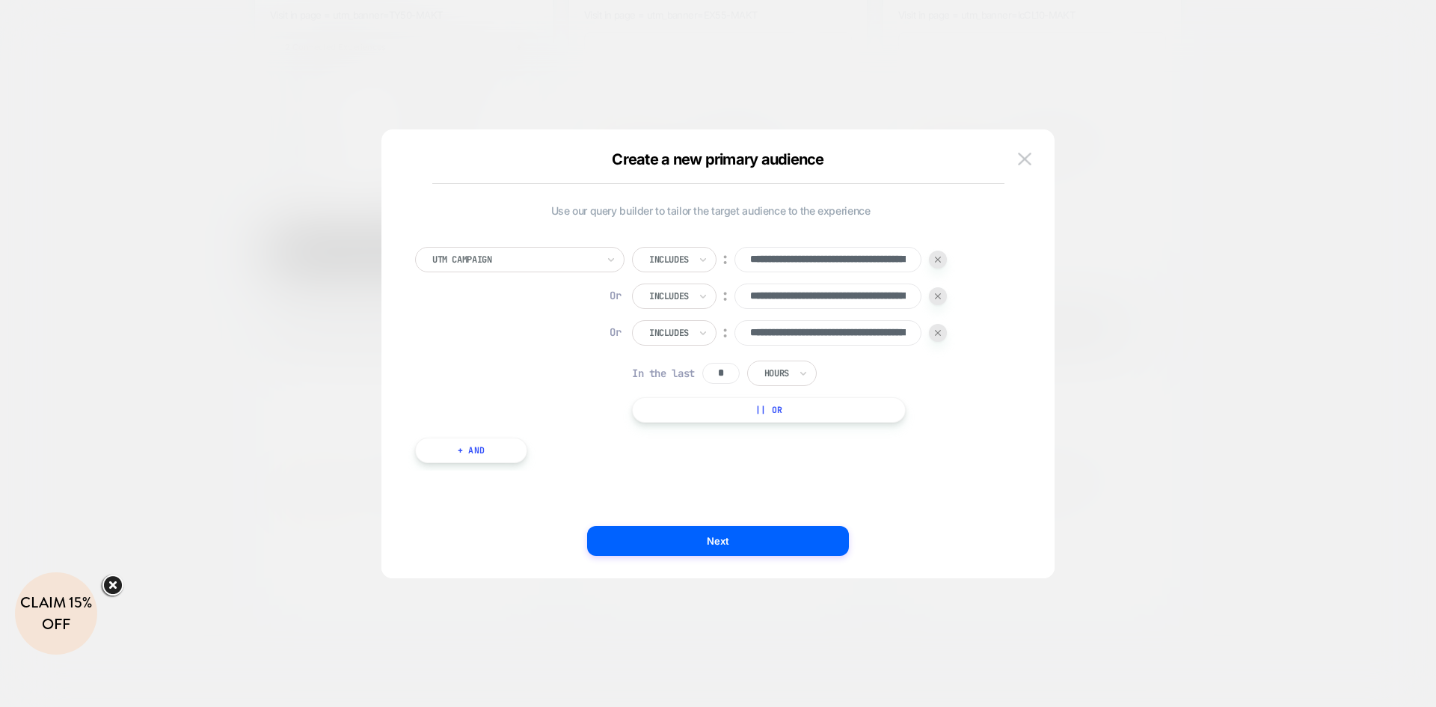
click at [755, 418] on button "|| Or" at bounding box center [769, 409] width 274 height 25
click at [659, 357] on div "Is" at bounding box center [659, 369] width 55 height 25
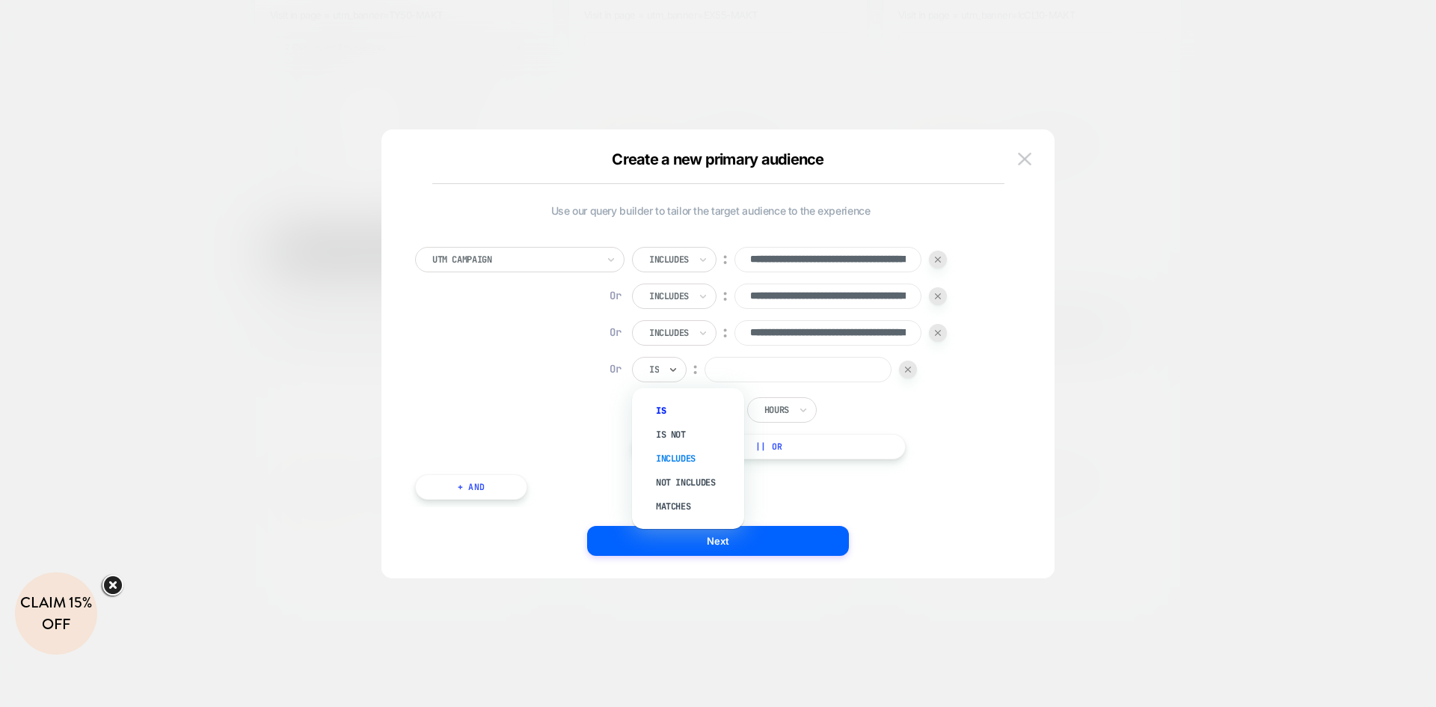
click at [683, 452] on div "Includes" at bounding box center [695, 458] width 97 height 24
click at [759, 372] on input at bounding box center [827, 369] width 187 height 25
paste input "**********"
type input "**********"
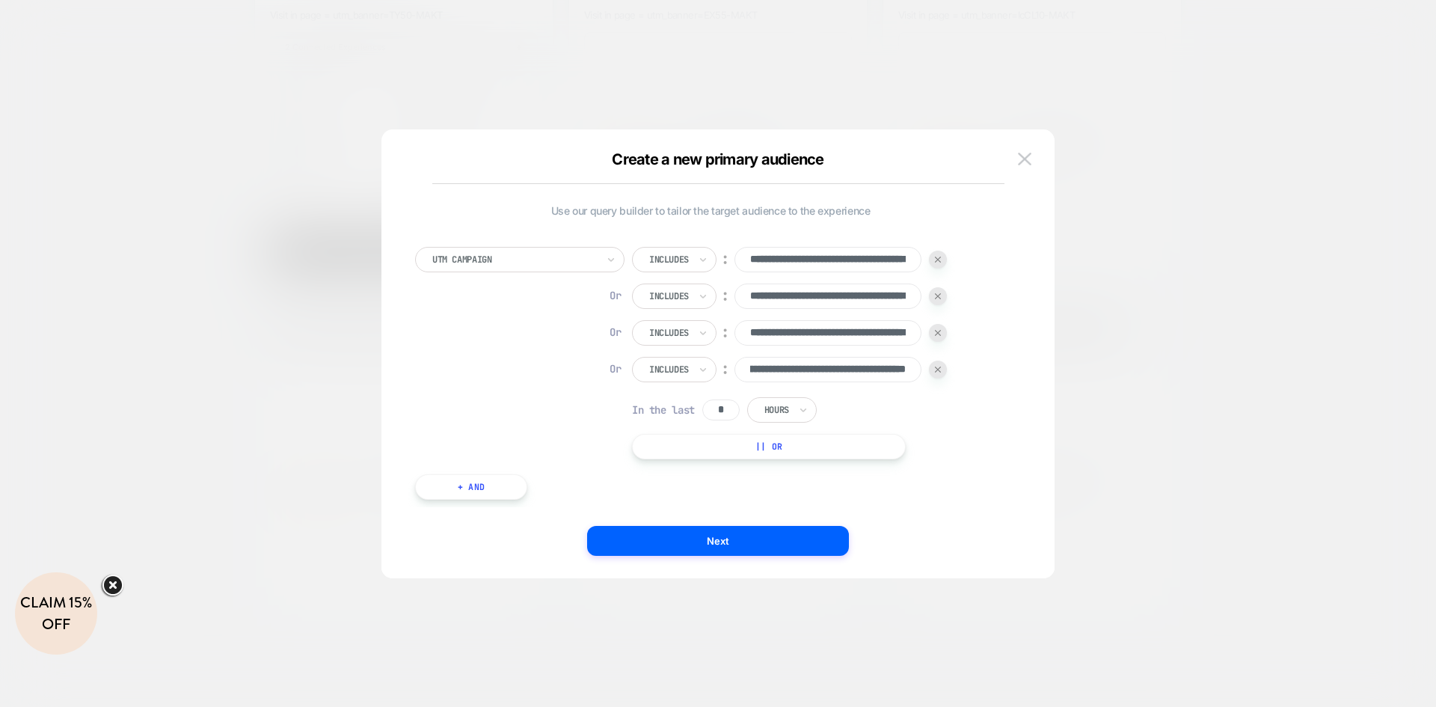
scroll to position [0, 0]
click at [778, 441] on button "|| Or" at bounding box center [769, 446] width 274 height 25
click at [668, 397] on div at bounding box center [673, 406] width 10 height 24
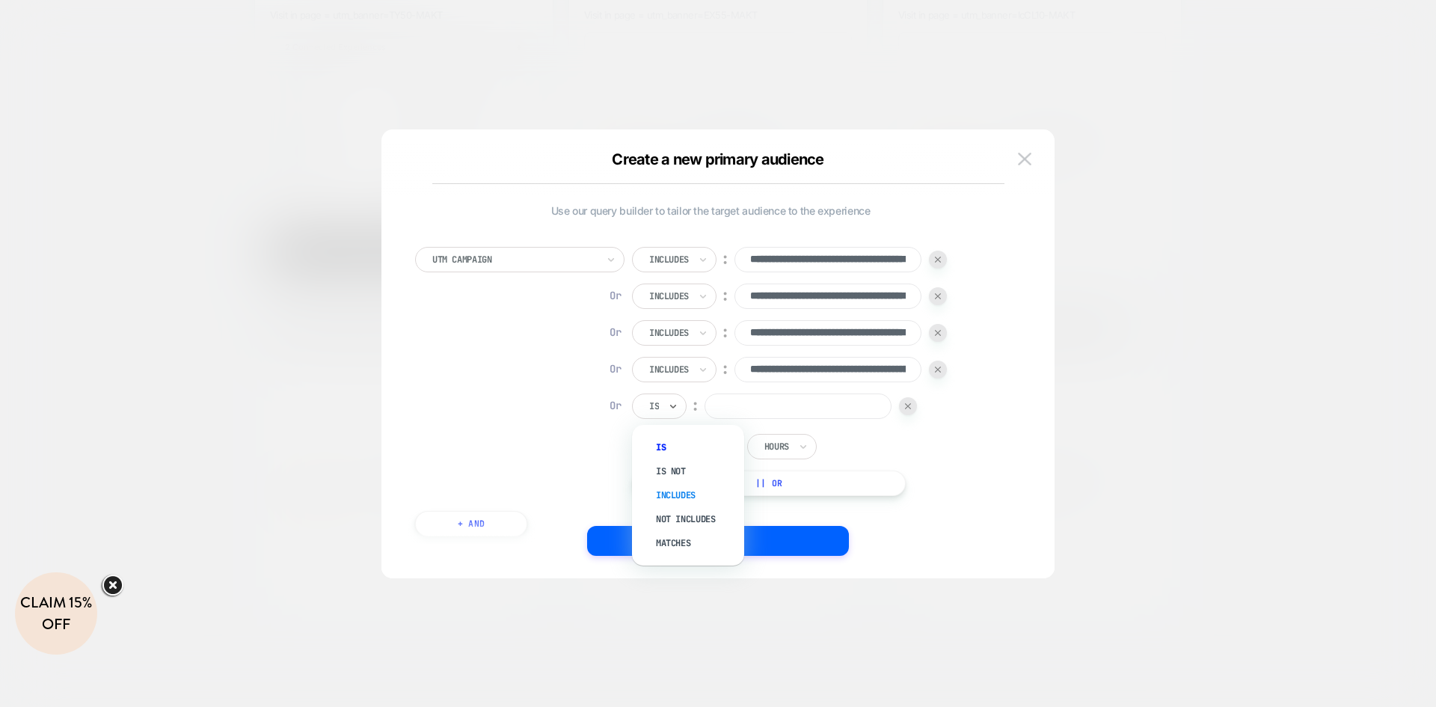
click at [671, 491] on div "Includes" at bounding box center [695, 495] width 97 height 24
click at [775, 407] on input at bounding box center [827, 405] width 187 height 25
paste input "**********"
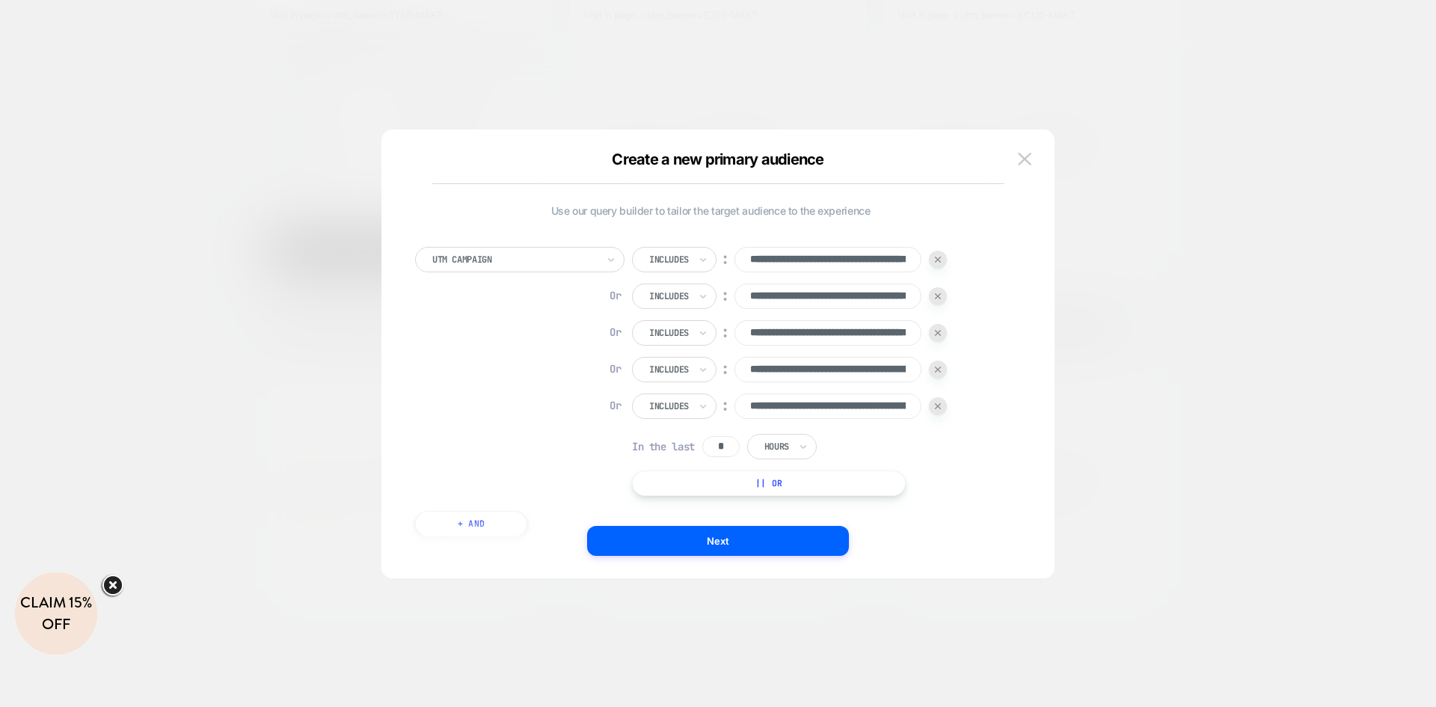
scroll to position [0, 139]
type input "**********"
click at [821, 532] on button "Next" at bounding box center [718, 541] width 262 height 30
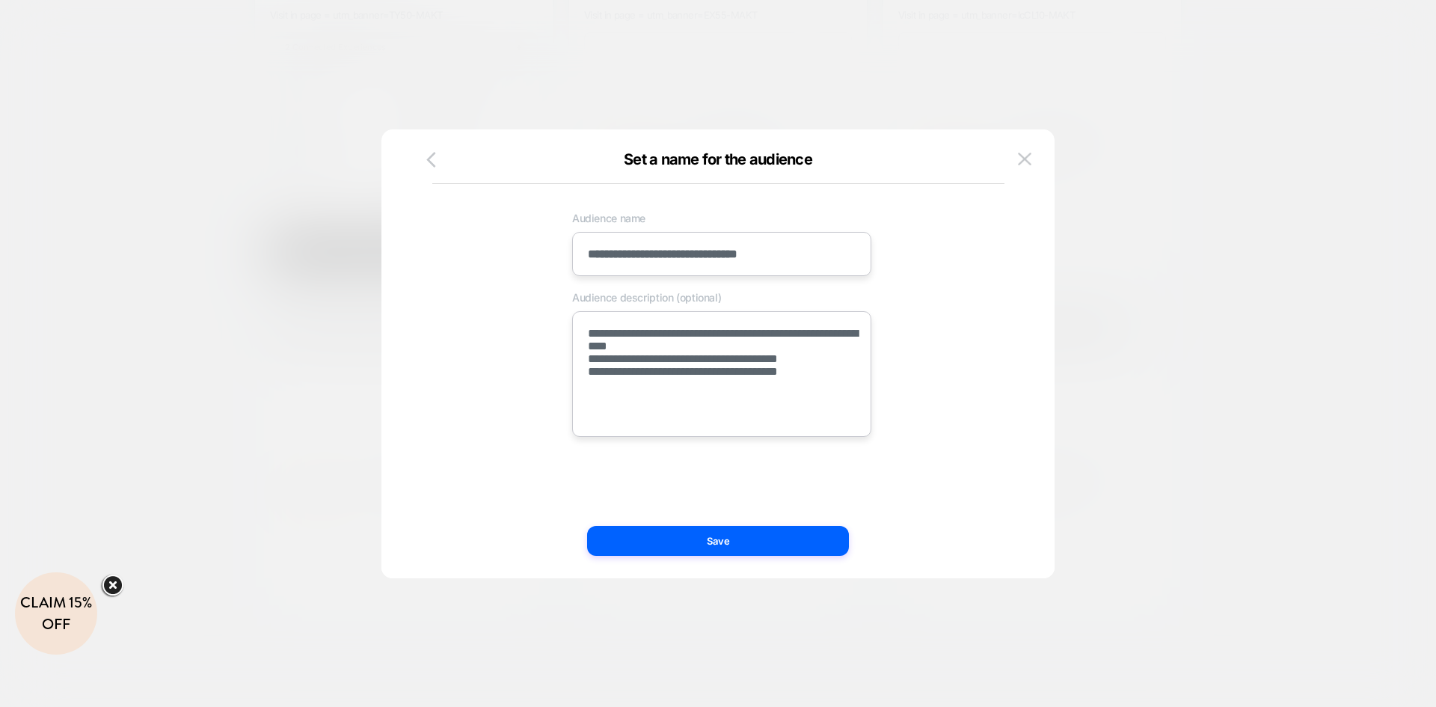
click at [693, 419] on textarea "**********" at bounding box center [721, 374] width 299 height 126
type textarea "*"
click at [616, 434] on textarea "**********" at bounding box center [721, 381] width 299 height 141
paste textarea "**********"
type textarea "**********"
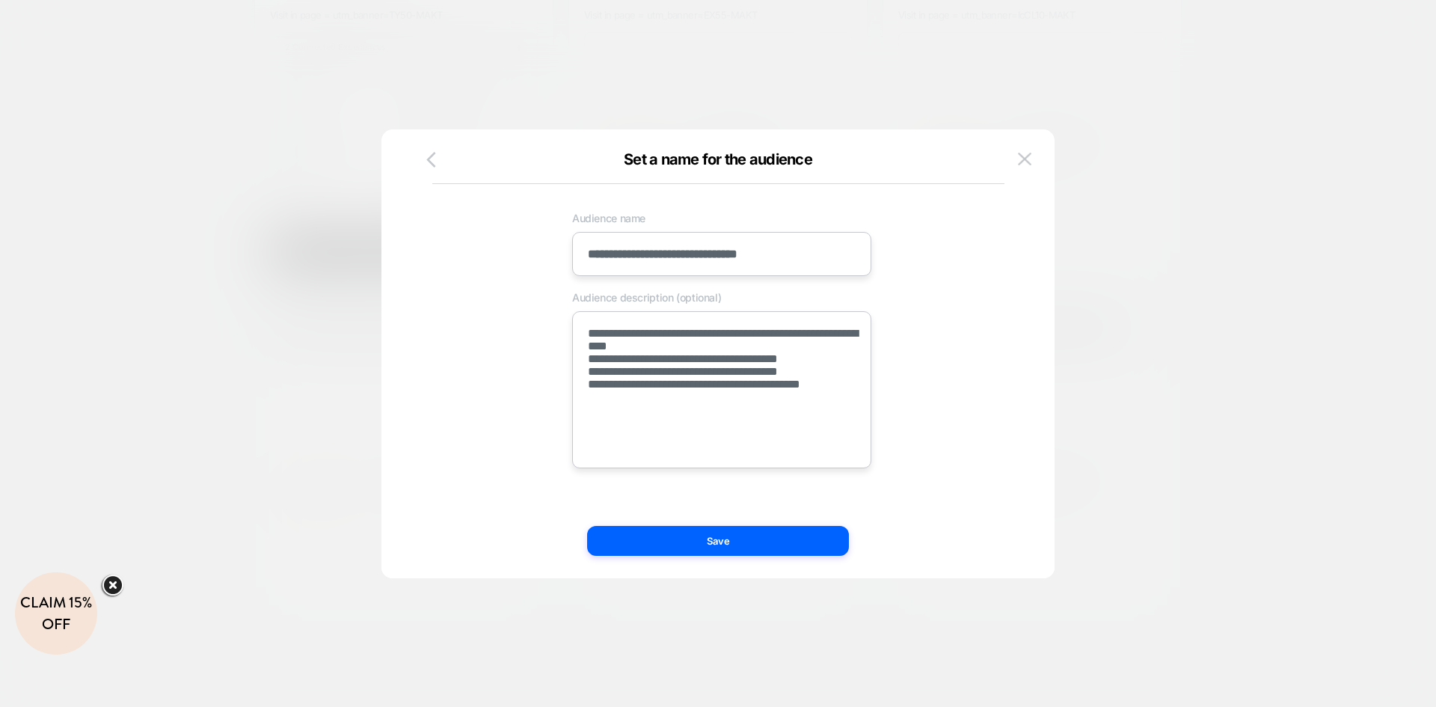
type textarea "*"
click at [640, 470] on textarea "**********" at bounding box center [721, 397] width 299 height 173
paste textarea "**********"
type textarea "**********"
type textarea "*"
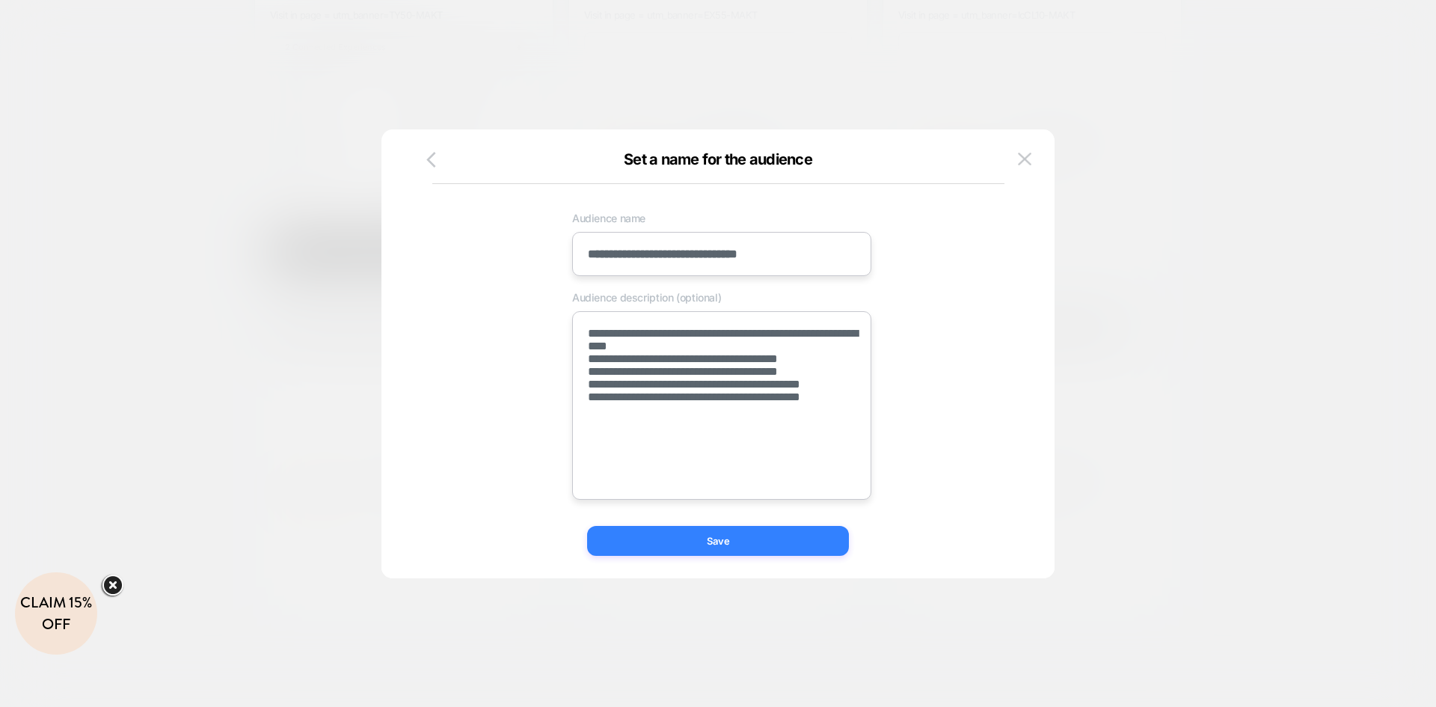
type textarea "**********"
click at [720, 541] on button "Save" at bounding box center [718, 541] width 262 height 30
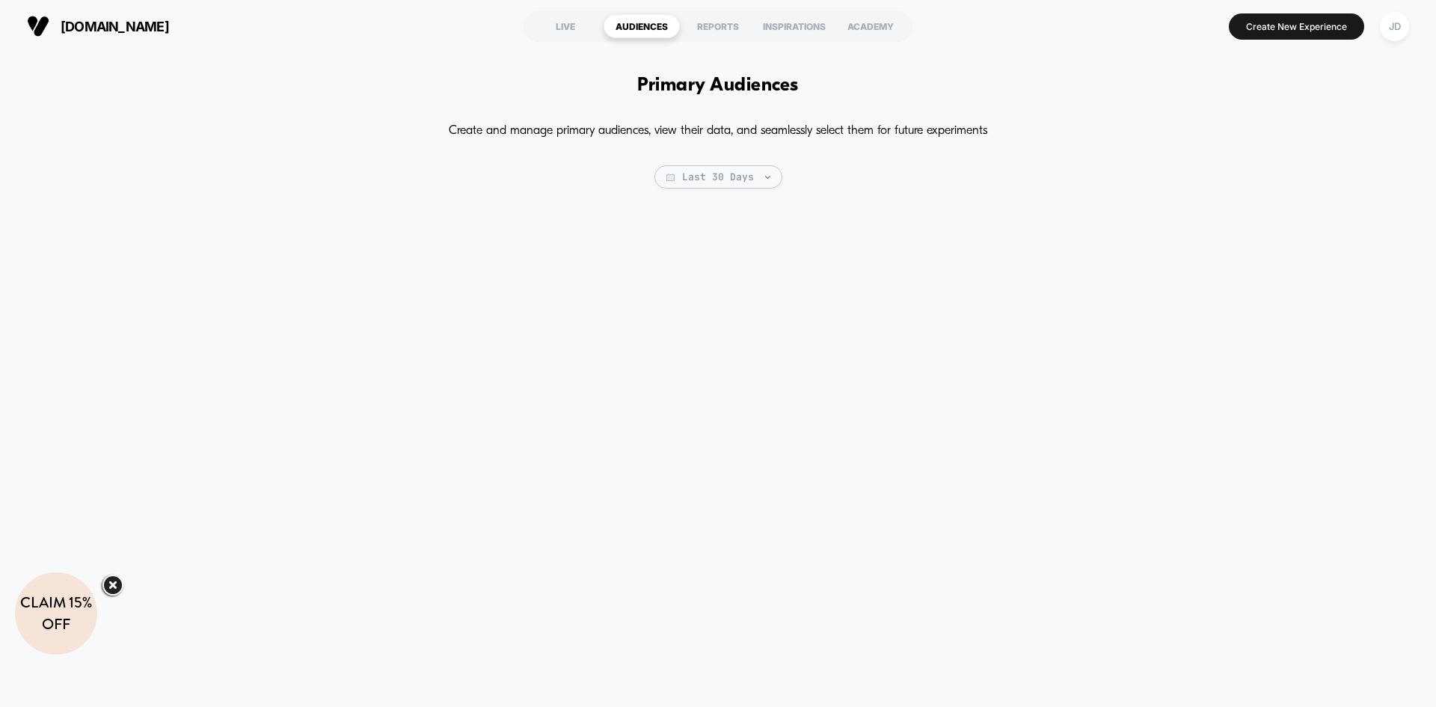
type textarea "*"
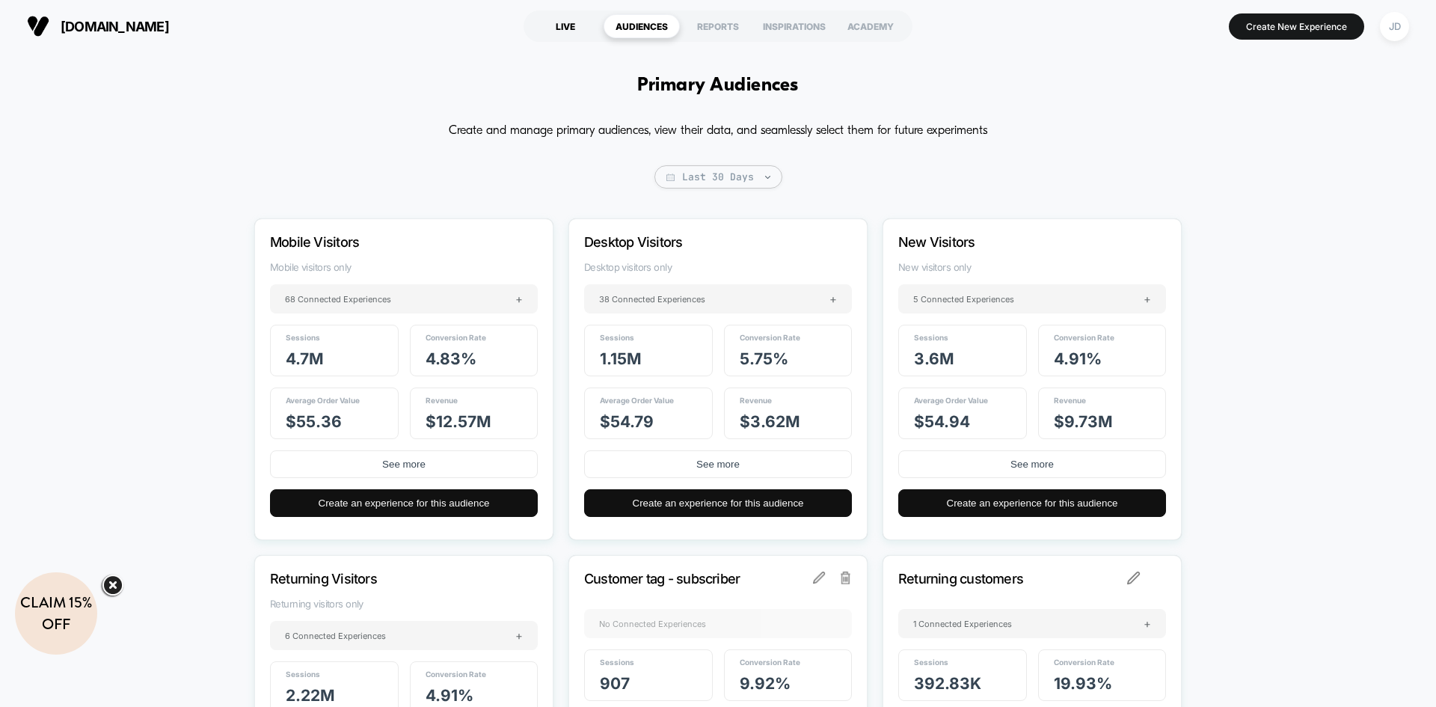
click at [570, 31] on div "LIVE" at bounding box center [565, 26] width 76 height 24
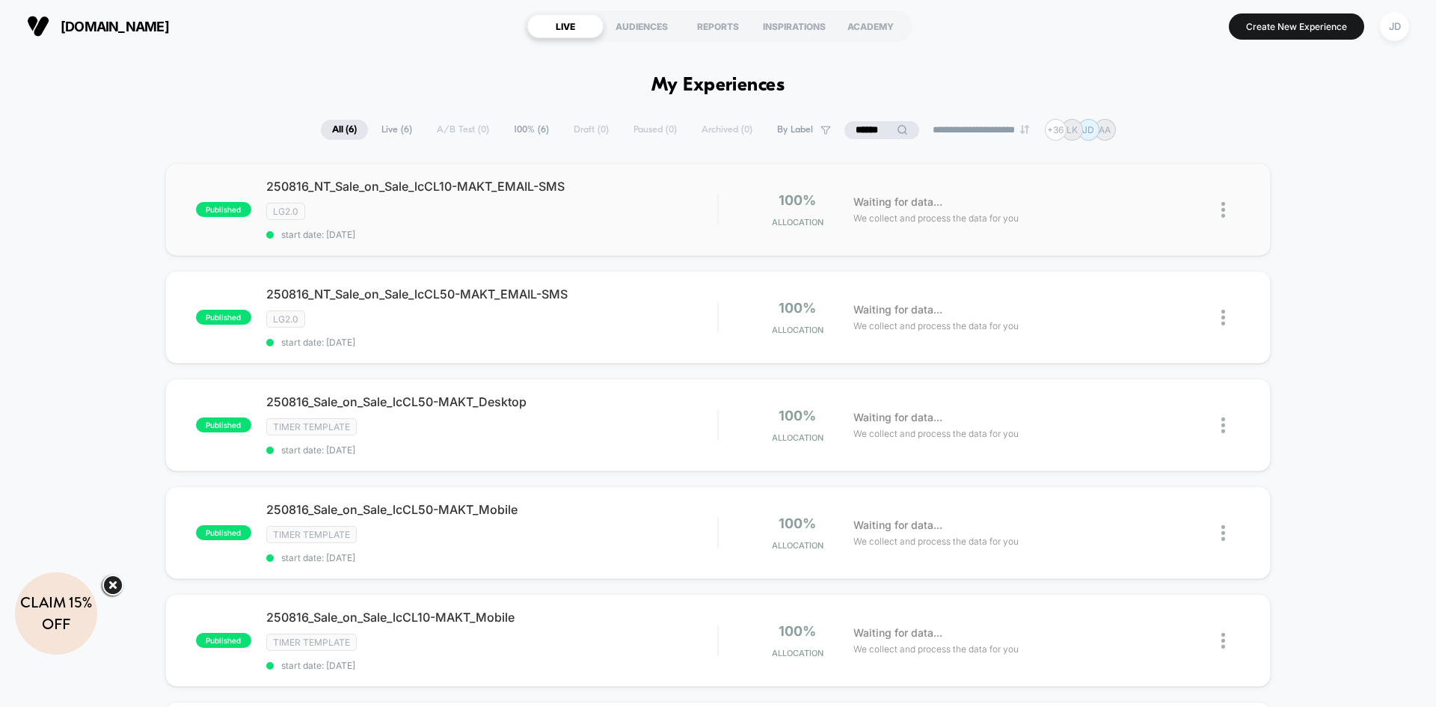
click at [1225, 209] on img at bounding box center [1223, 210] width 4 height 16
click at [1142, 128] on div "Edit" at bounding box center [1146, 124] width 135 height 34
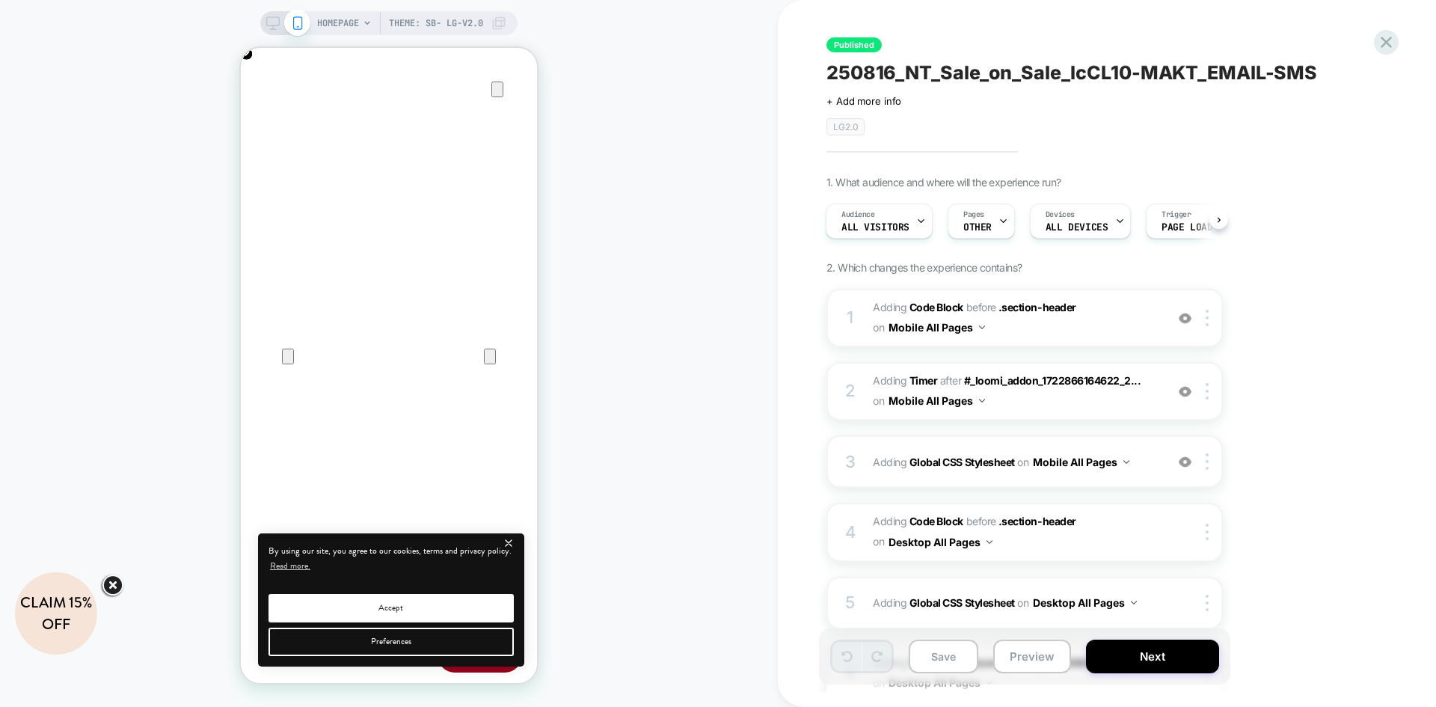
scroll to position [0, 592]
click at [914, 228] on div "Audience All Visitors" at bounding box center [875, 221] width 98 height 34
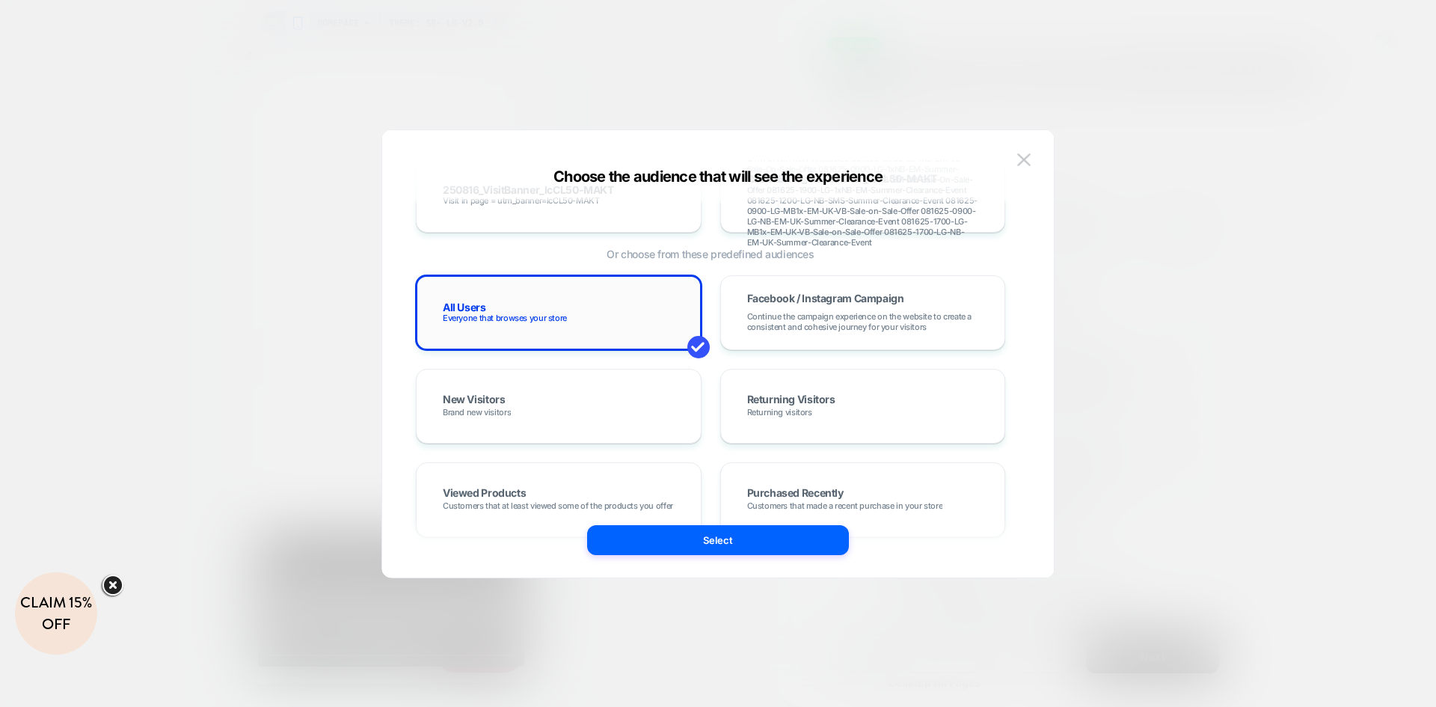
scroll to position [9271, 0]
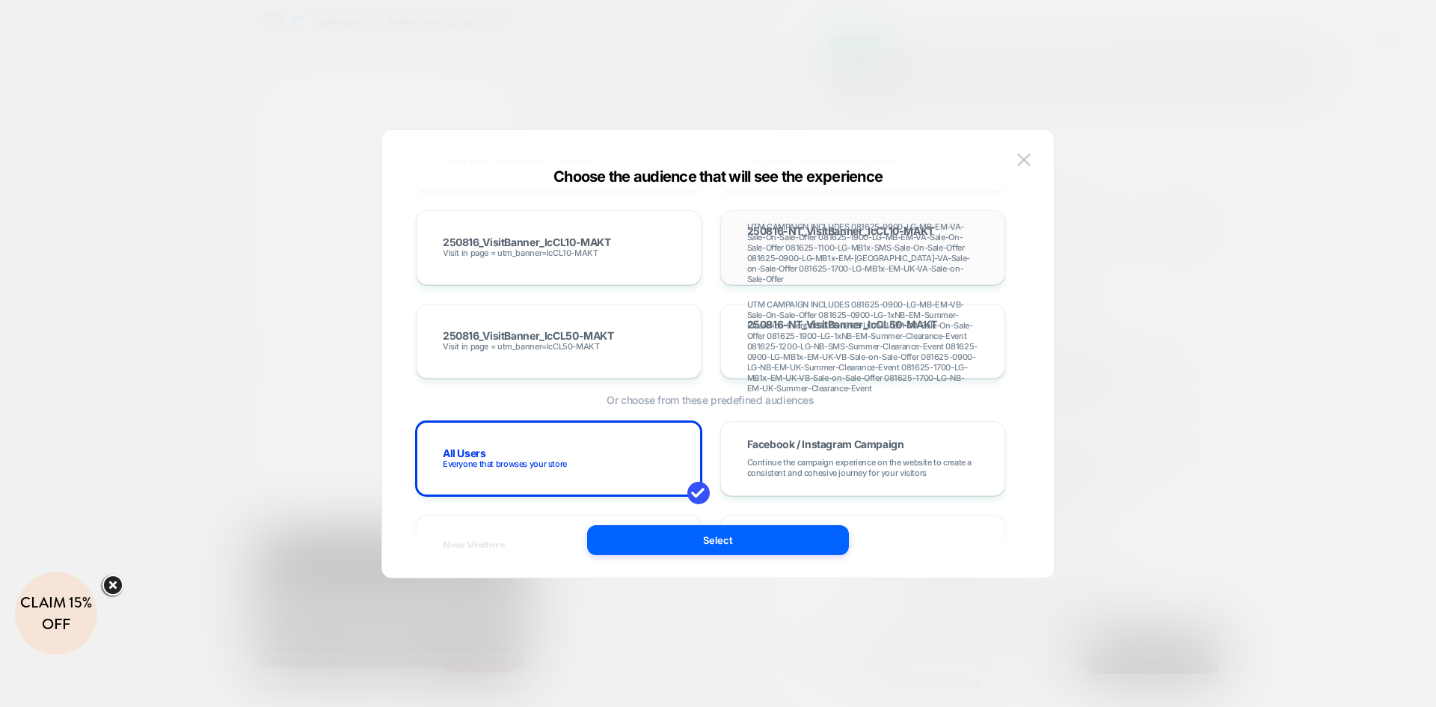
click at [868, 255] on span "UTM CAMPAIGN INCLUDES 081625-0900-LG-MB-EM-VA-Sale-On-Sale-Offer 081625-1900-LG…" at bounding box center [863, 252] width 232 height 63
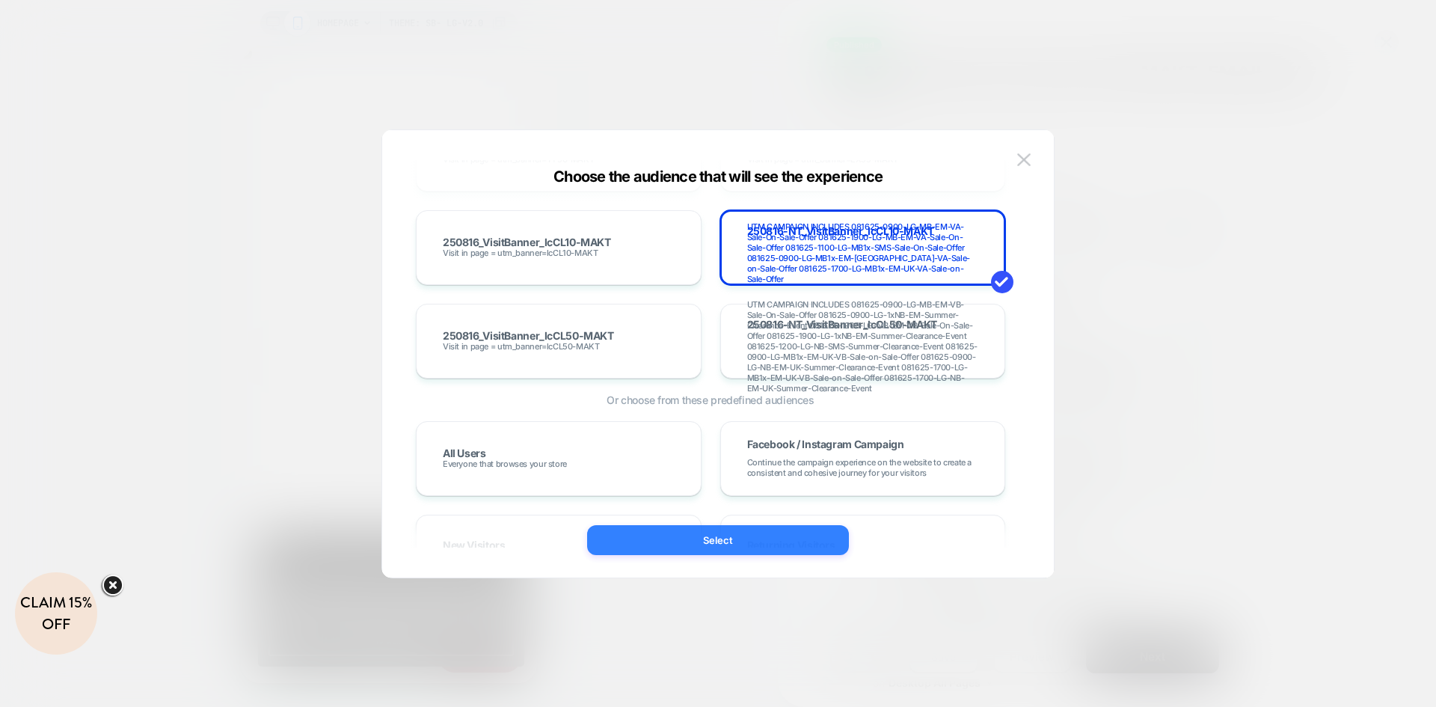
click at [752, 534] on button "Select" at bounding box center [718, 540] width 262 height 30
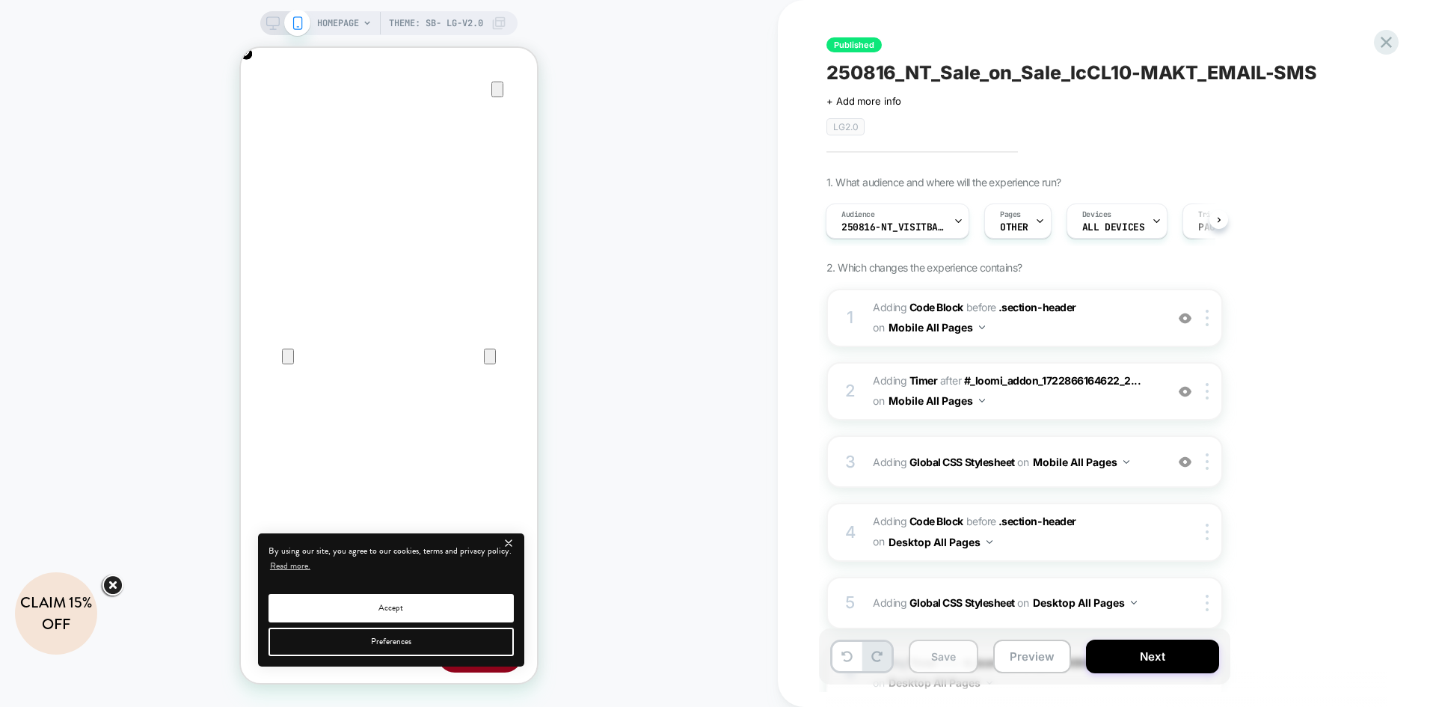
scroll to position [0, 592]
click at [941, 656] on button "Save" at bounding box center [943, 656] width 70 height 34
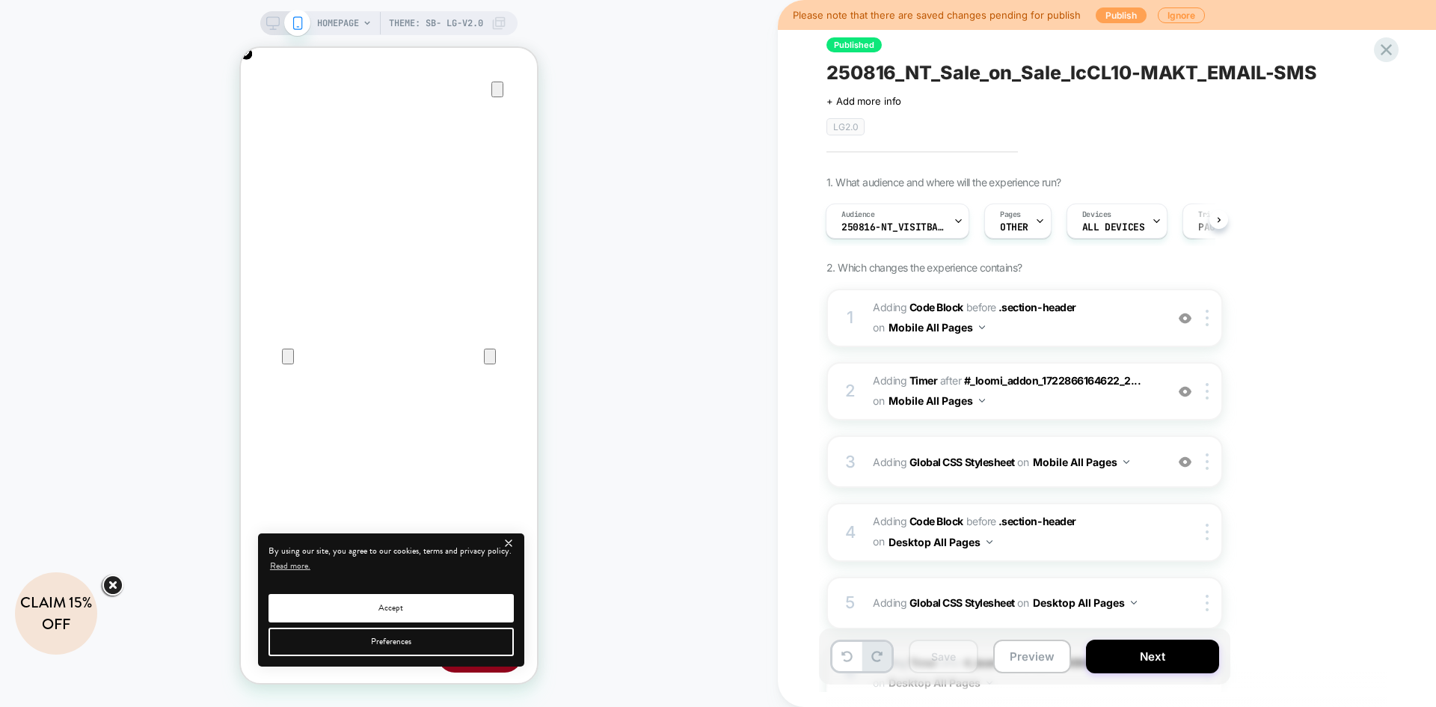
click at [1110, 11] on button "Publish" at bounding box center [1120, 15] width 51 height 16
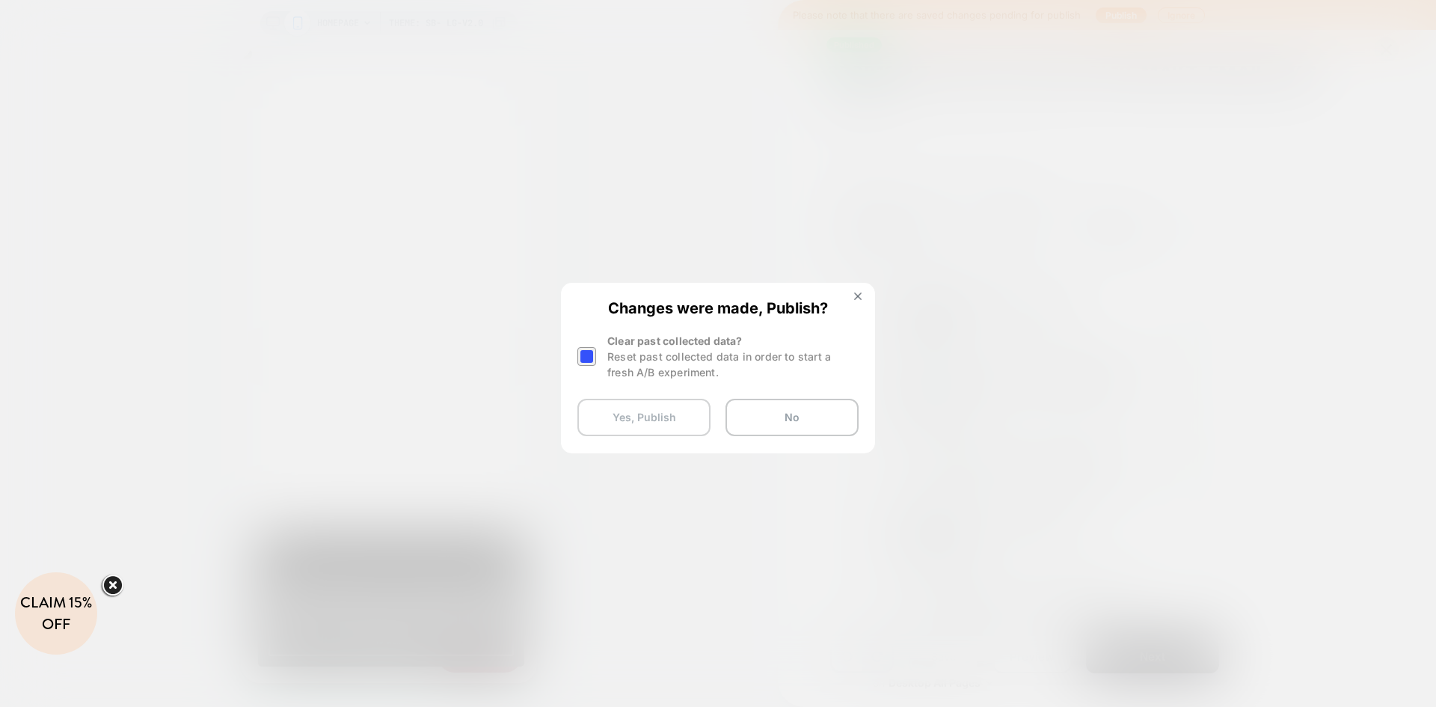
click at [676, 413] on button "Yes, Publish" at bounding box center [643, 417] width 133 height 37
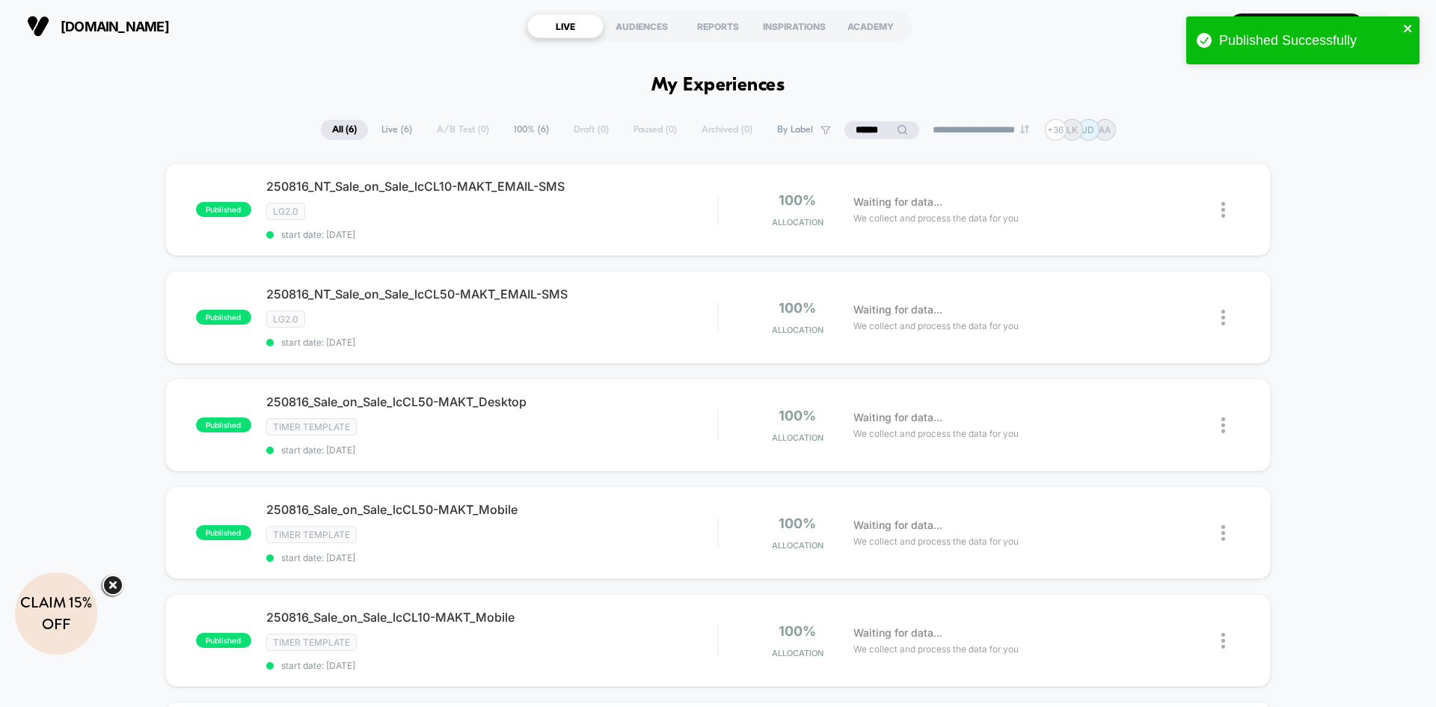
click at [1409, 28] on icon "close" at bounding box center [1406, 28] width 7 height 7
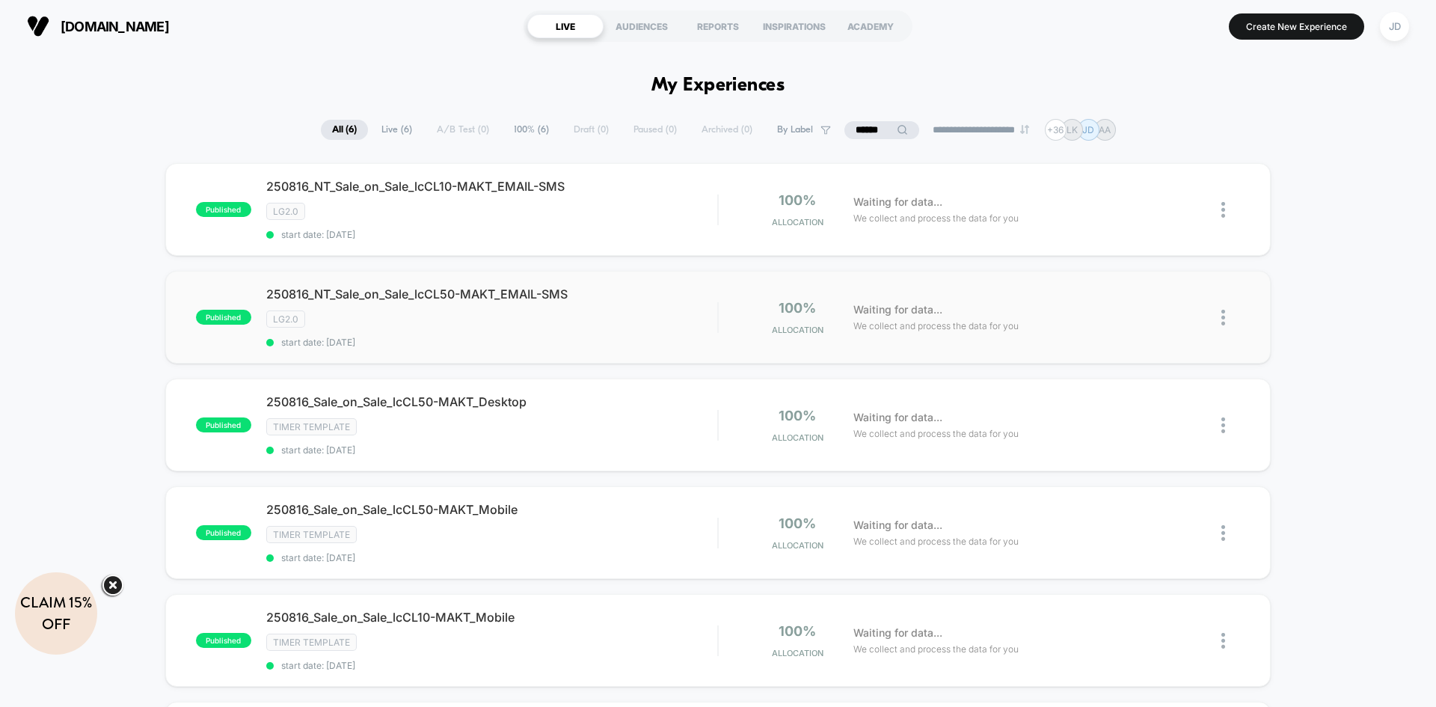
click at [1224, 316] on img at bounding box center [1223, 318] width 4 height 16
click at [1130, 230] on div "Edit" at bounding box center [1146, 232] width 135 height 34
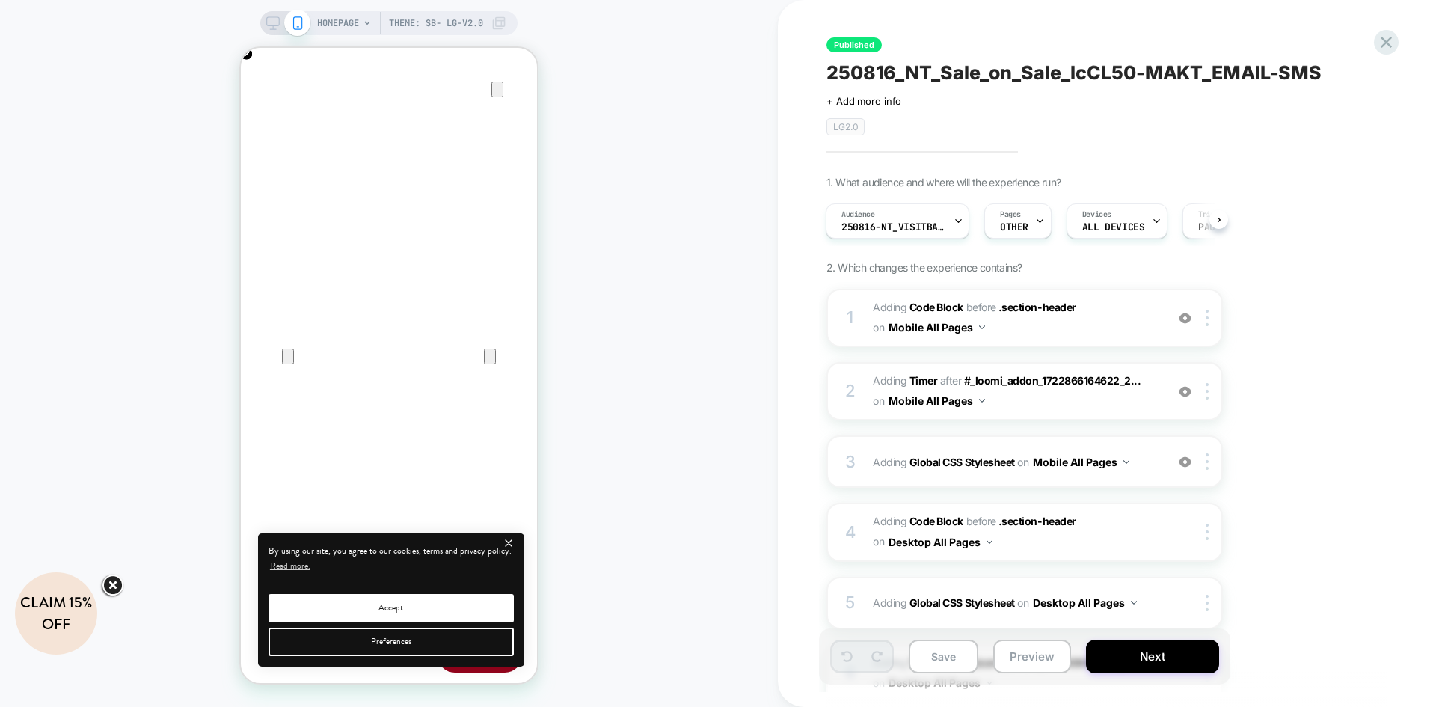
scroll to position [0, 592]
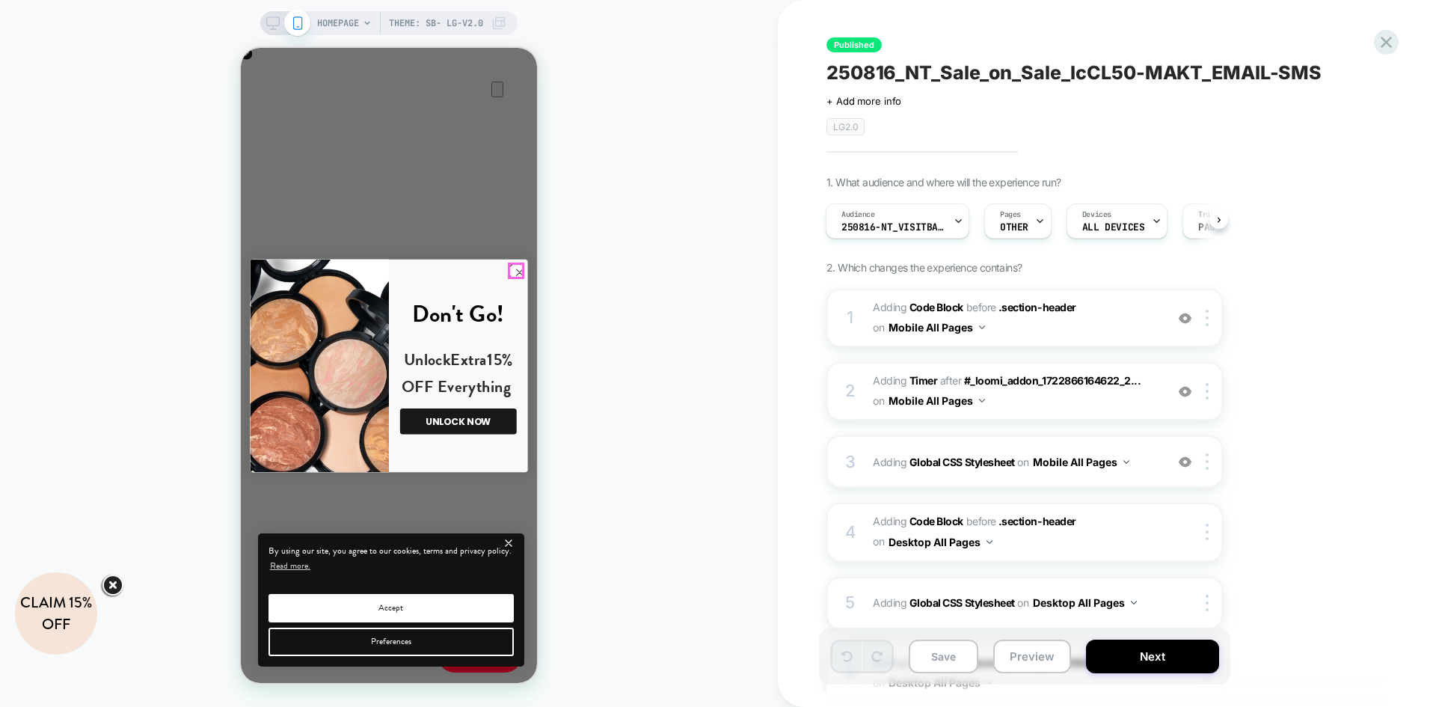
click at [517, 269] on circle "Close dialog" at bounding box center [520, 273] width 16 height 16
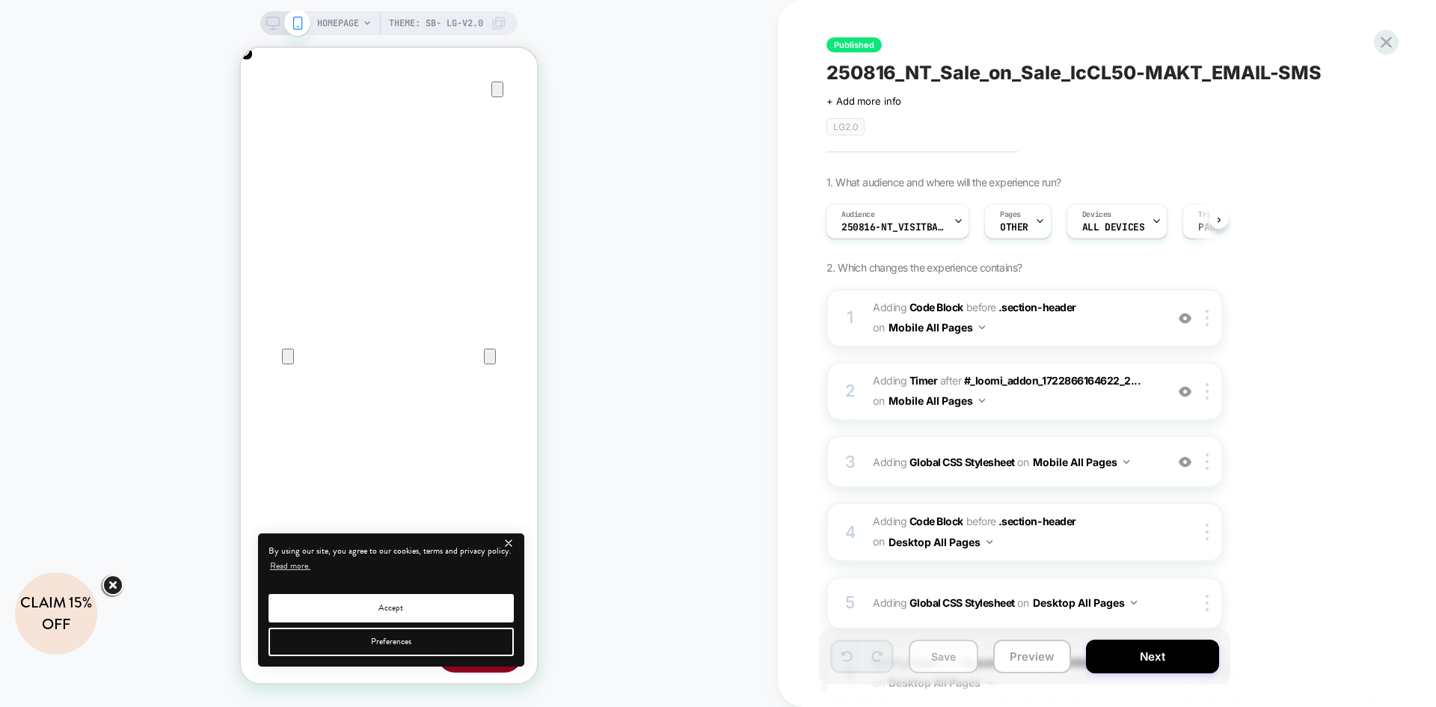
click at [964, 652] on button "Save" at bounding box center [943, 656] width 70 height 34
click at [1380, 46] on icon at bounding box center [1386, 42] width 20 height 20
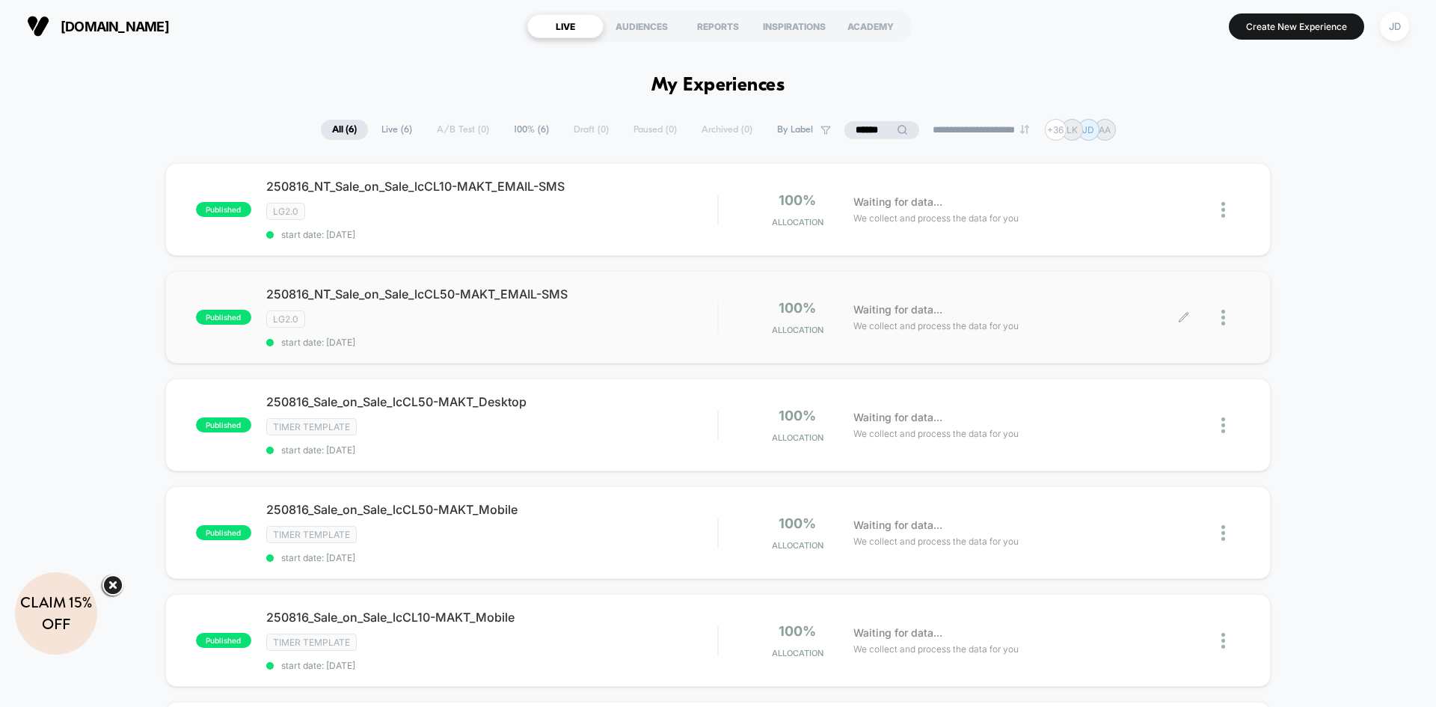
click at [1173, 313] on div "Waiting for data... We collect and process the data for you" at bounding box center [1015, 317] width 338 height 35
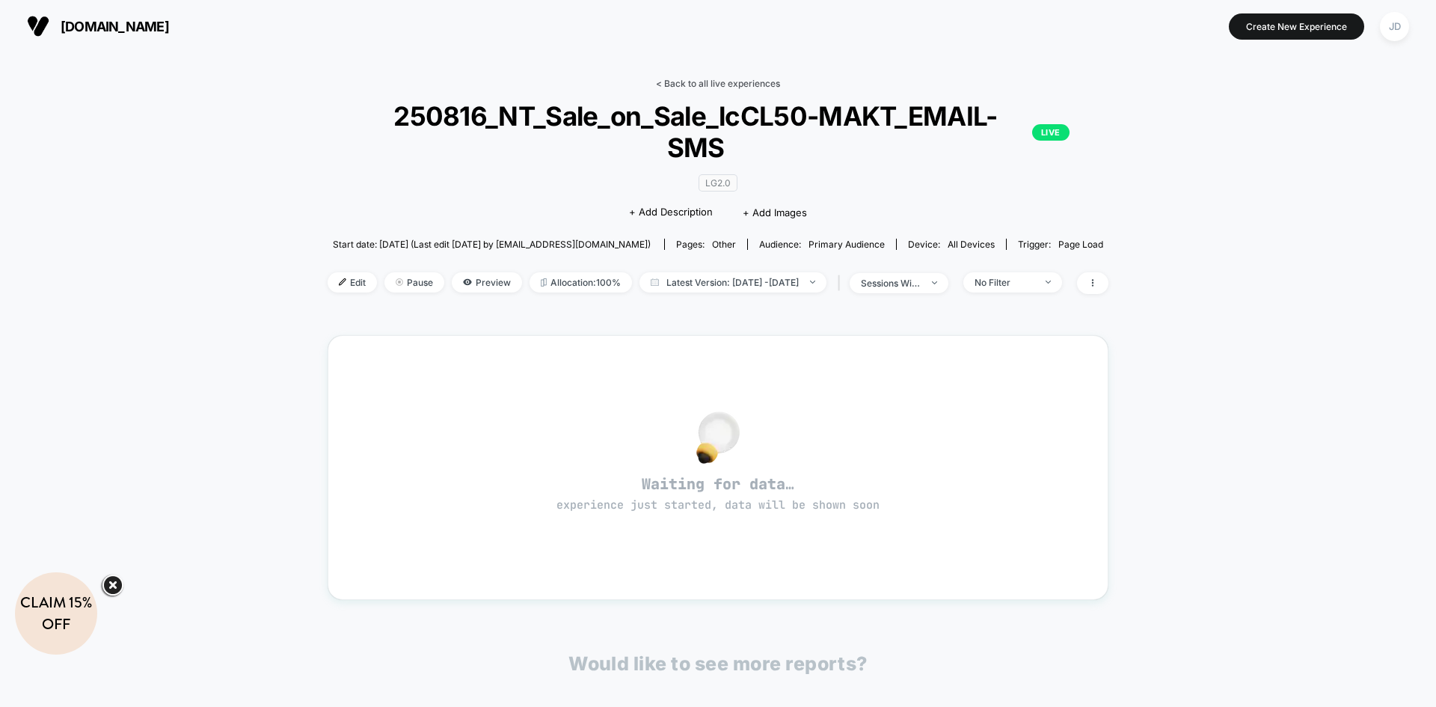
click at [703, 80] on link "< Back to all live experiences" at bounding box center [718, 83] width 124 height 11
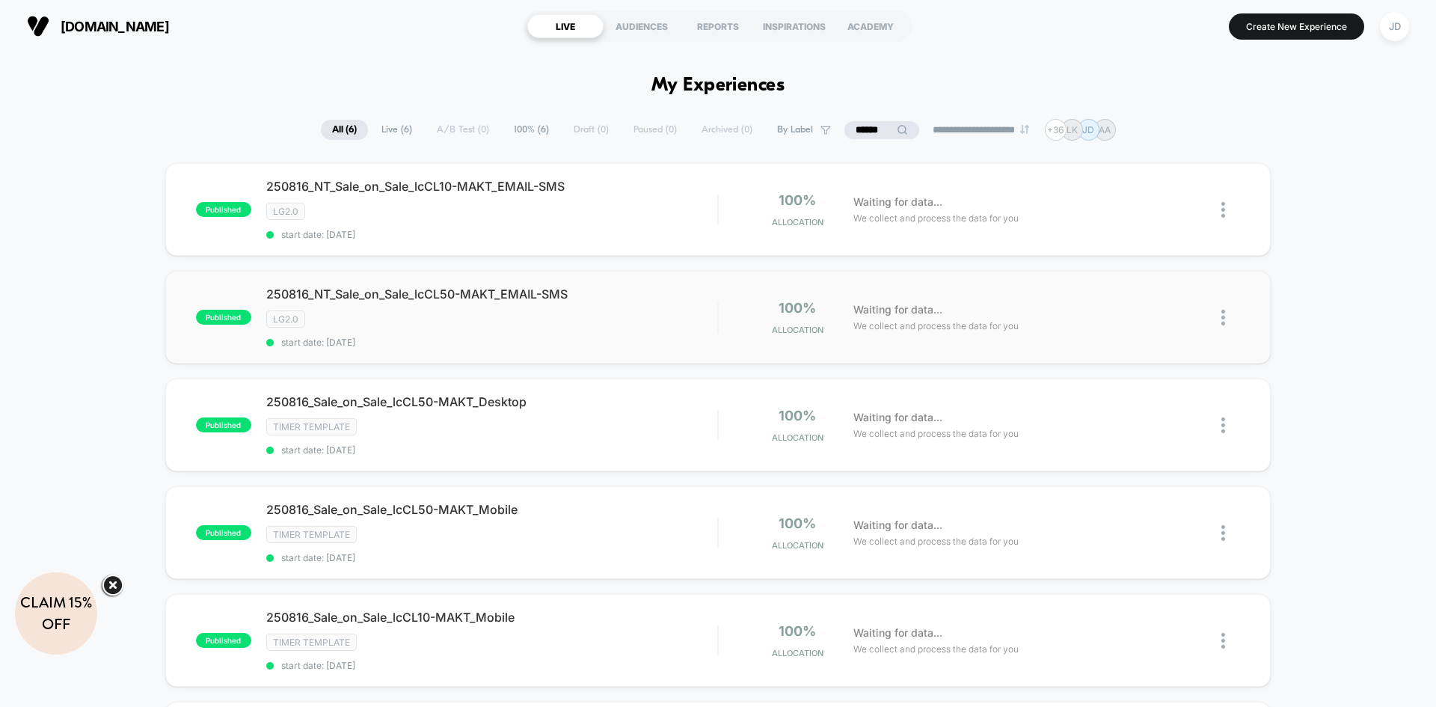
click at [1225, 316] on img at bounding box center [1223, 318] width 4 height 16
click at [1154, 233] on div "Edit" at bounding box center [1146, 232] width 135 height 34
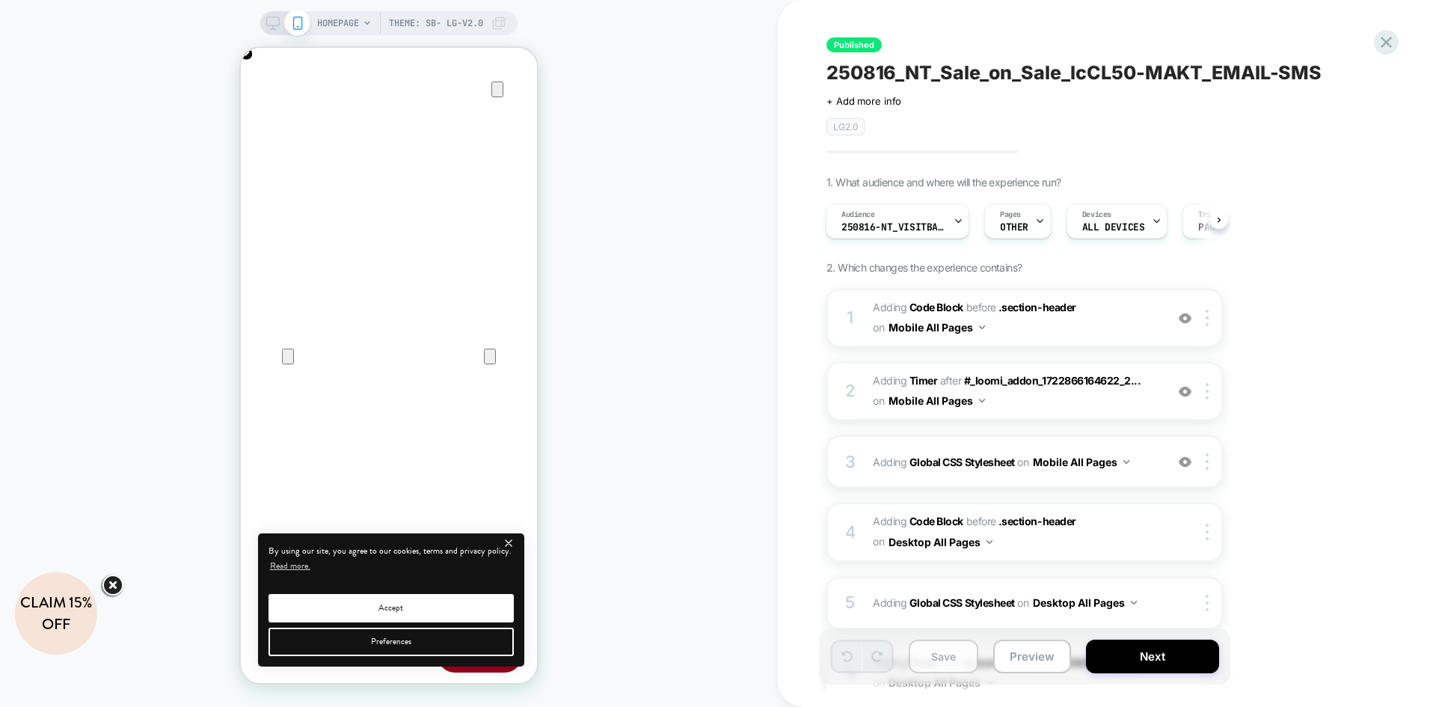
click at [966, 653] on button "Save" at bounding box center [943, 656] width 70 height 34
click at [1391, 37] on icon at bounding box center [1386, 42] width 20 height 20
